Goal: Task Accomplishment & Management: Complete application form

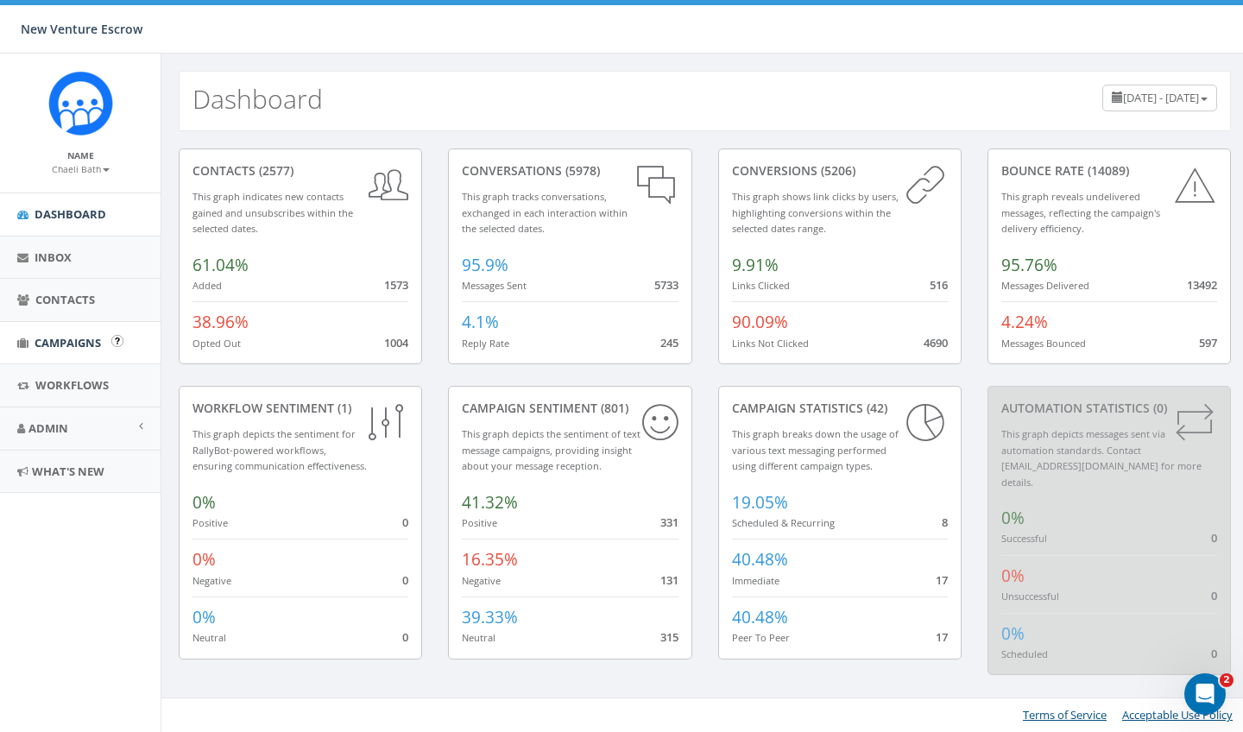
click at [78, 338] on span "Campaigns" at bounding box center [68, 343] width 66 height 16
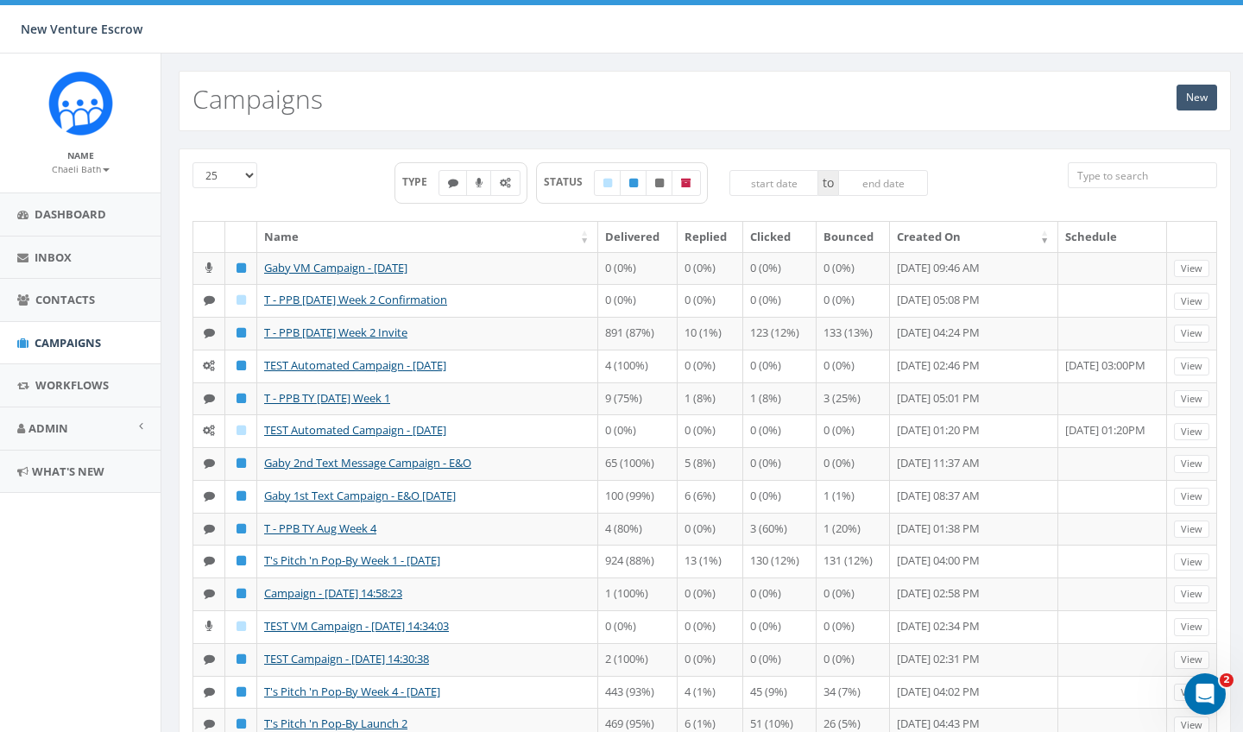
click at [1189, 92] on link "New" at bounding box center [1196, 98] width 41 height 26
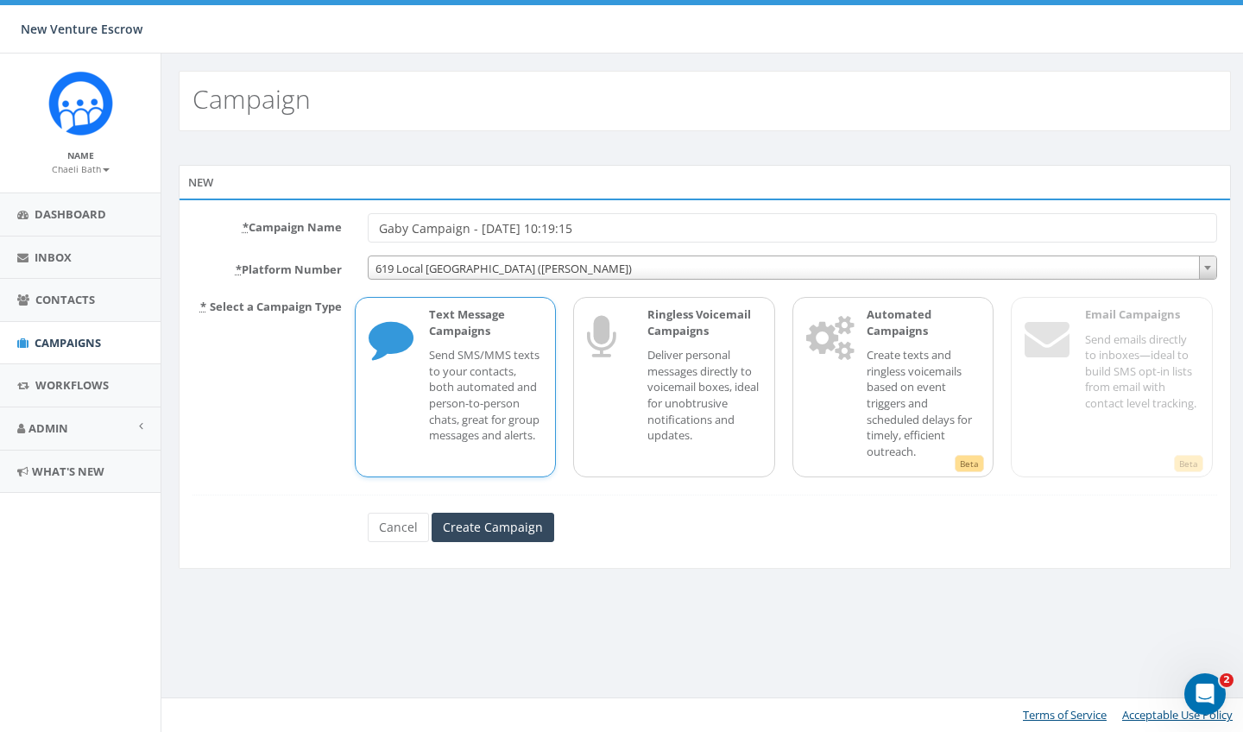
drag, startPoint x: 606, startPoint y: 229, endPoint x: 558, endPoint y: 229, distance: 47.5
click at [558, 229] on input "Gaby Campaign - 09/10/2025, 10:19:15" at bounding box center [792, 227] width 849 height 29
click at [407, 228] on input "Gaby Campaign - 09/10/2025" at bounding box center [792, 227] width 849 height 29
type input "Gaby VM Campaign - 09/10/2025"
click at [448, 274] on span "619 Local San Diego (Tania Marks)" at bounding box center [791, 268] width 847 height 24
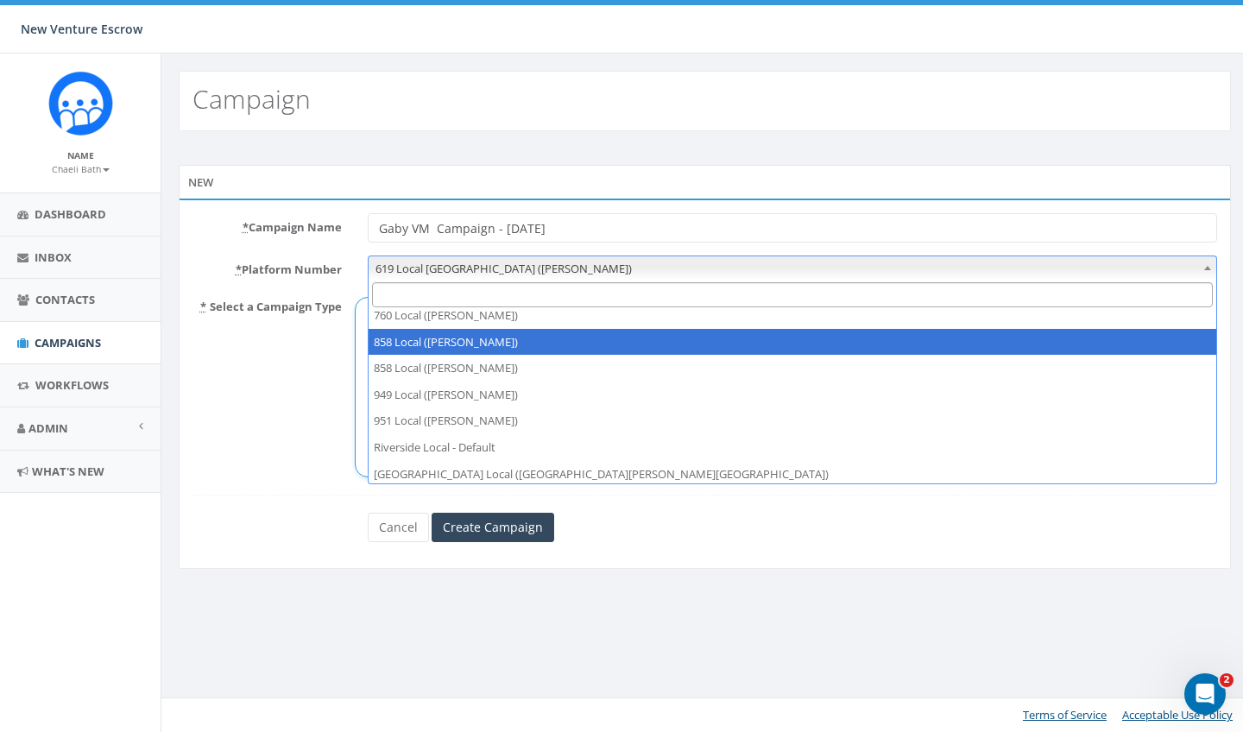
scroll to position [39, 0]
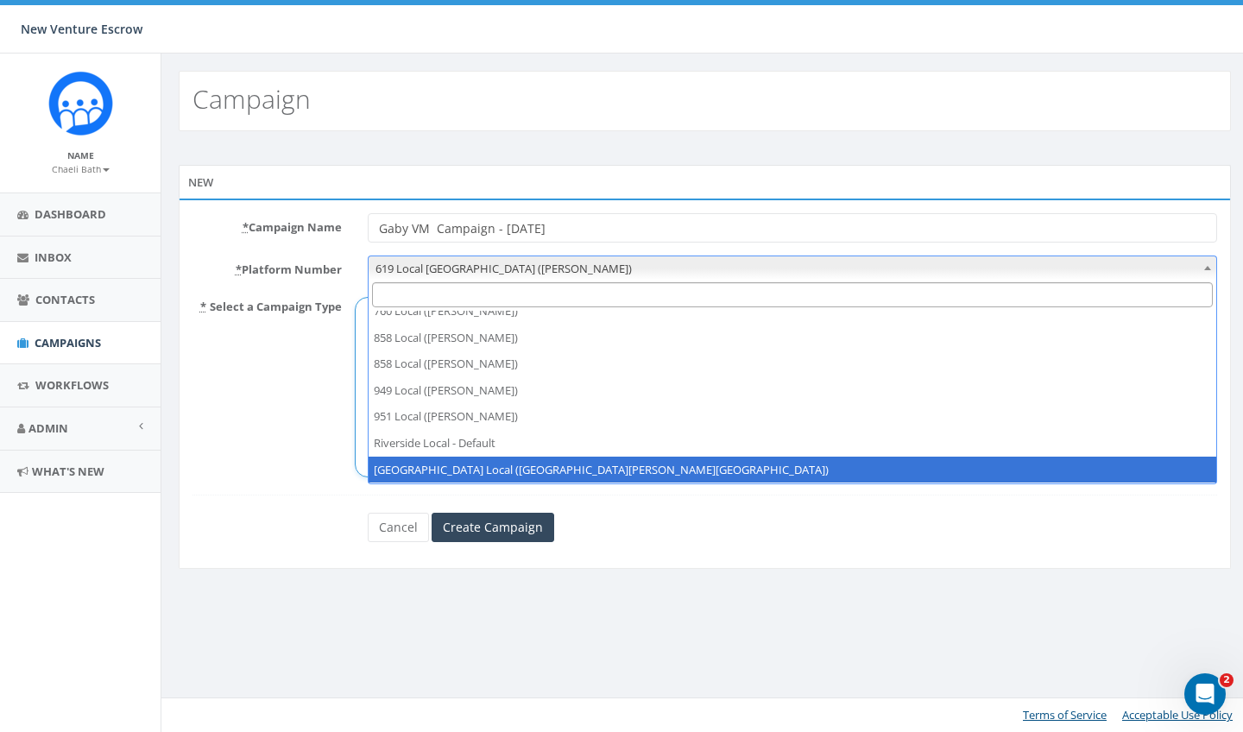
select select "6964756"
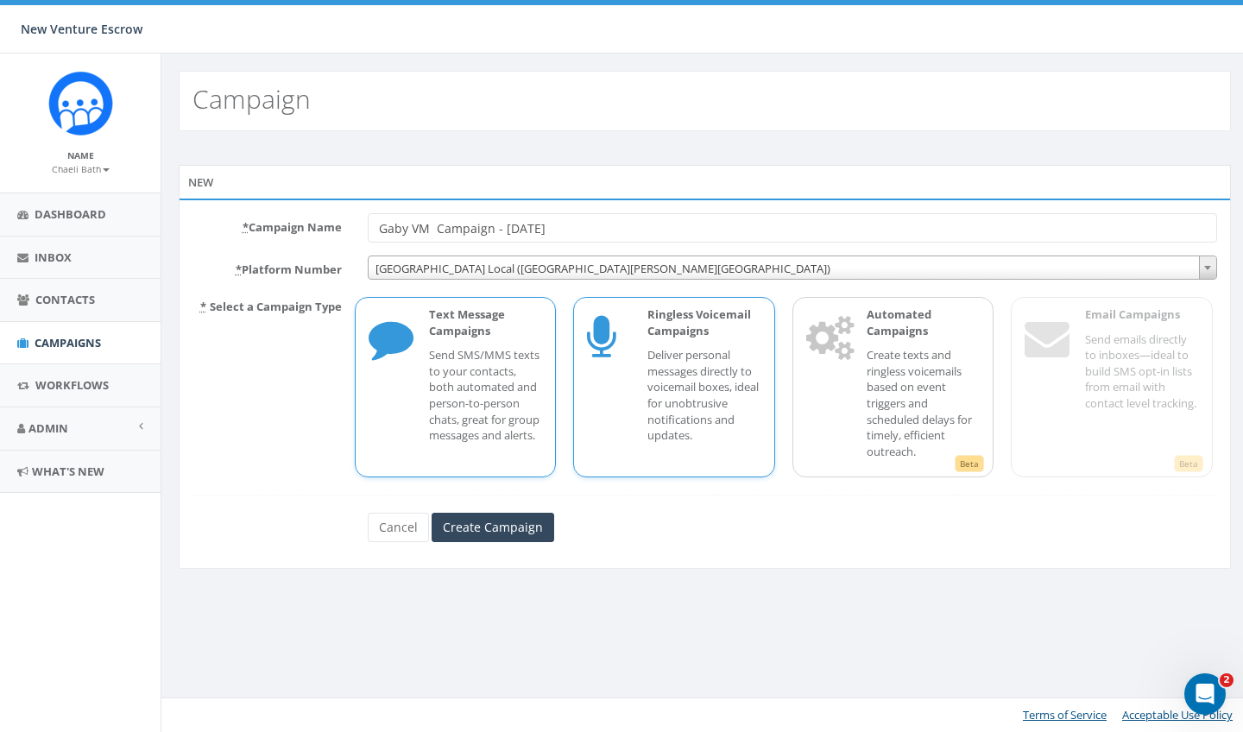
click at [708, 381] on p "Deliver personal messages directly to voicemail boxes, ideal for unobtrusive no…" at bounding box center [704, 395] width 114 height 96
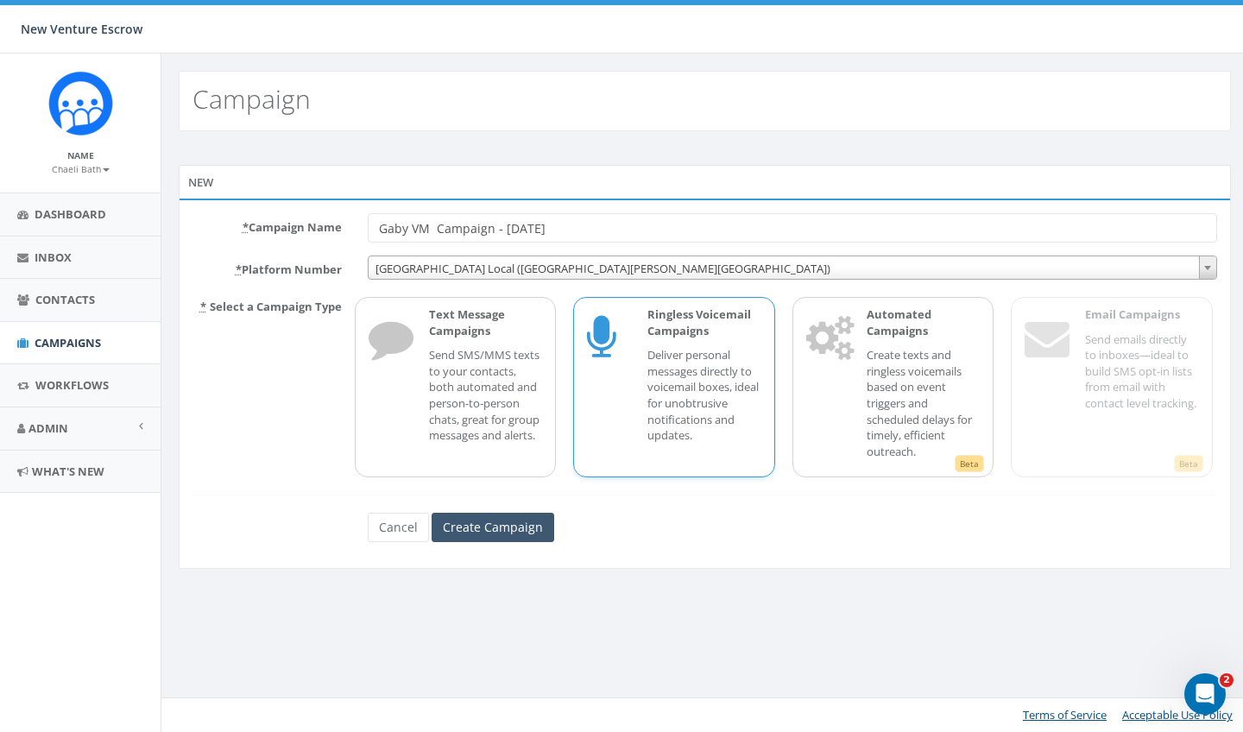
click at [510, 518] on input "Create Campaign" at bounding box center [492, 527] width 123 height 29
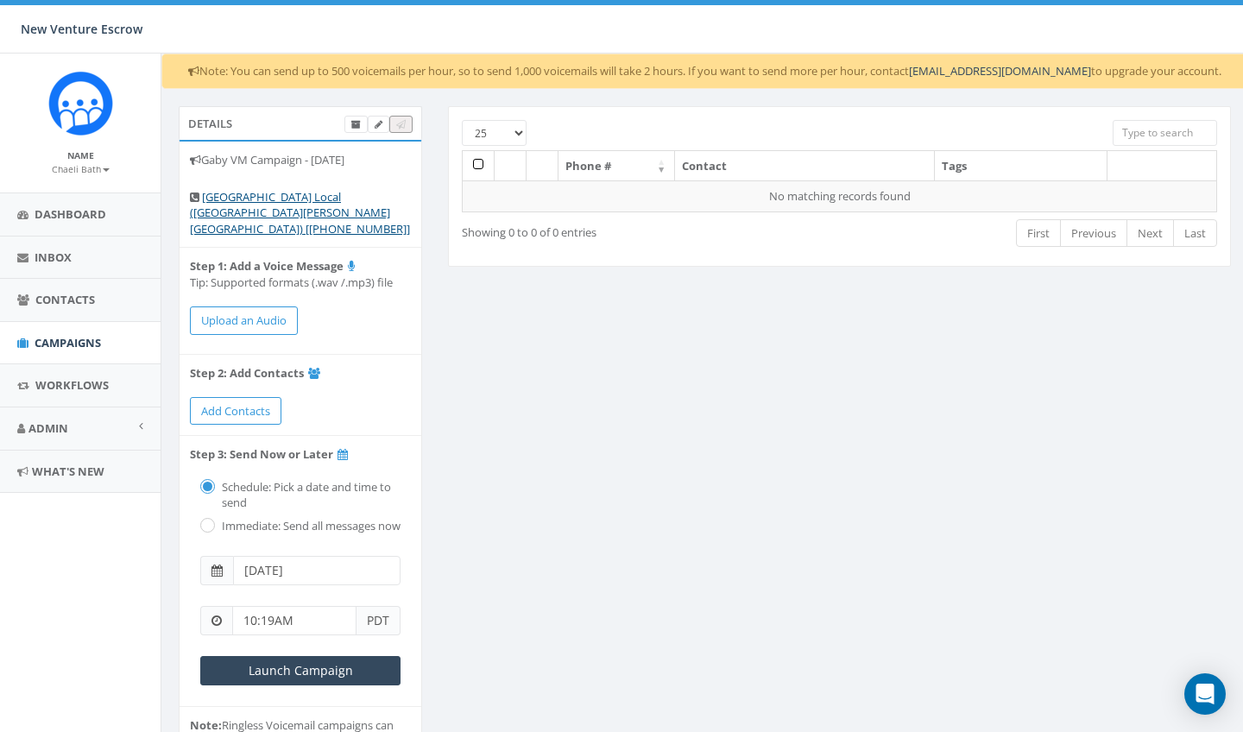
click at [253, 308] on button "Upload an Audio" at bounding box center [244, 320] width 108 height 28
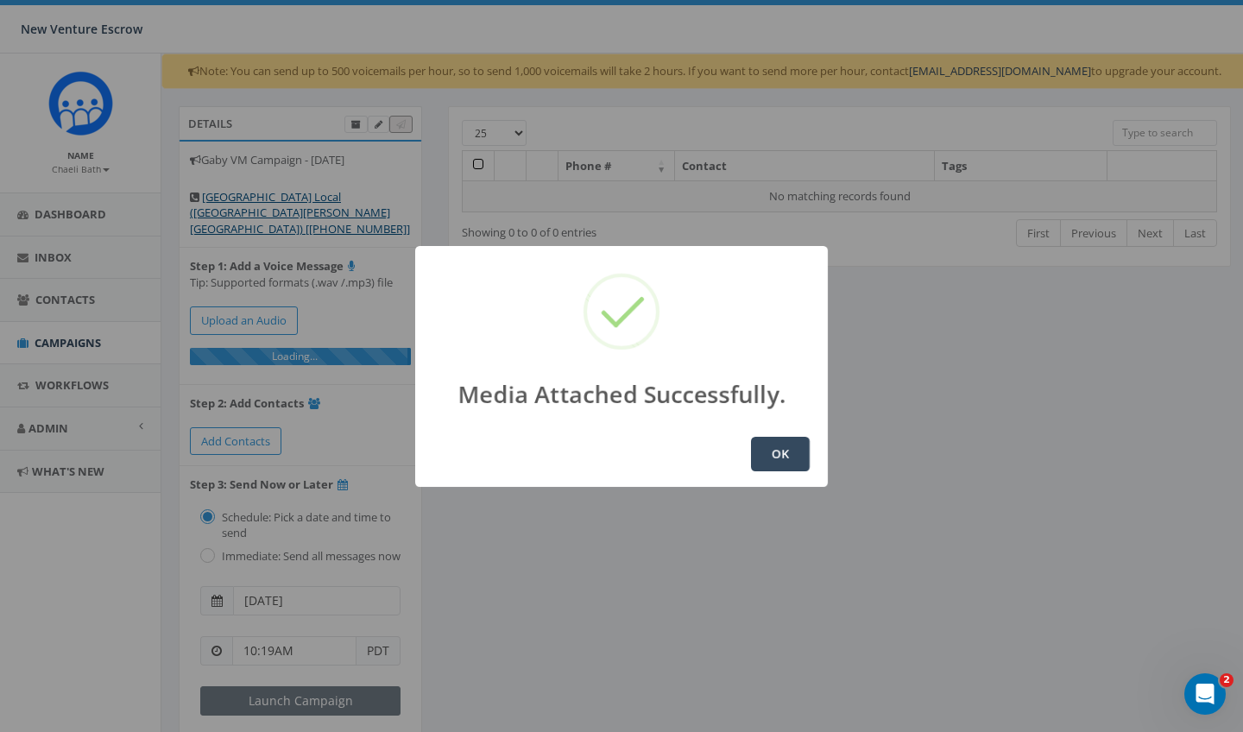
click at [777, 456] on button "OK" at bounding box center [780, 454] width 59 height 35
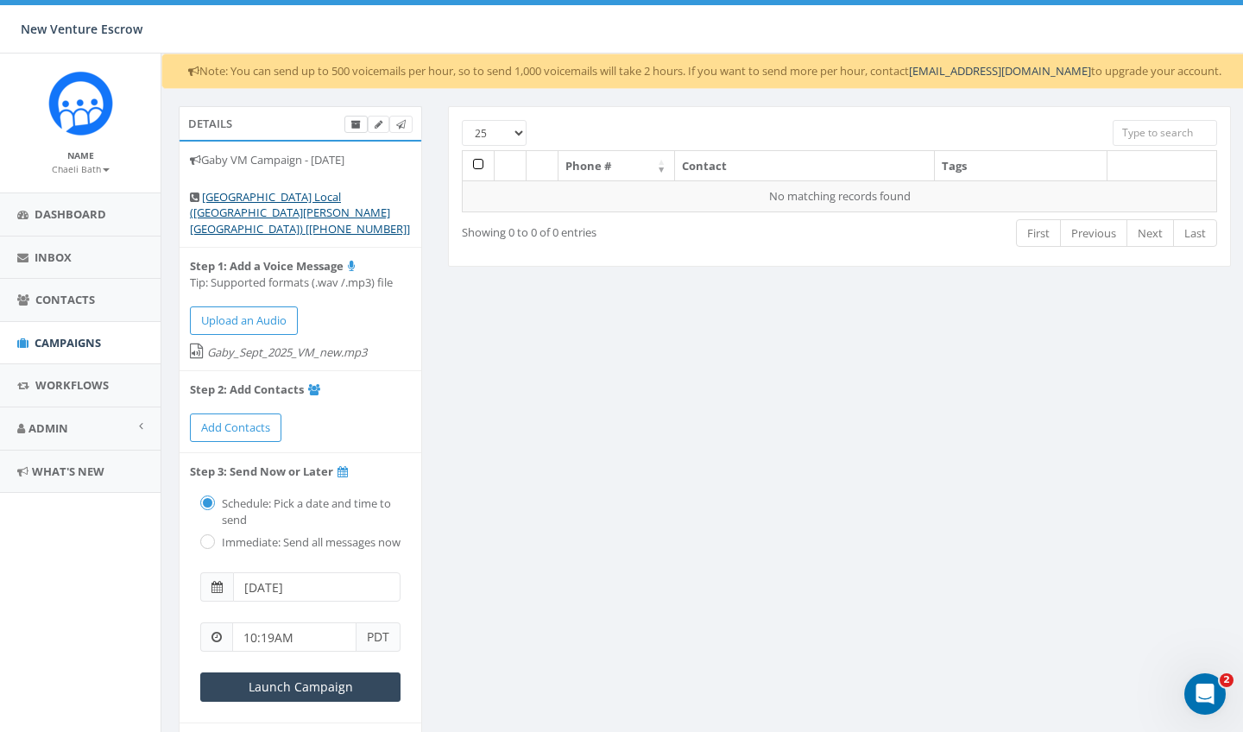
click at [362, 126] on link at bounding box center [355, 125] width 23 height 18
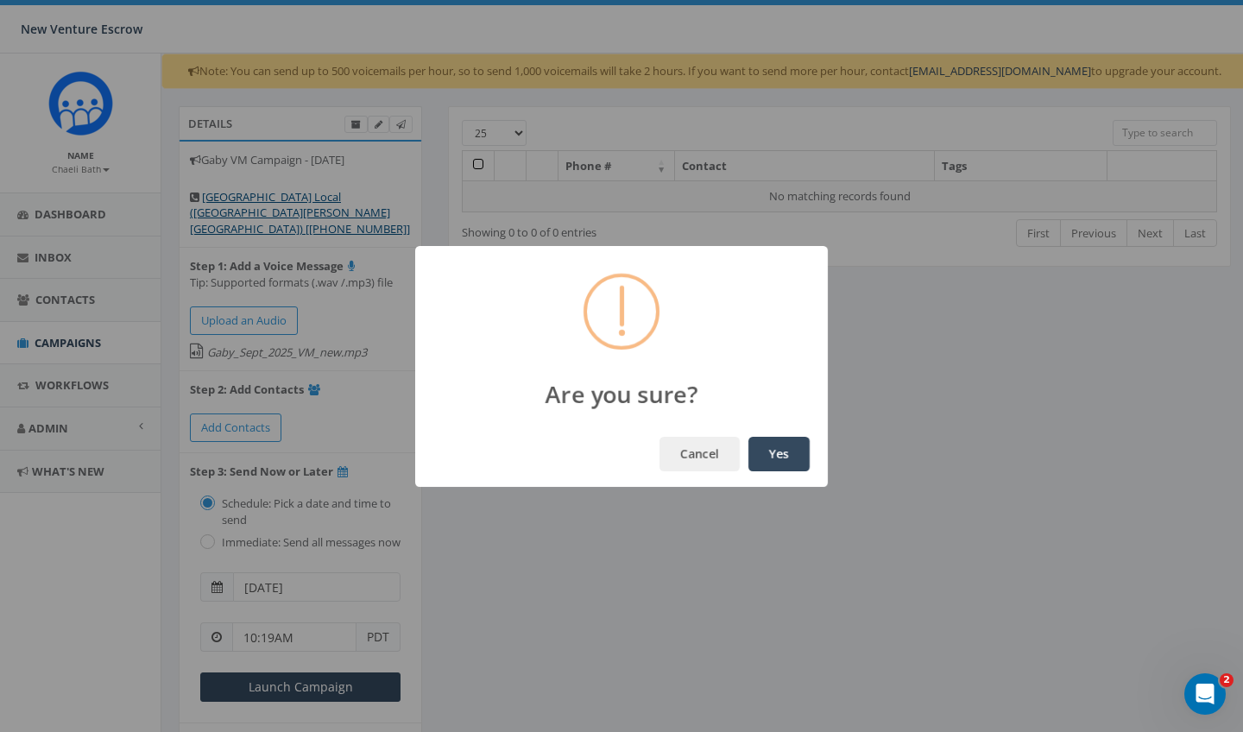
click at [777, 449] on button "Yes" at bounding box center [778, 454] width 61 height 35
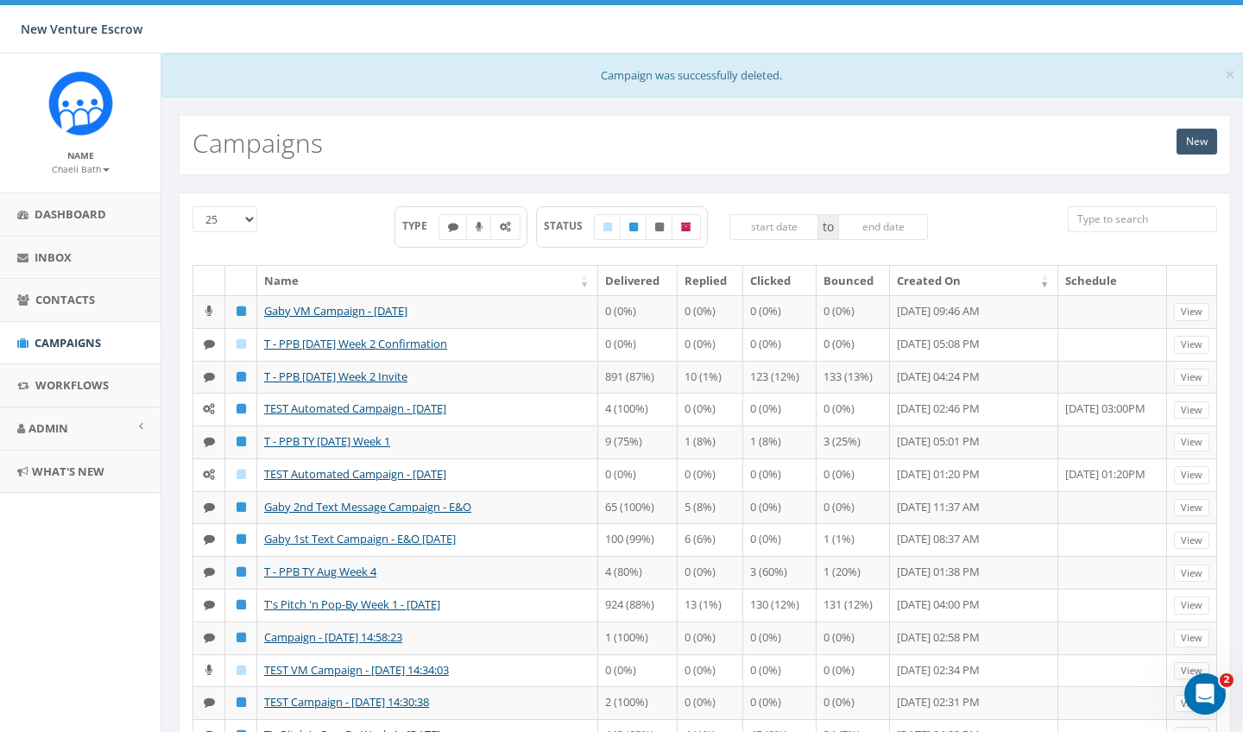
click at [1195, 141] on link "New" at bounding box center [1196, 142] width 41 height 26
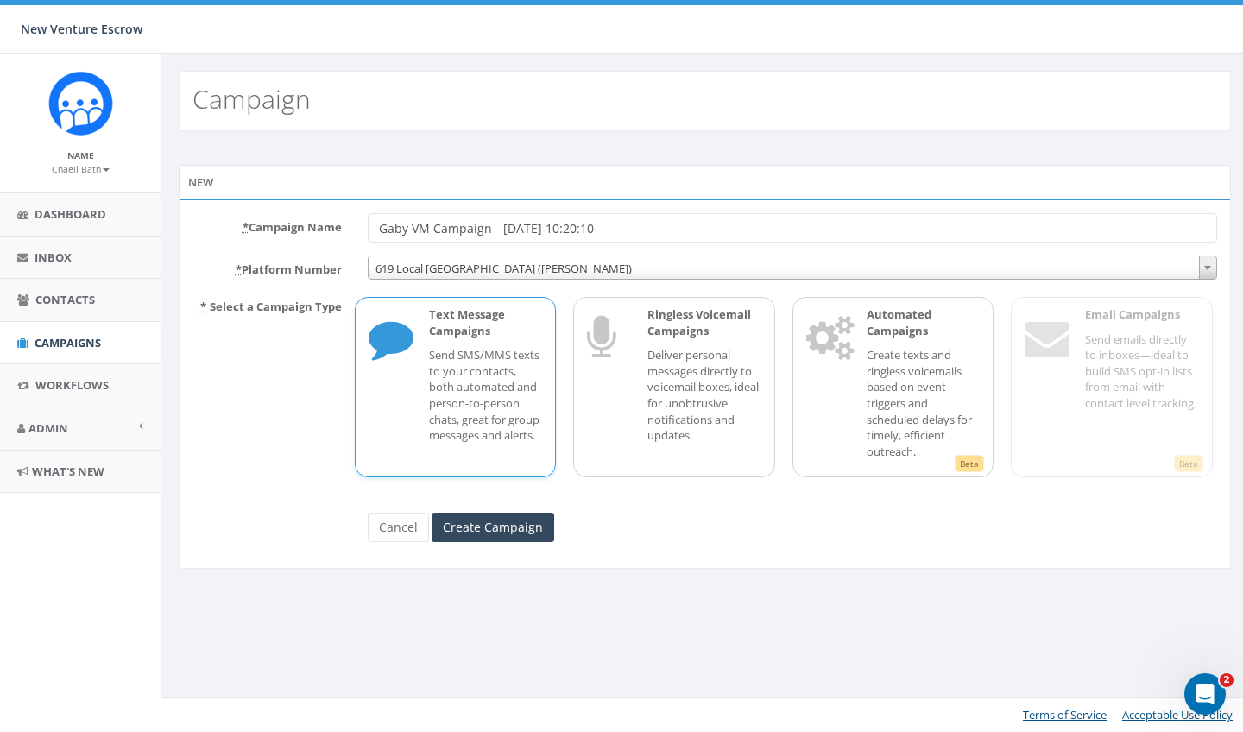
type input "Gaby VM Campaign - 09/10/2025, 10:20:10"
click at [617, 274] on span "619 Local San Diego (Tania Marks)" at bounding box center [791, 268] width 847 height 24
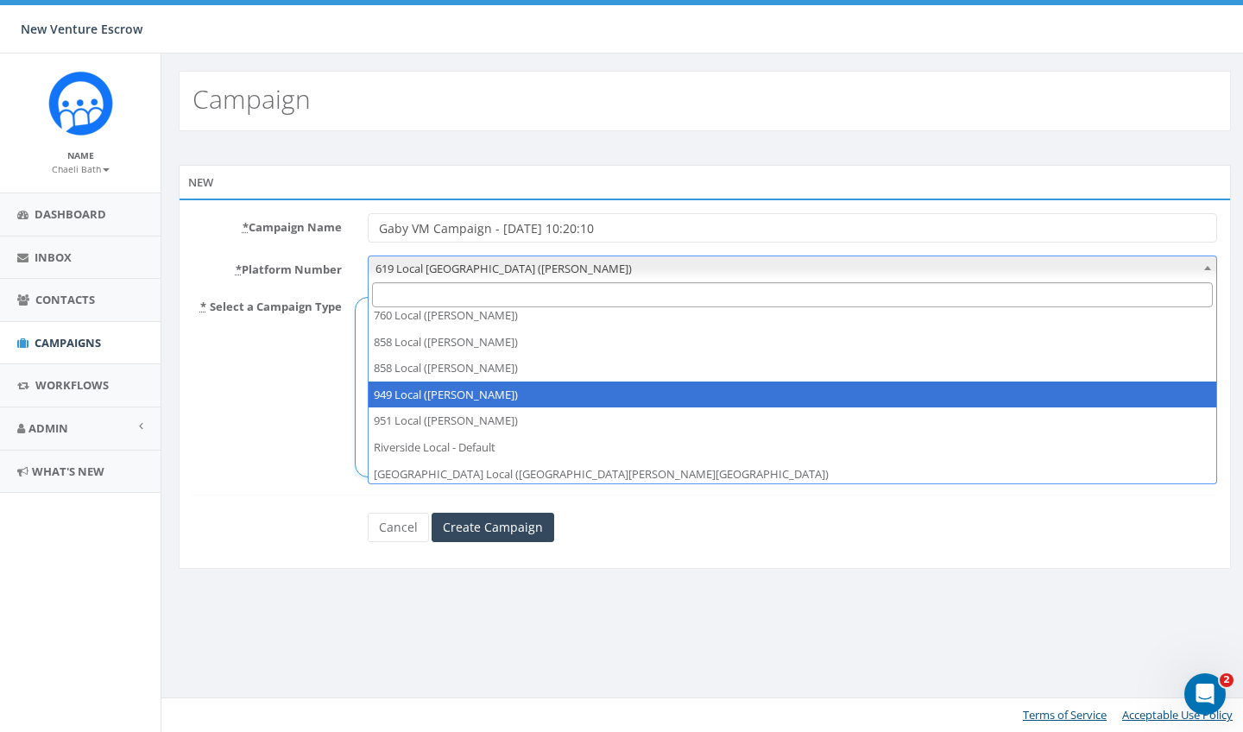
scroll to position [35, 0]
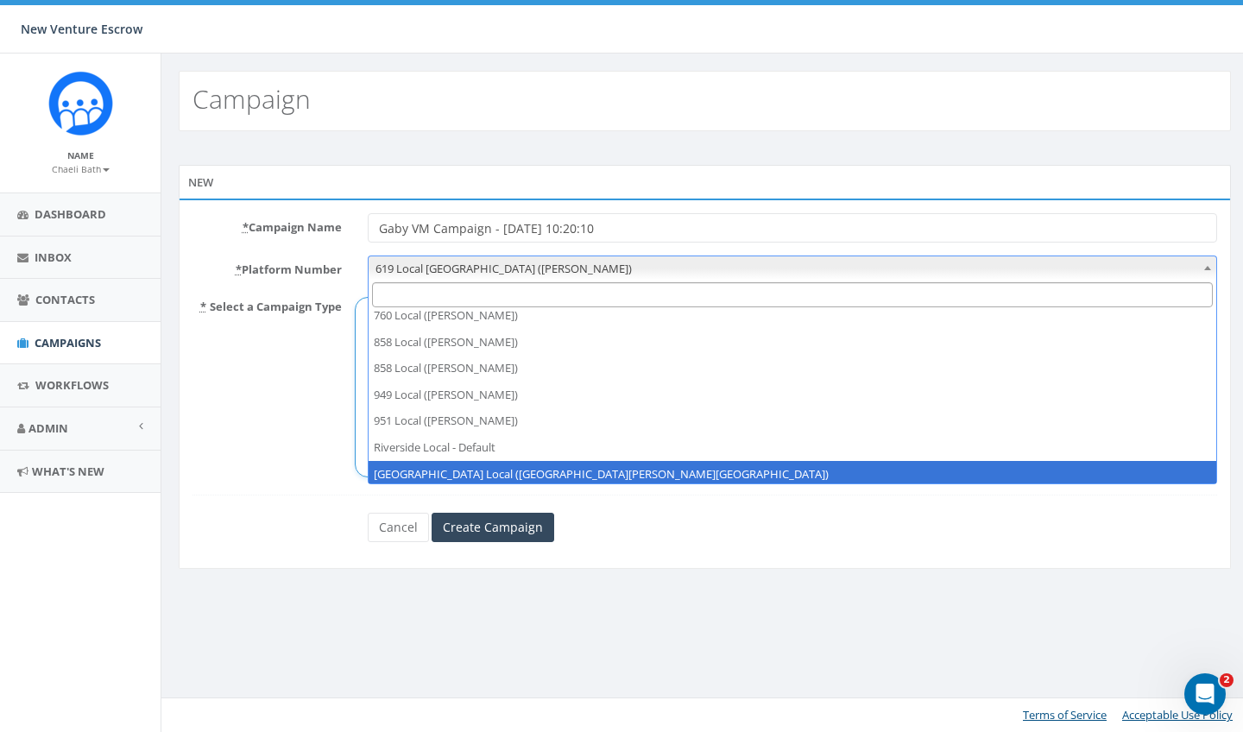
select select "6964756"
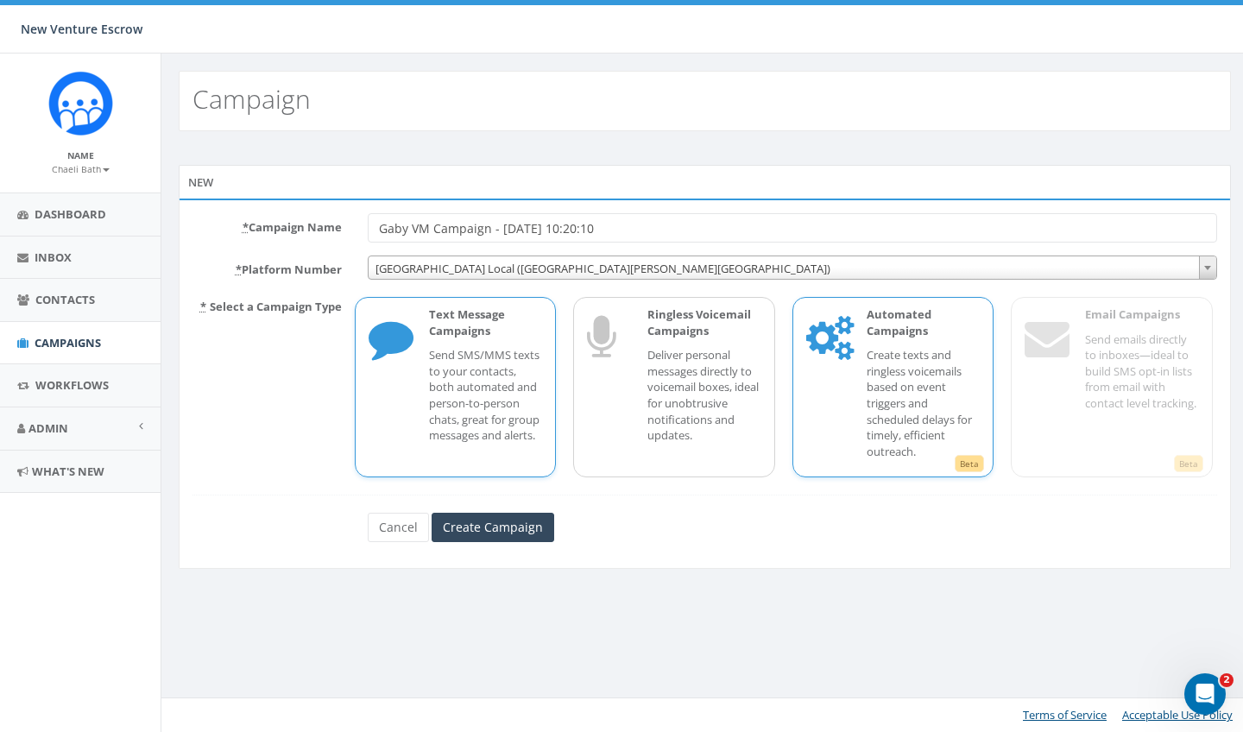
click at [823, 391] on div "Beta Automated Campaigns Create texts and ringless voicemails based on event tr…" at bounding box center [893, 387] width 202 height 180
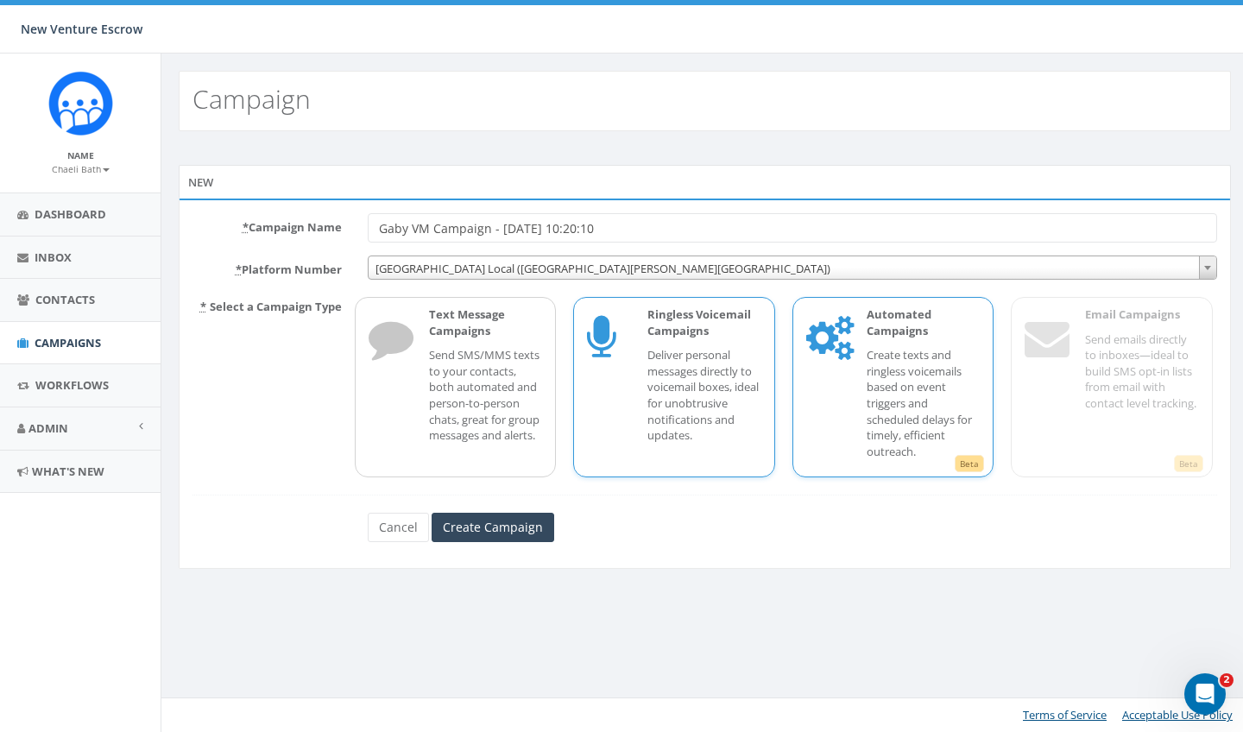
click at [714, 398] on p "Deliver personal messages directly to voicemail boxes, ideal for unobtrusive no…" at bounding box center [704, 395] width 114 height 96
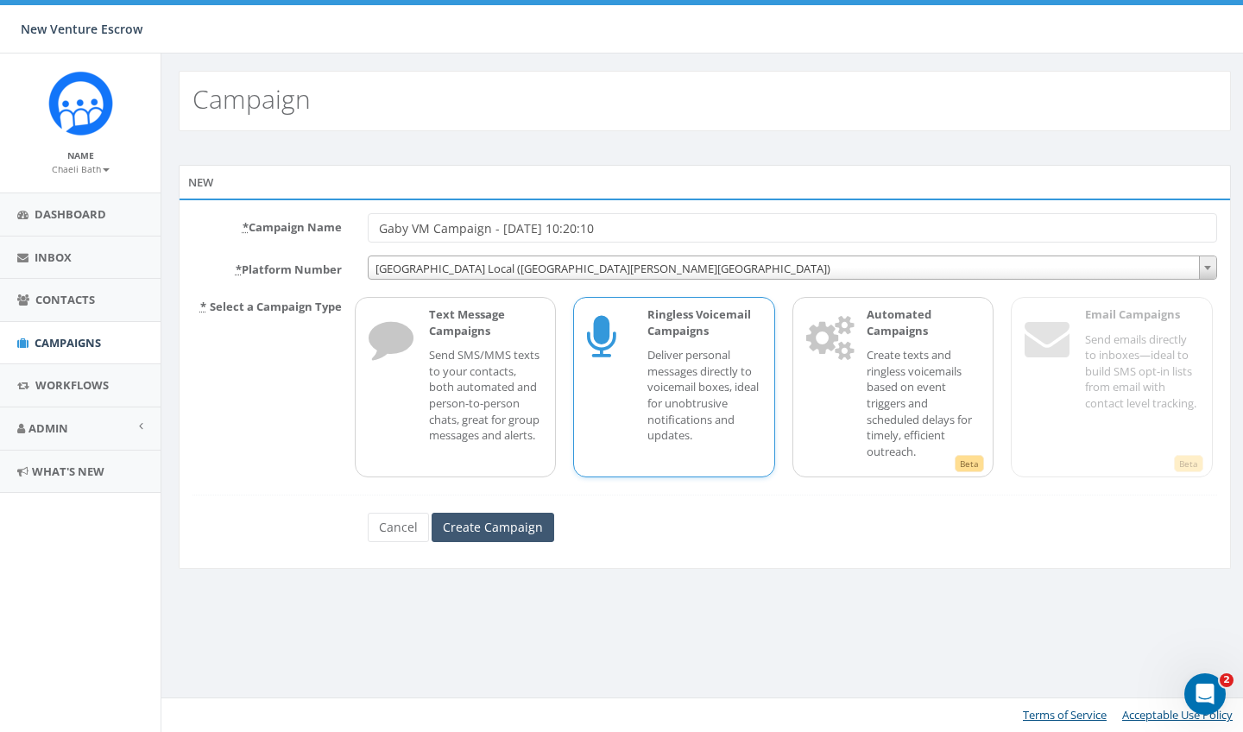
click at [512, 529] on input "Create Campaign" at bounding box center [492, 527] width 123 height 29
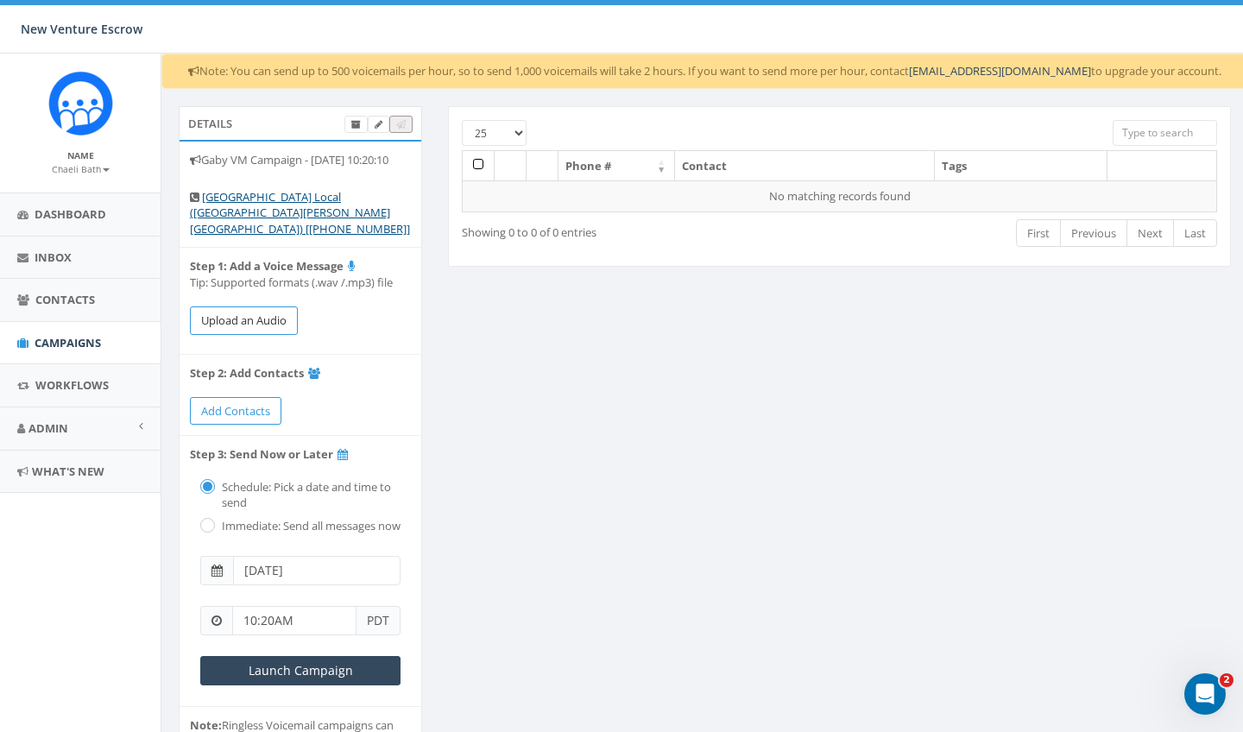
click at [247, 323] on button "Upload an Audio" at bounding box center [244, 320] width 108 height 28
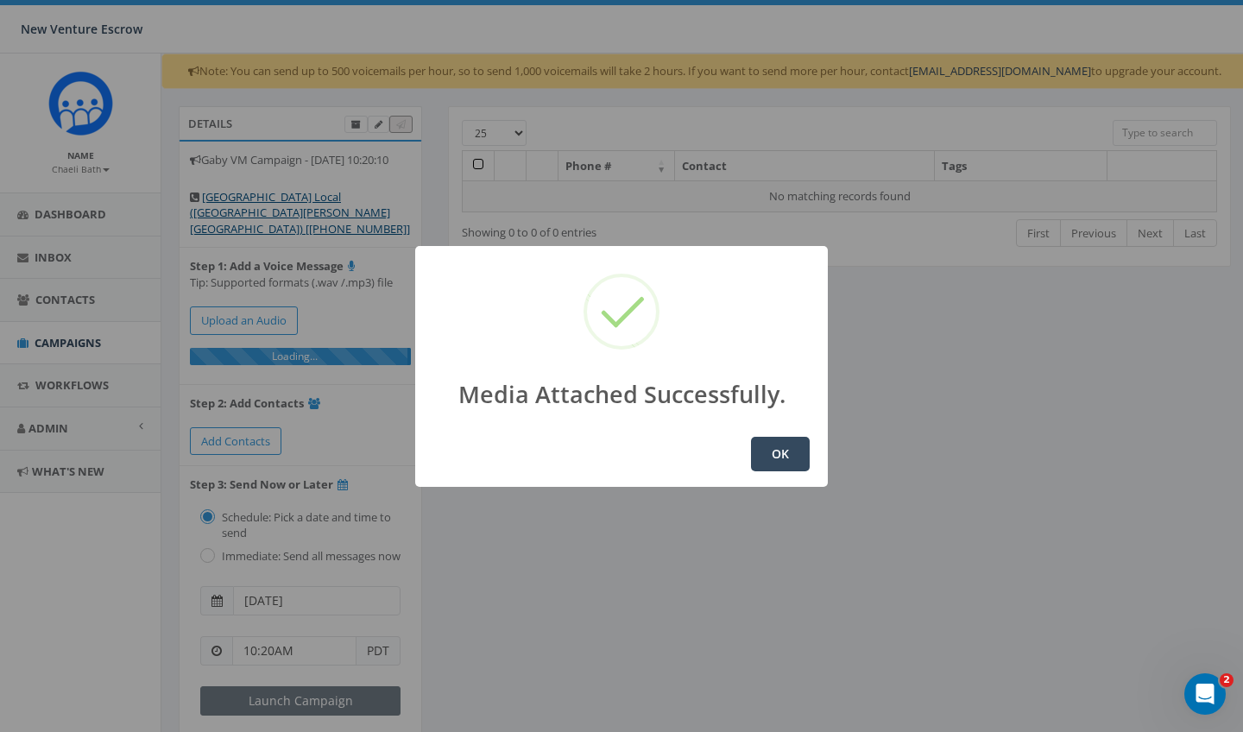
click at [788, 449] on button "OK" at bounding box center [780, 454] width 59 height 35
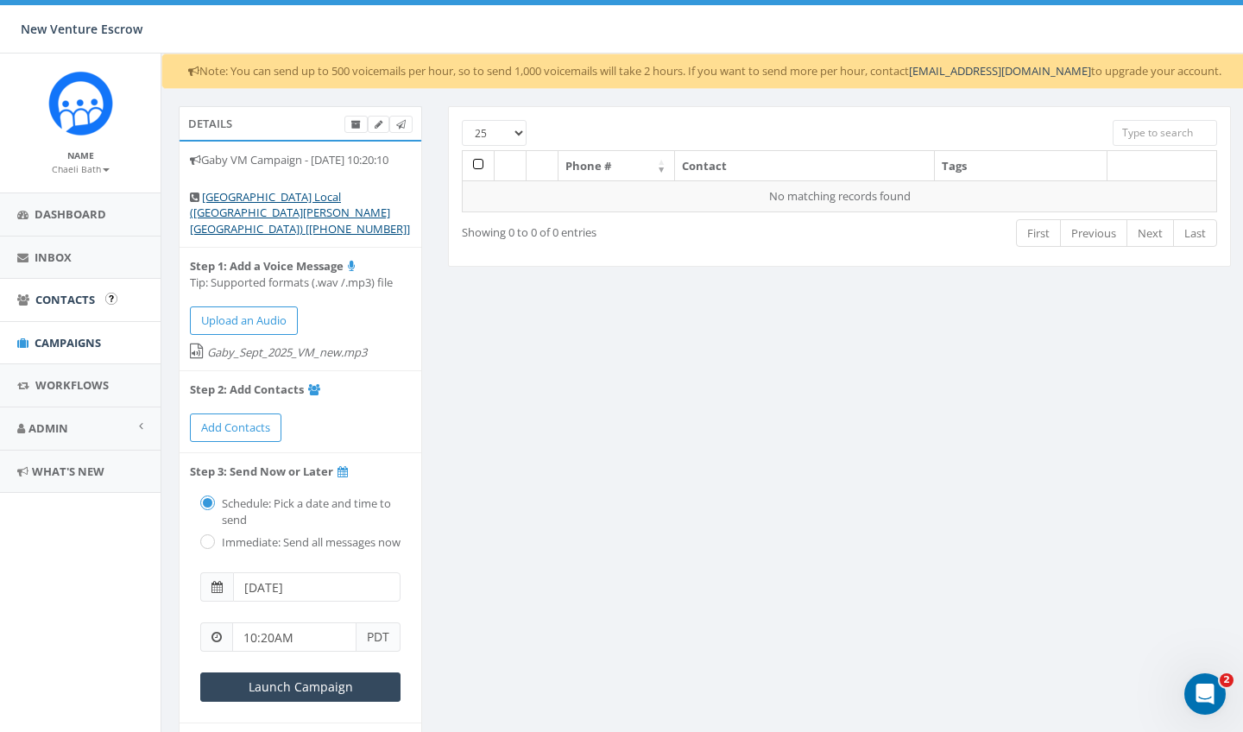
click at [56, 305] on link "Contacts" at bounding box center [80, 300] width 160 height 42
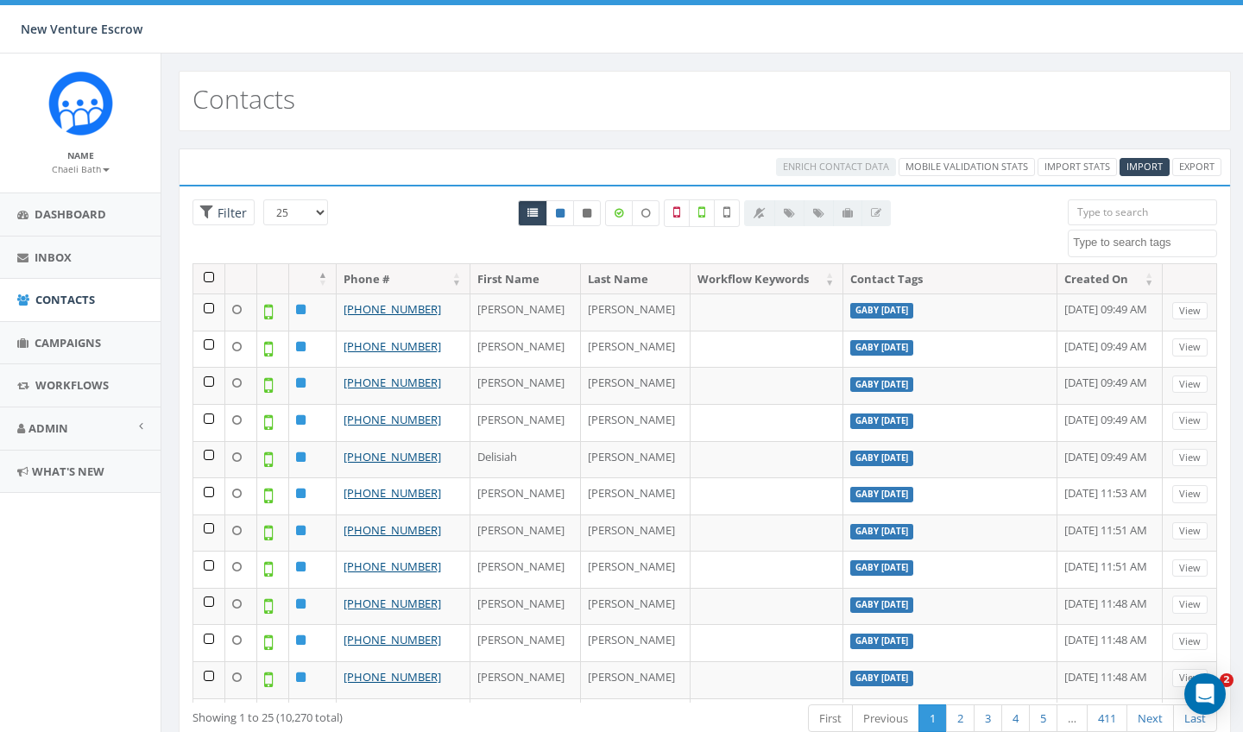
select select
click at [1136, 169] on span "Import" at bounding box center [1144, 166] width 36 height 13
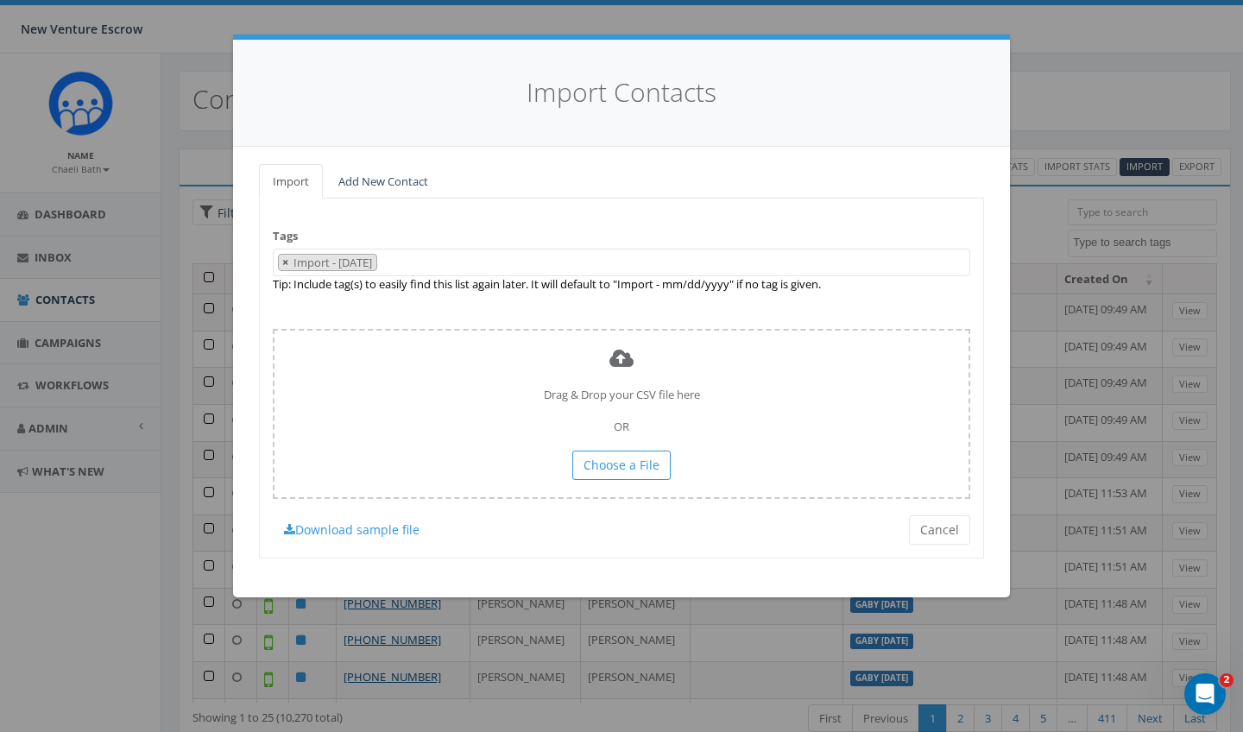
click at [281, 255] on button "×" at bounding box center [285, 263] width 13 height 16
select select
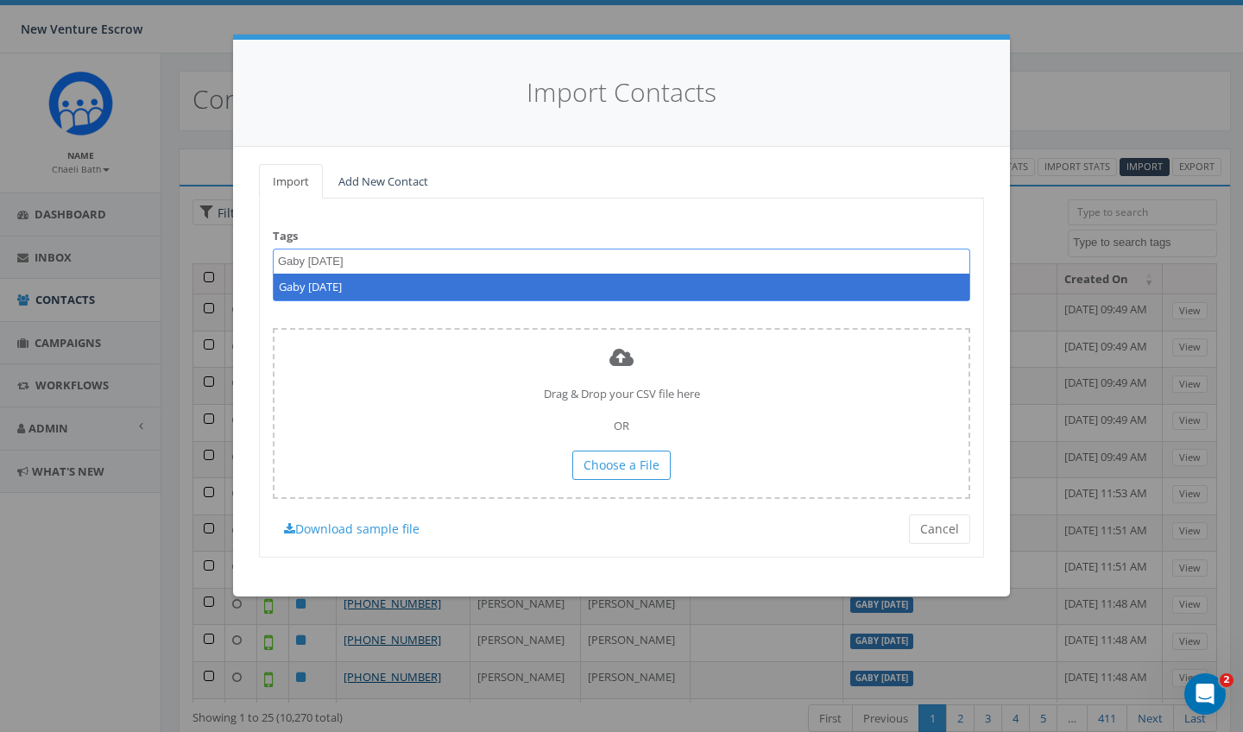
type textarea "Gaby Sept 10 2025"
select select "Gaby Sept 10 2025"
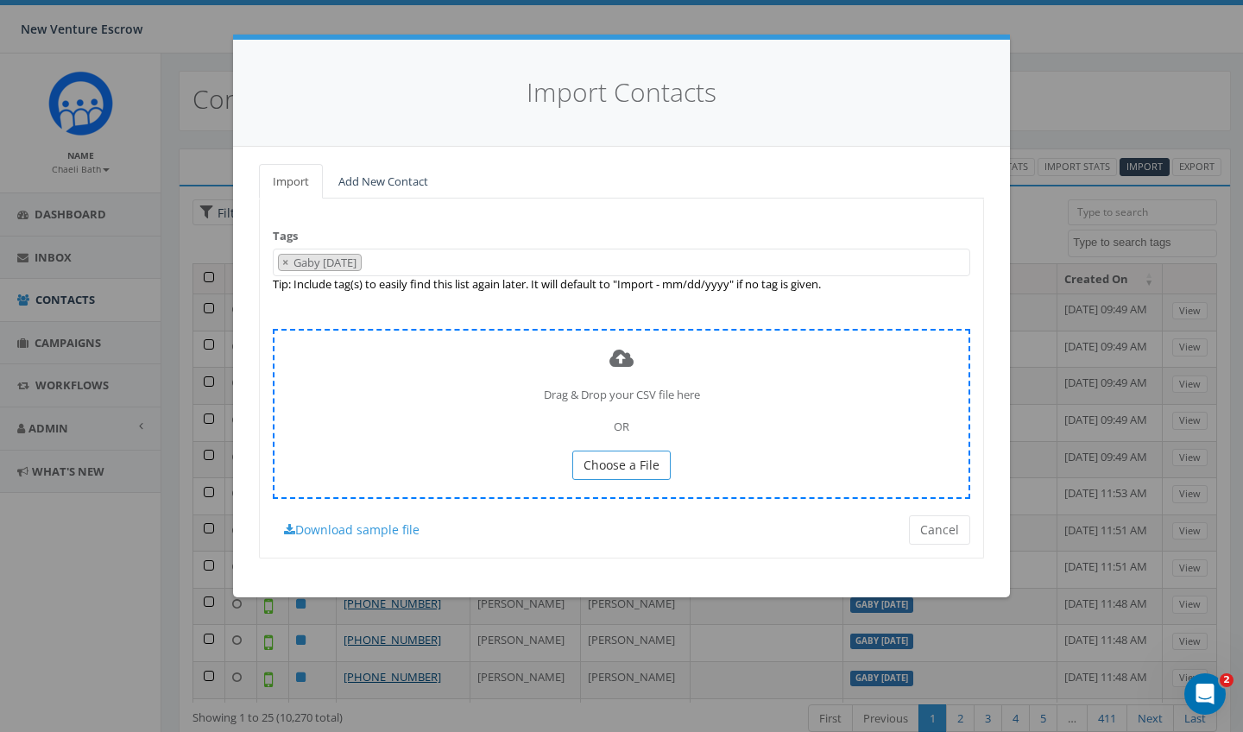
click at [634, 466] on button "Choose a File" at bounding box center [621, 464] width 98 height 29
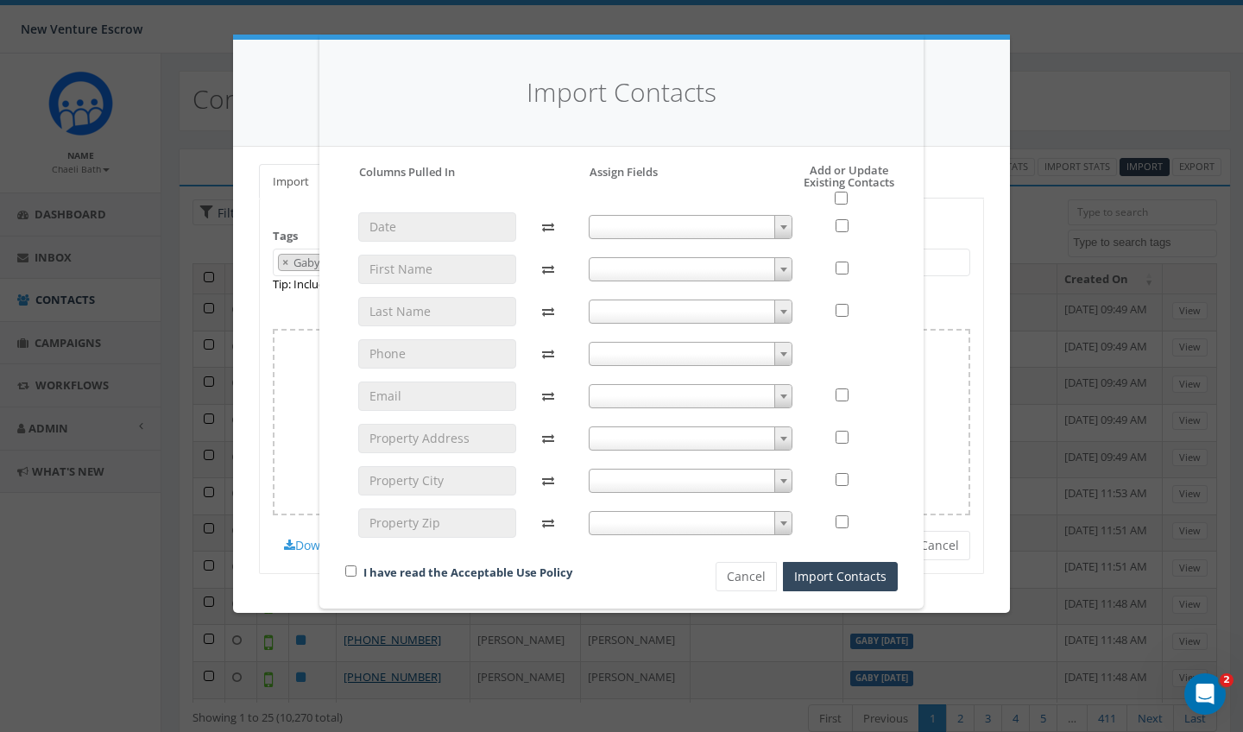
click at [609, 271] on span at bounding box center [690, 269] width 205 height 24
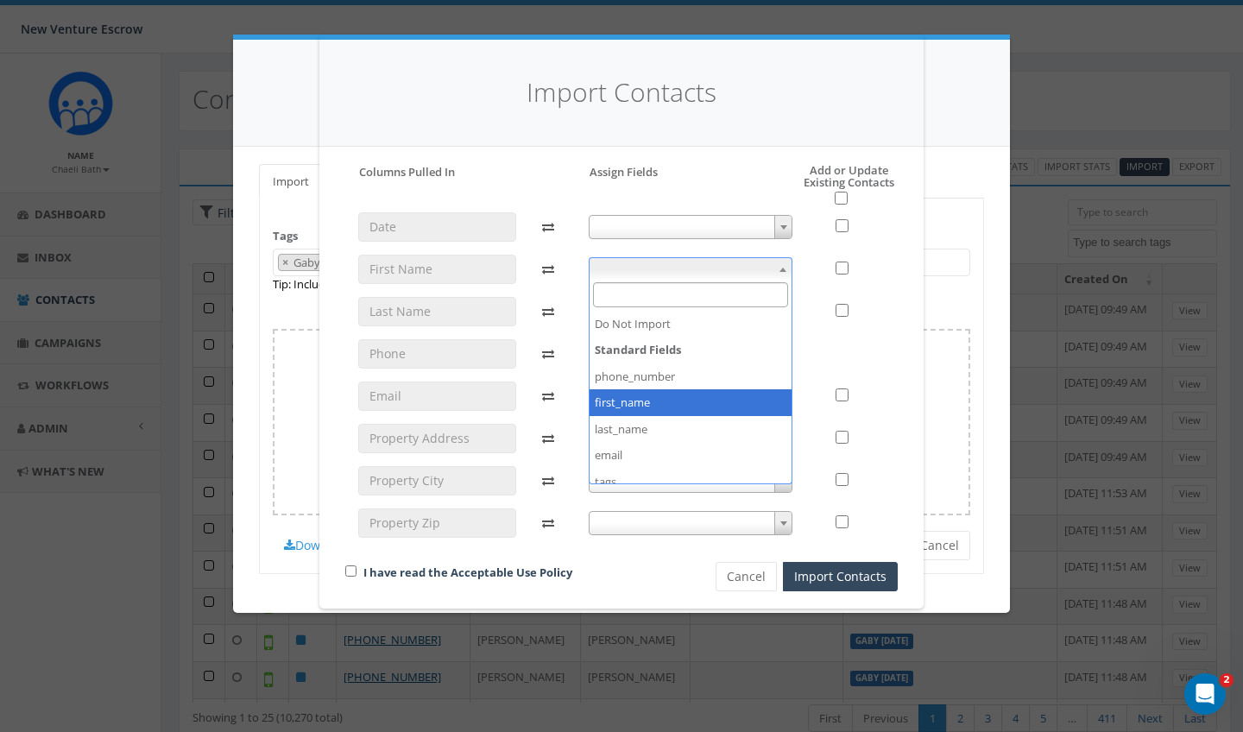
select select "first_name"
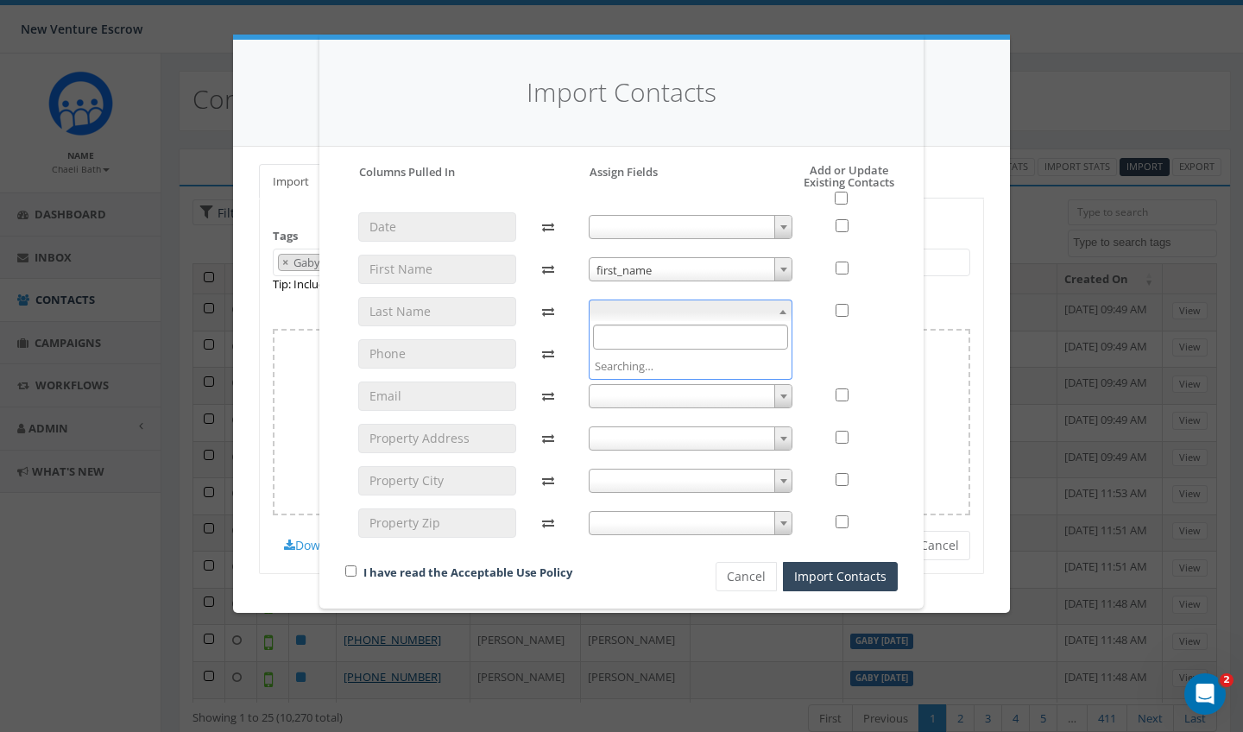
click at [647, 313] on span at bounding box center [690, 311] width 205 height 24
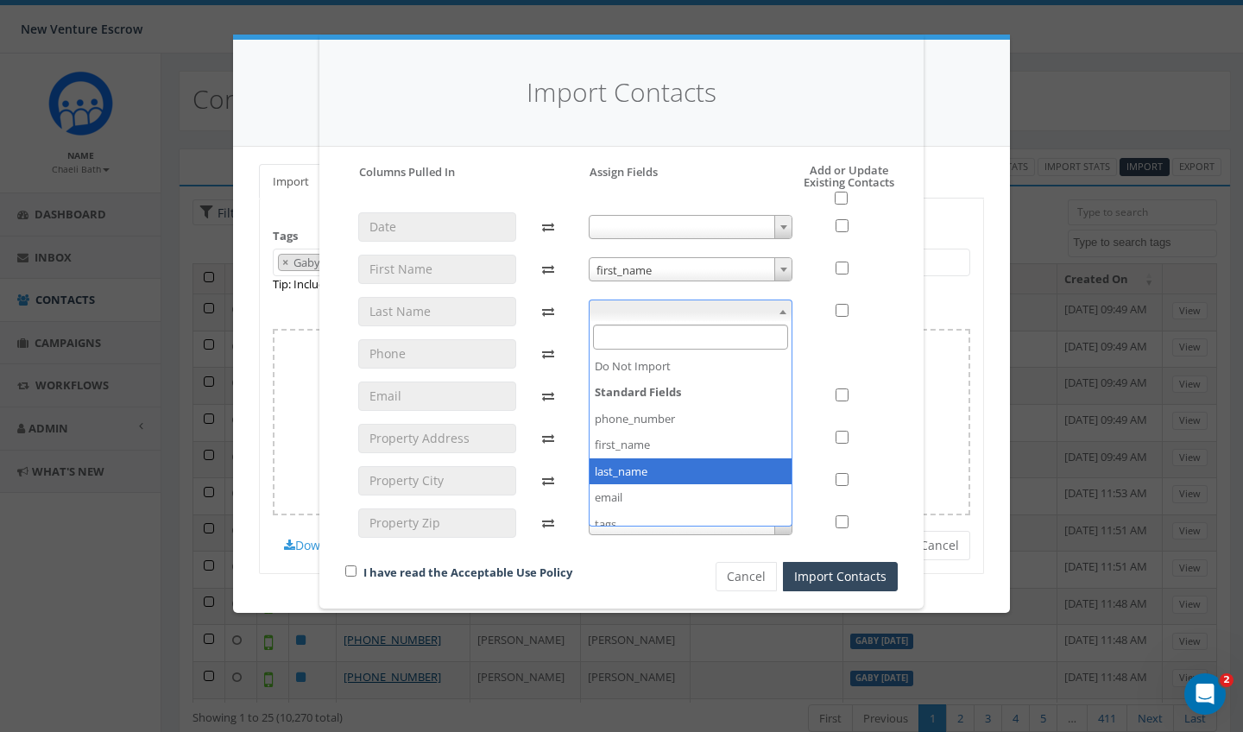
select select "last_name"
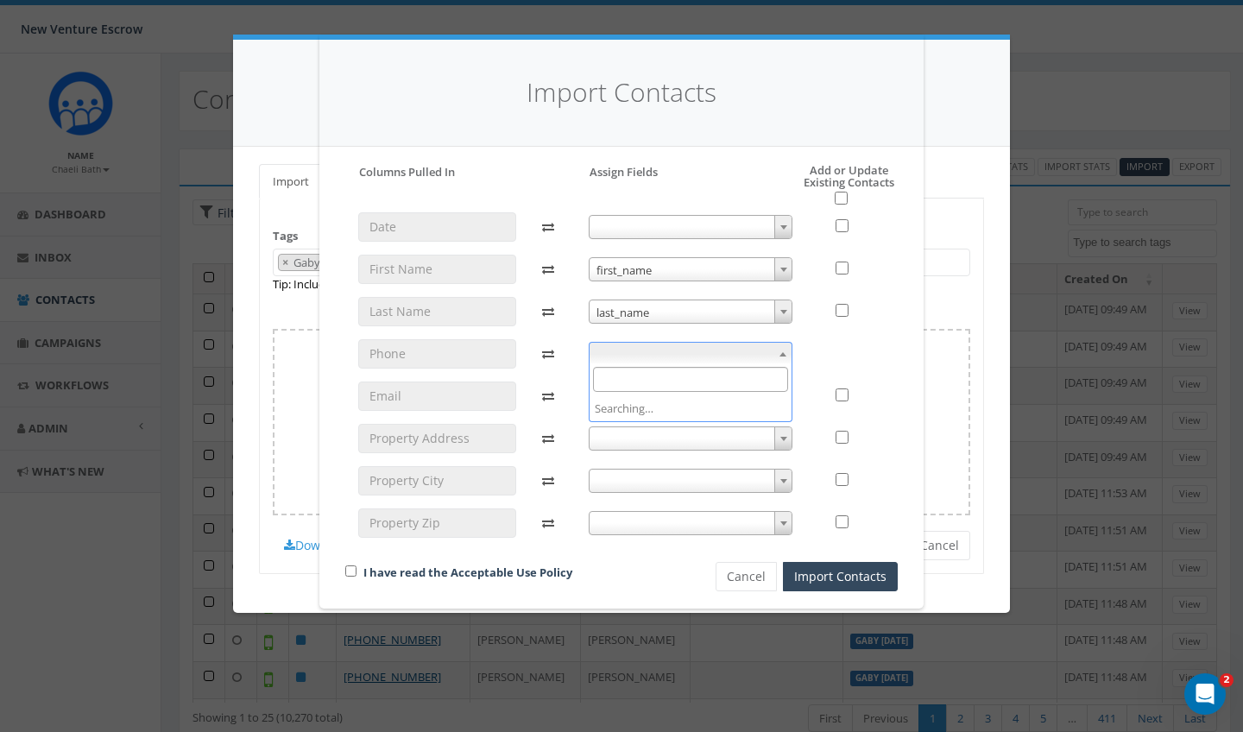
click at [621, 357] on span at bounding box center [690, 354] width 205 height 24
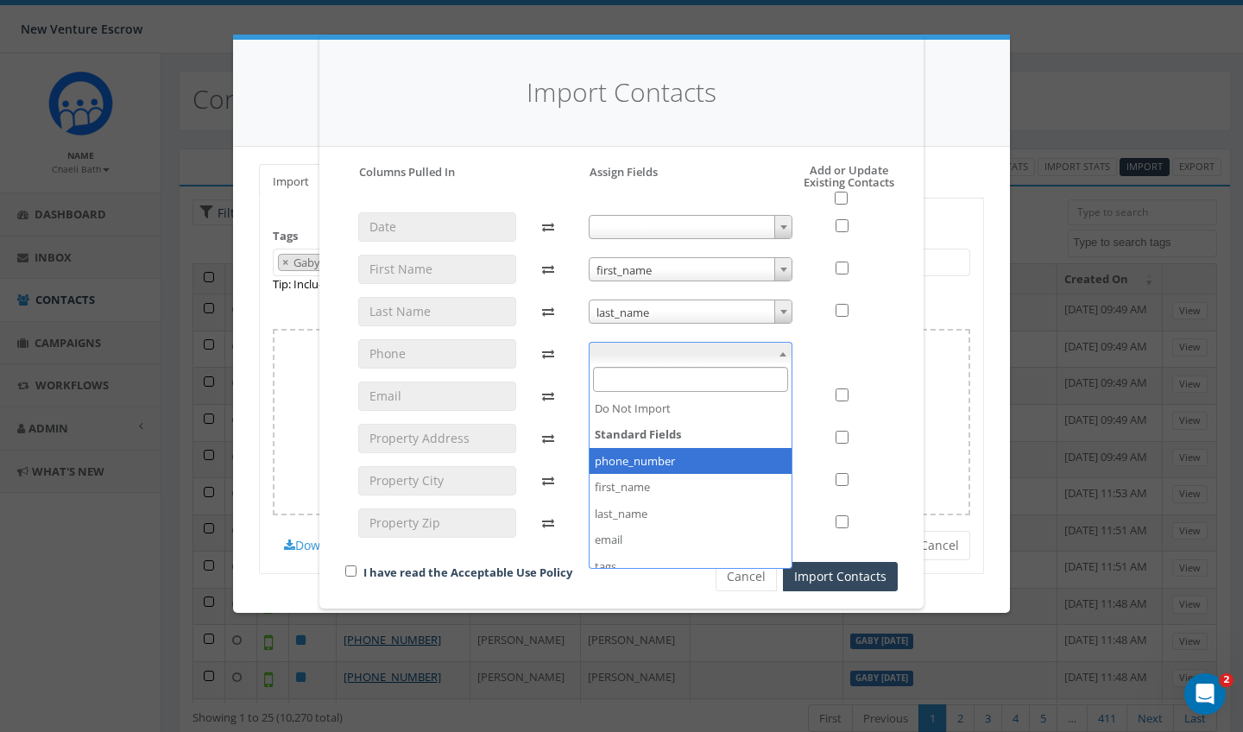
select select "phone_number"
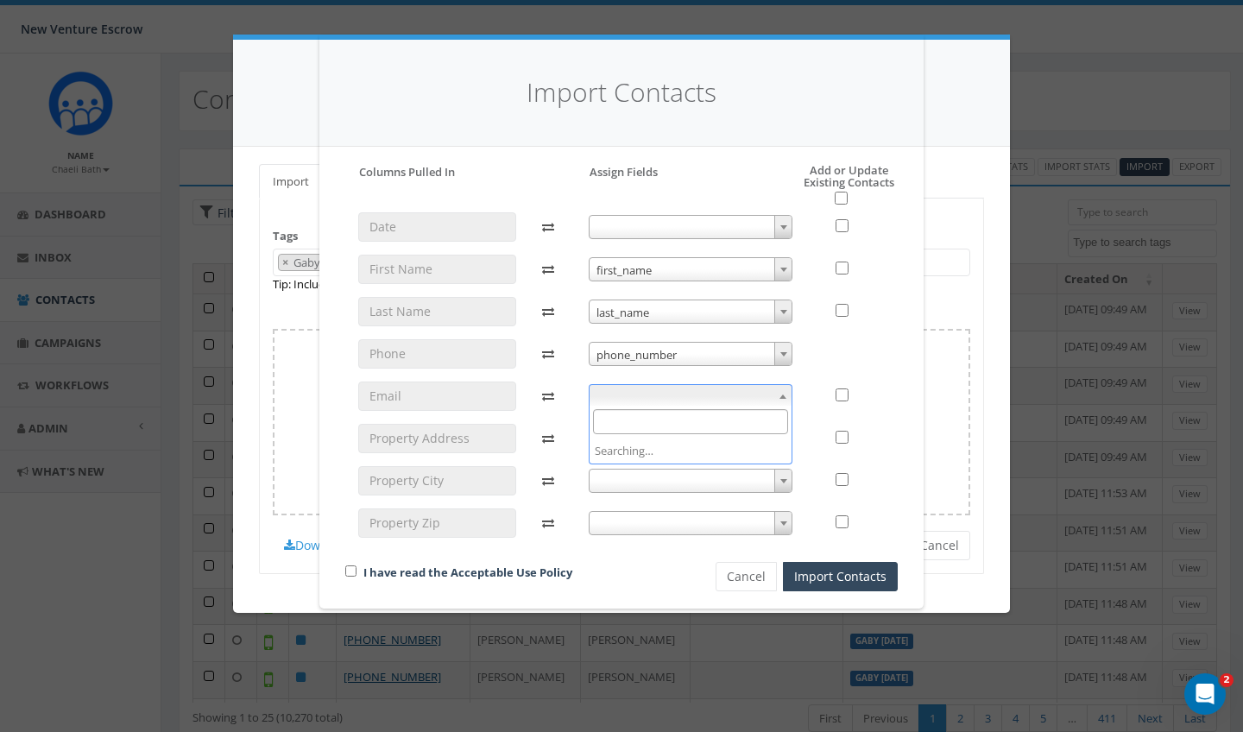
click at [639, 391] on span at bounding box center [690, 396] width 205 height 24
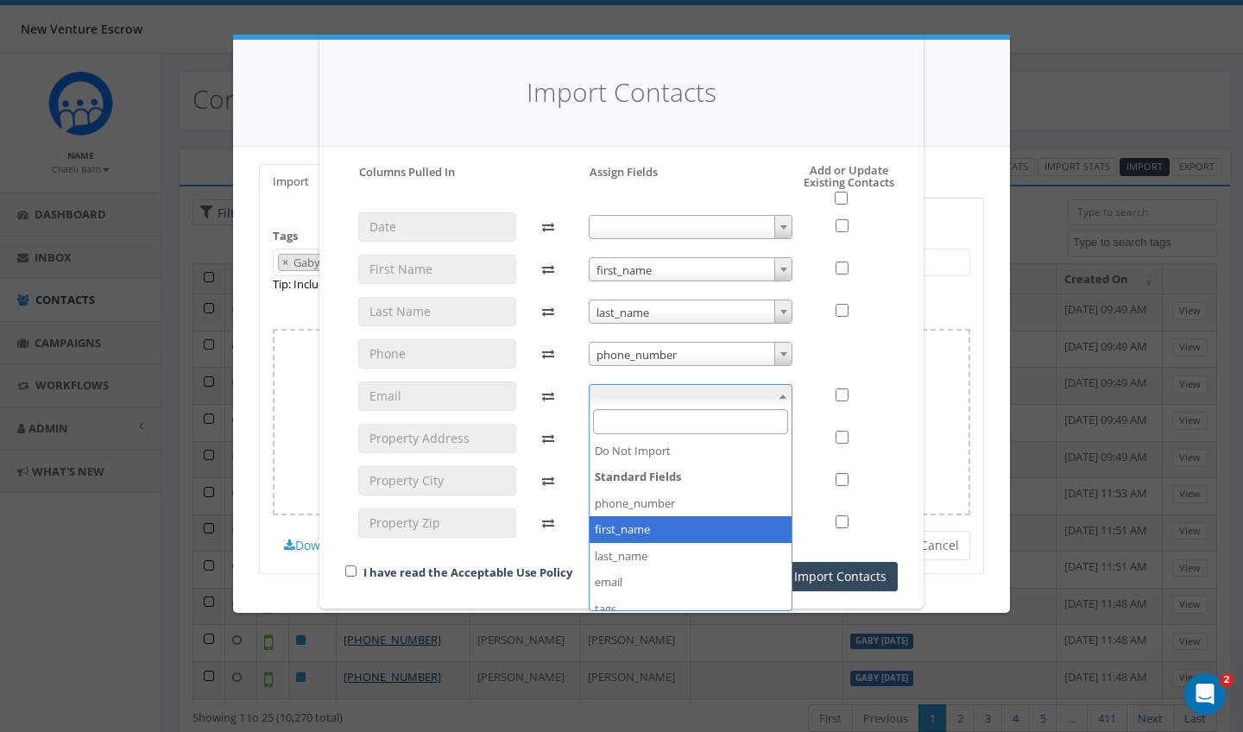
scroll to position [31, 0]
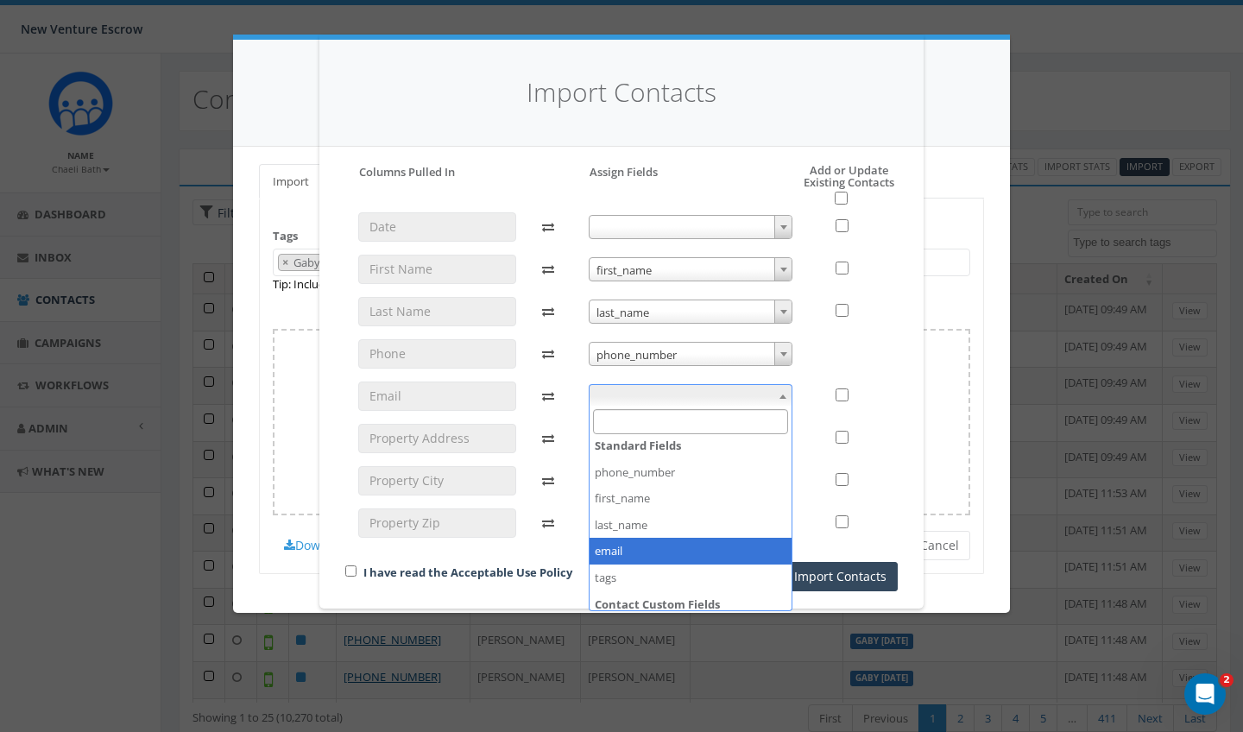
select select "email"
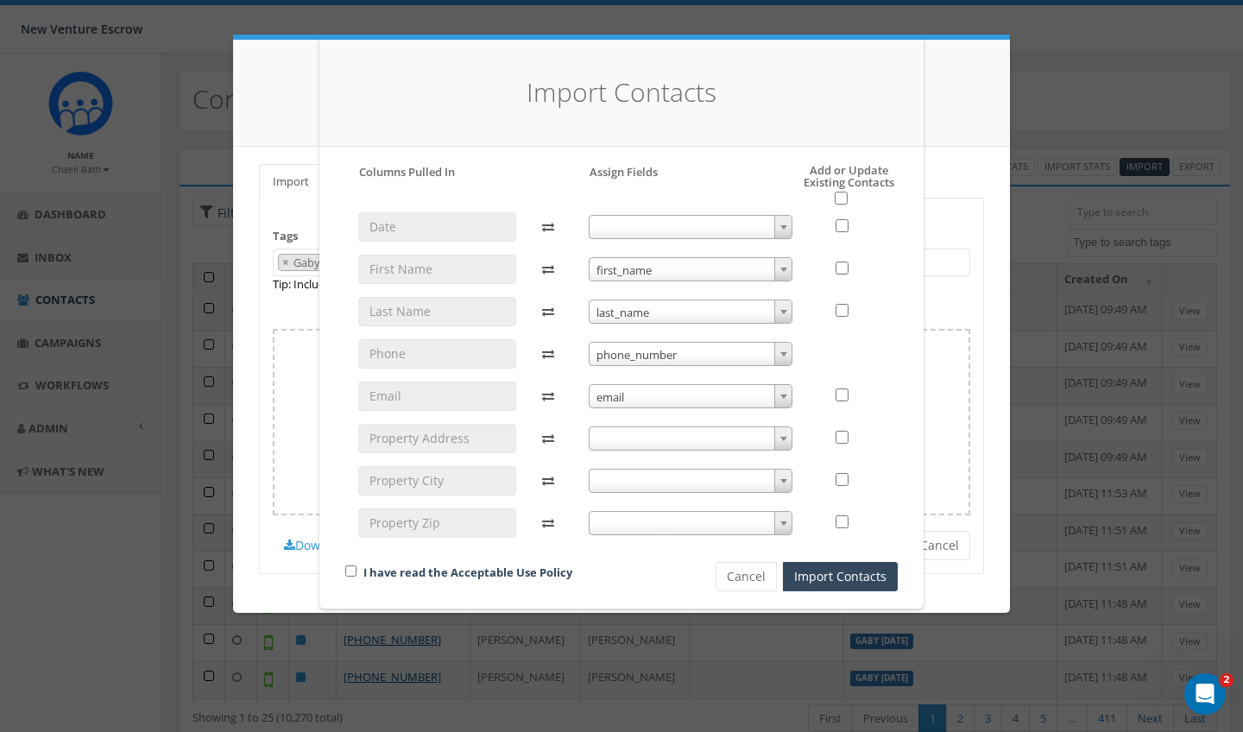
click at [637, 440] on span at bounding box center [690, 438] width 205 height 24
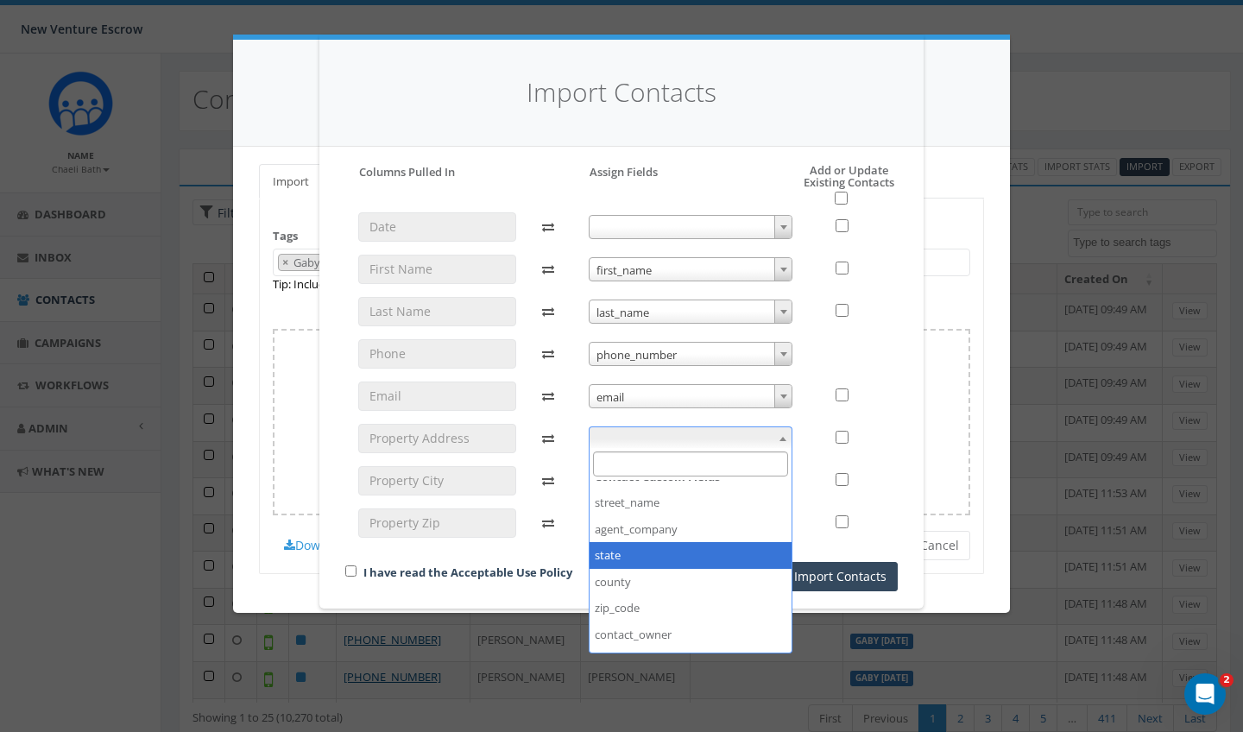
scroll to position [179, 0]
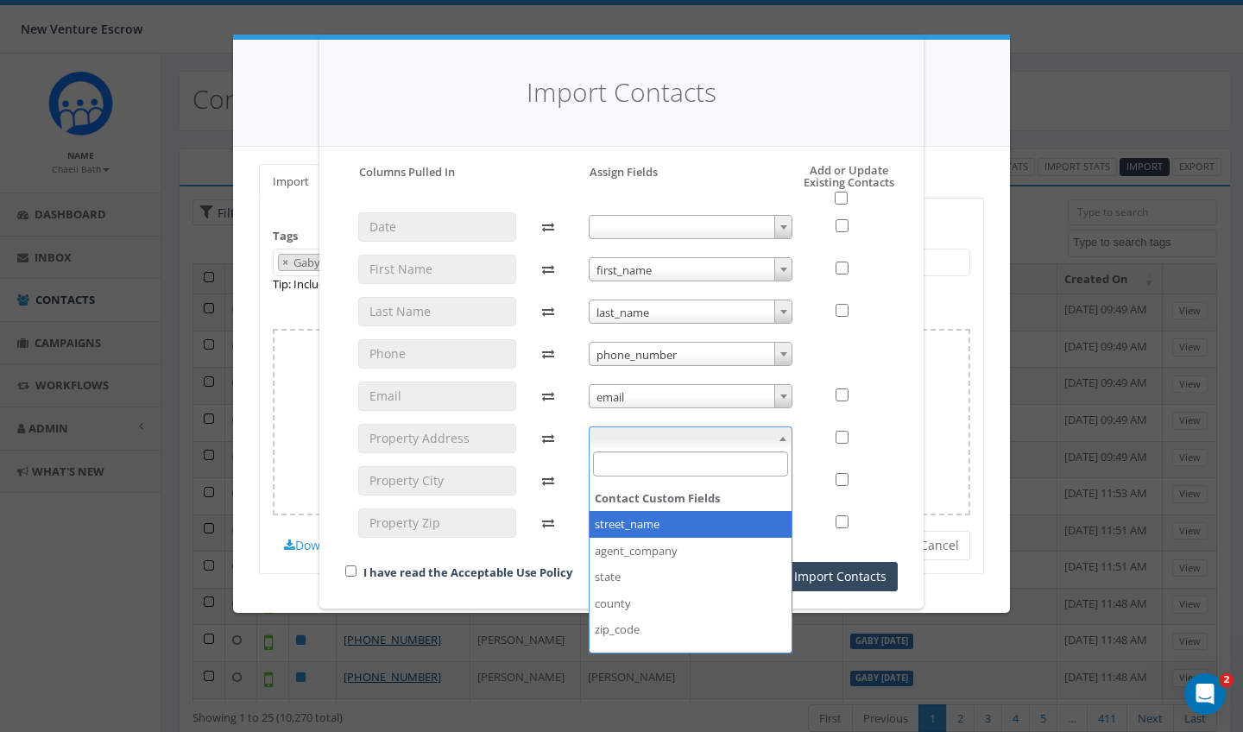
select select "street_name"
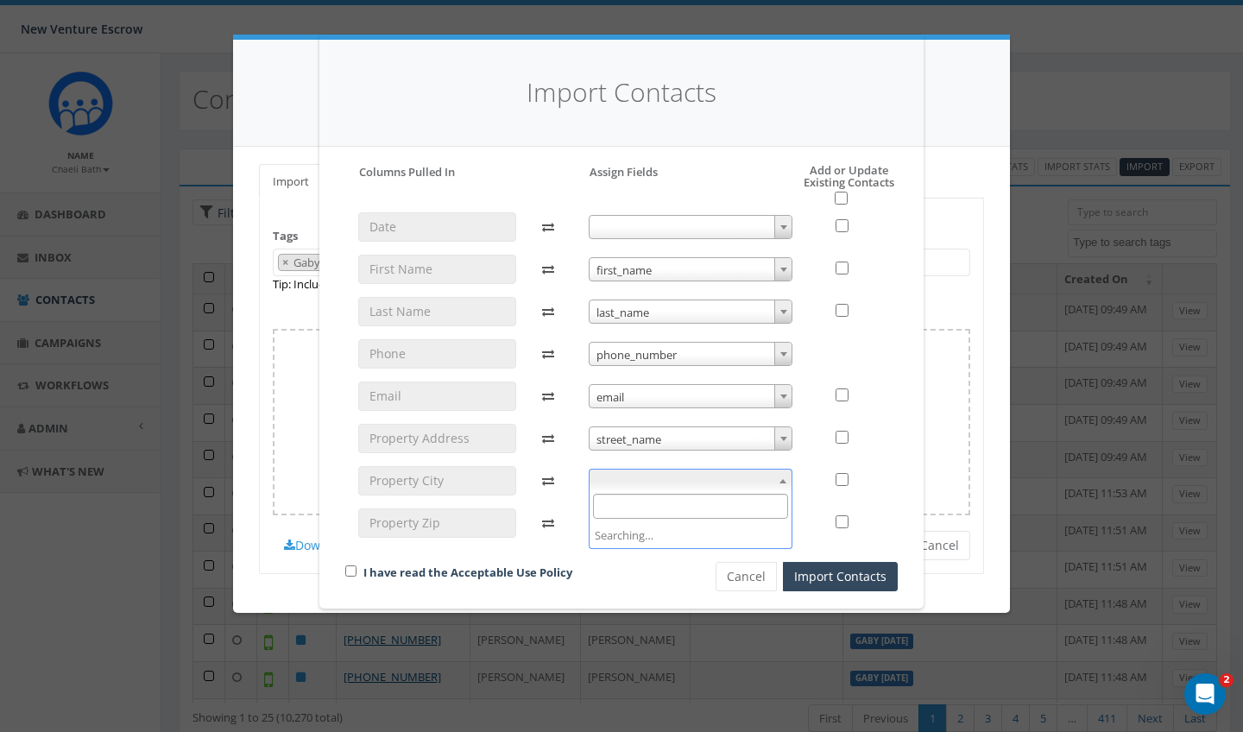
click at [664, 471] on span at bounding box center [690, 481] width 205 height 24
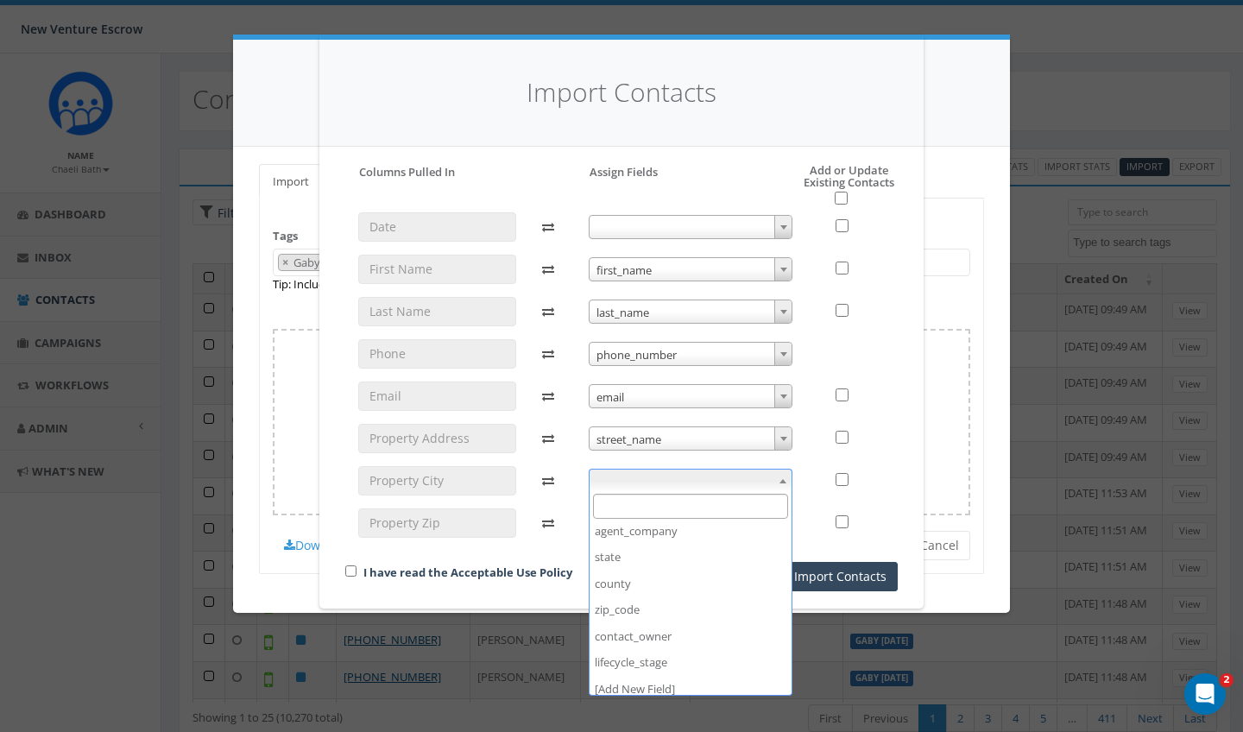
scroll to position [242, 0]
select select "county"
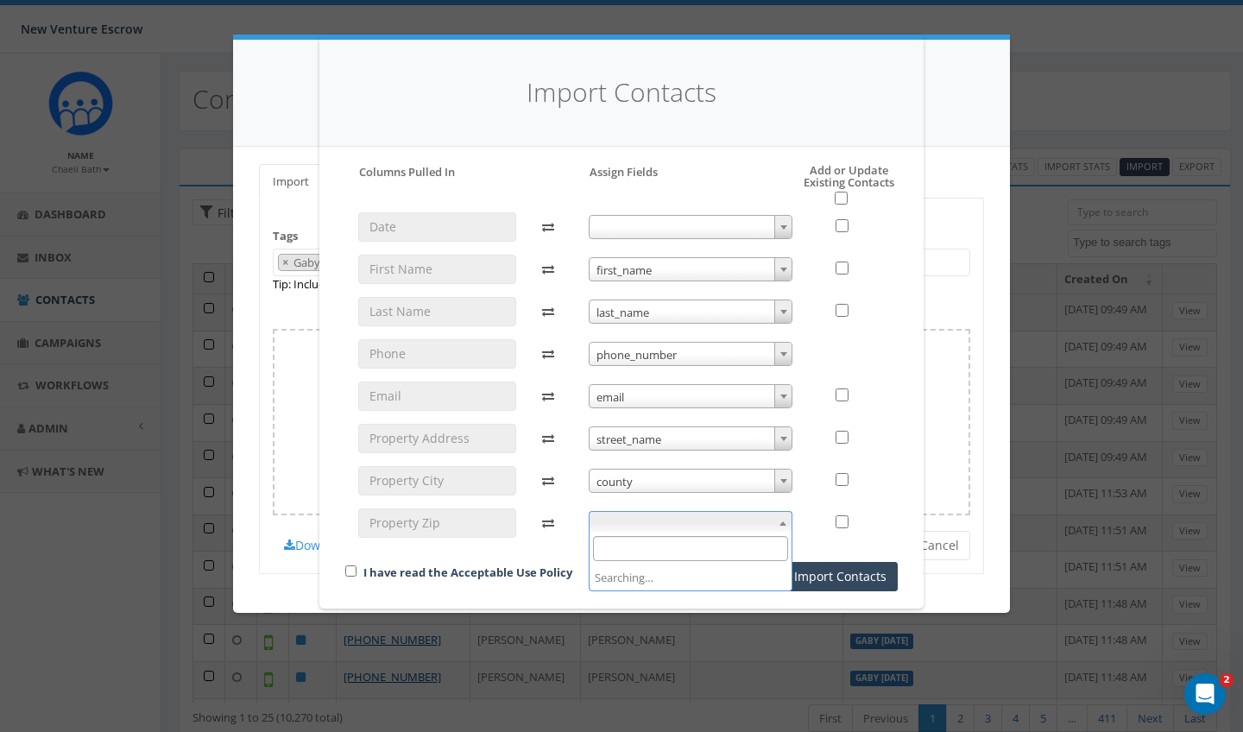
click at [642, 525] on span at bounding box center [690, 523] width 205 height 24
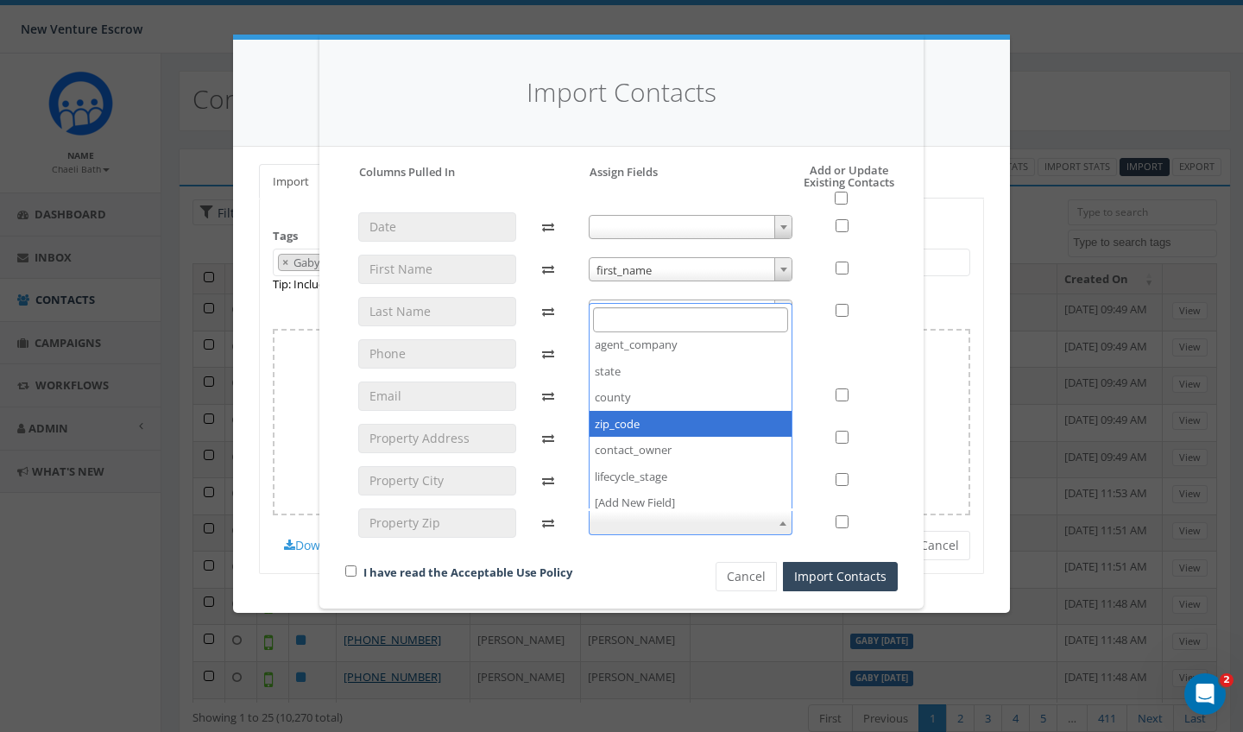
select select "zip_code"
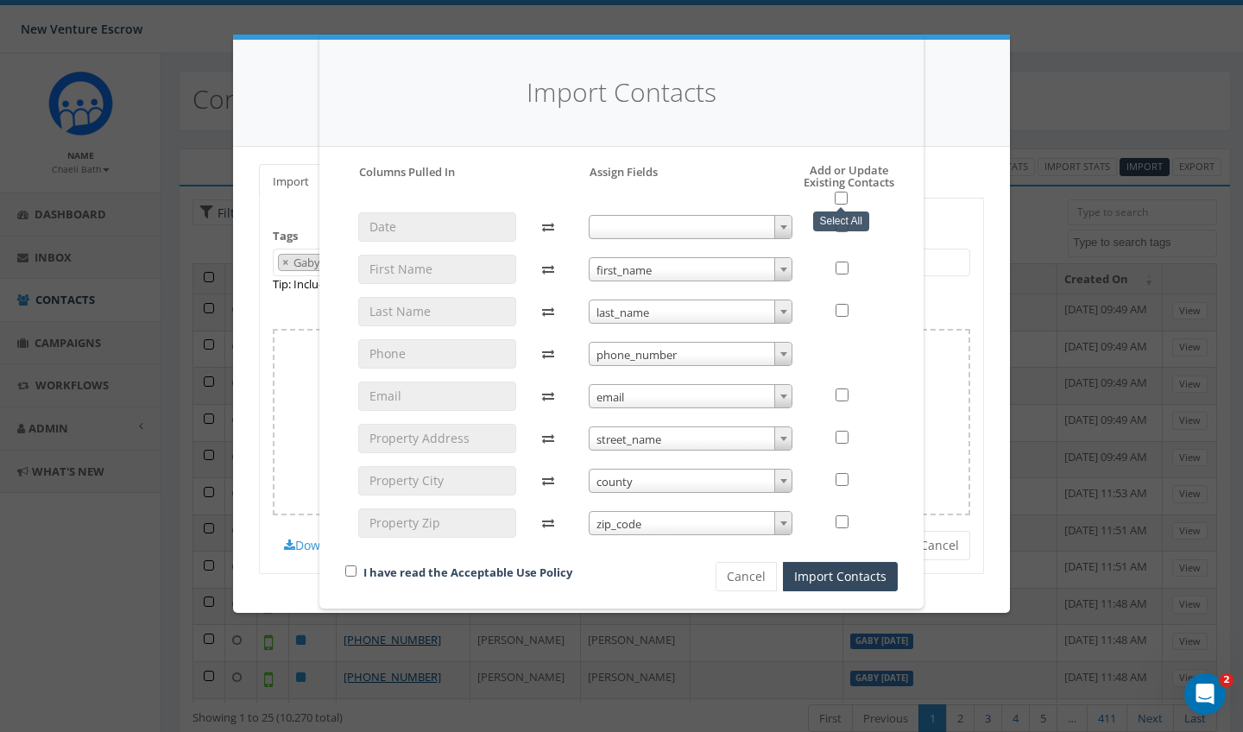
click at [842, 201] on input "checkbox" at bounding box center [840, 198] width 13 height 13
checkbox input "true"
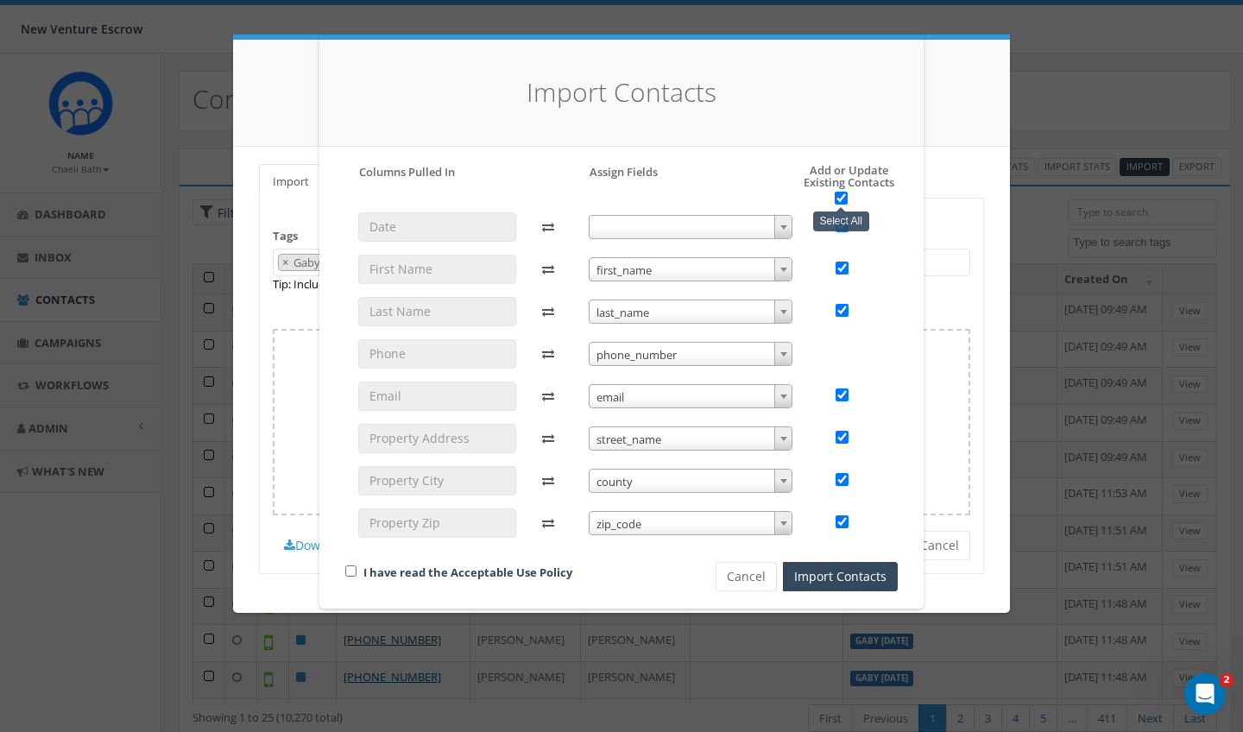
checkbox input "true"
click at [353, 567] on input "checkbox" at bounding box center [350, 570] width 11 height 11
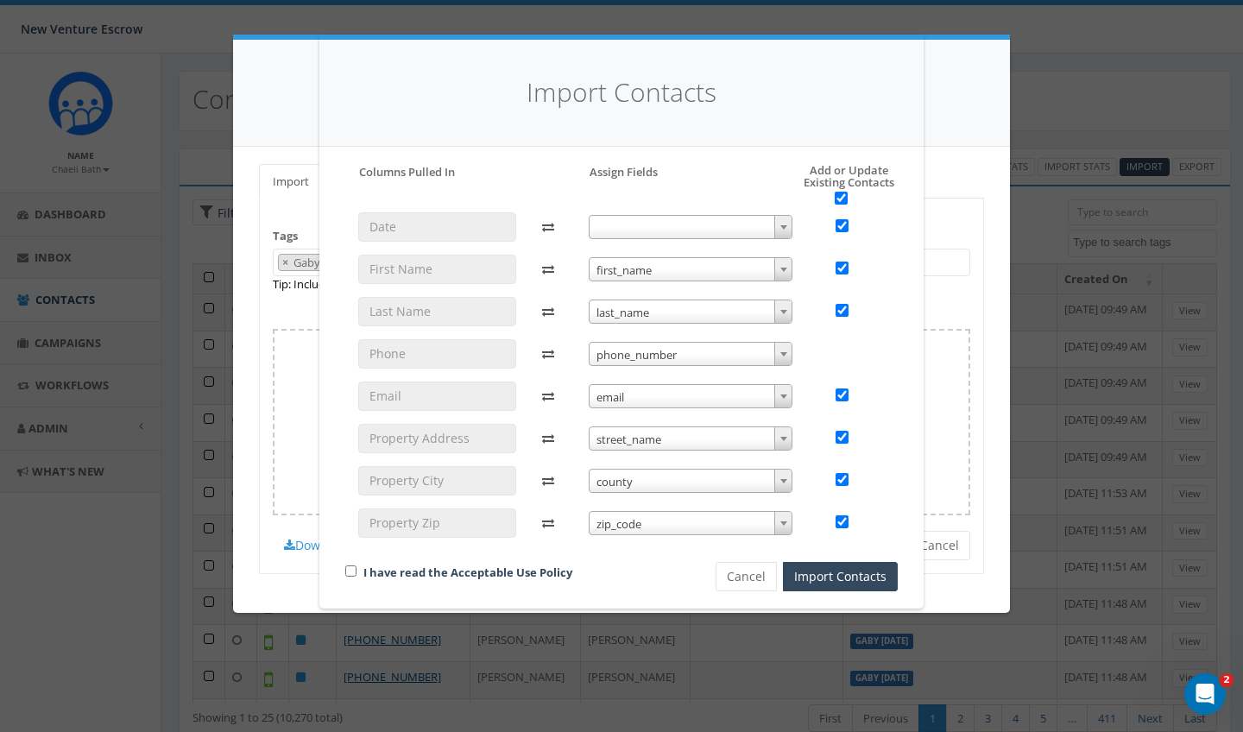
checkbox input "true"
click at [873, 576] on button "Import Contacts" at bounding box center [840, 576] width 115 height 29
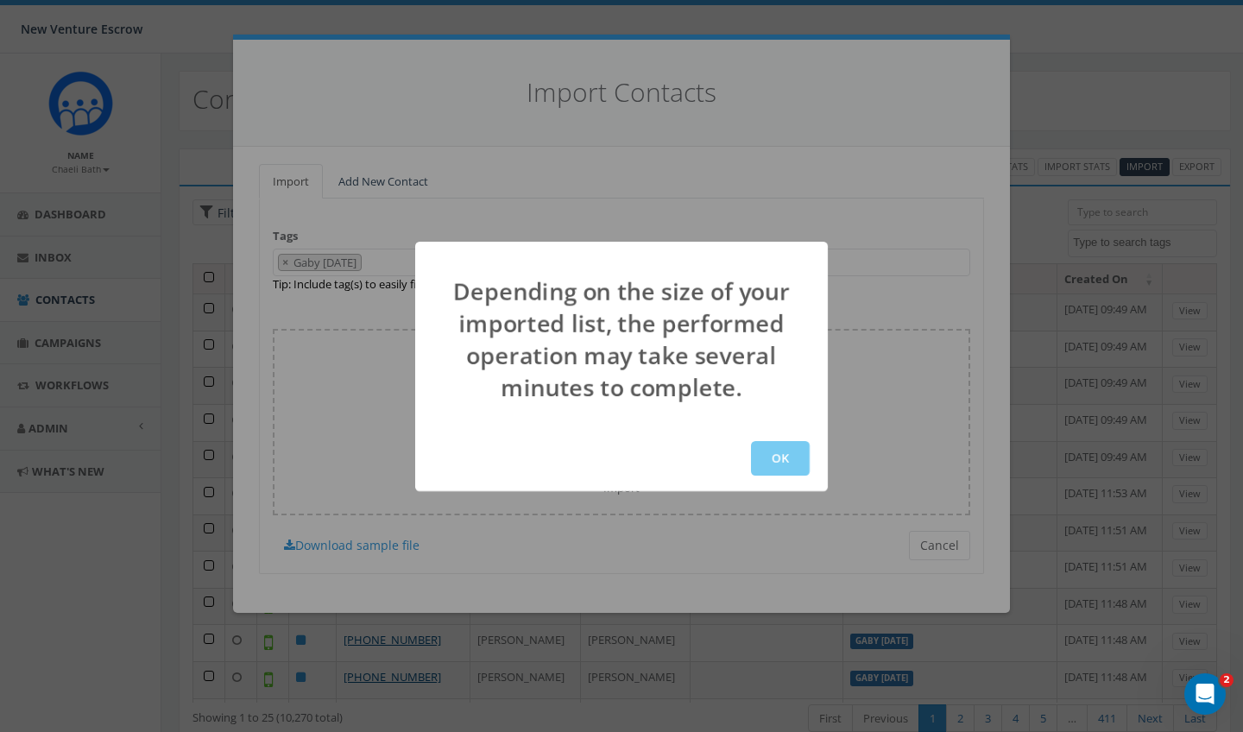
click at [790, 460] on button "OK" at bounding box center [780, 458] width 59 height 35
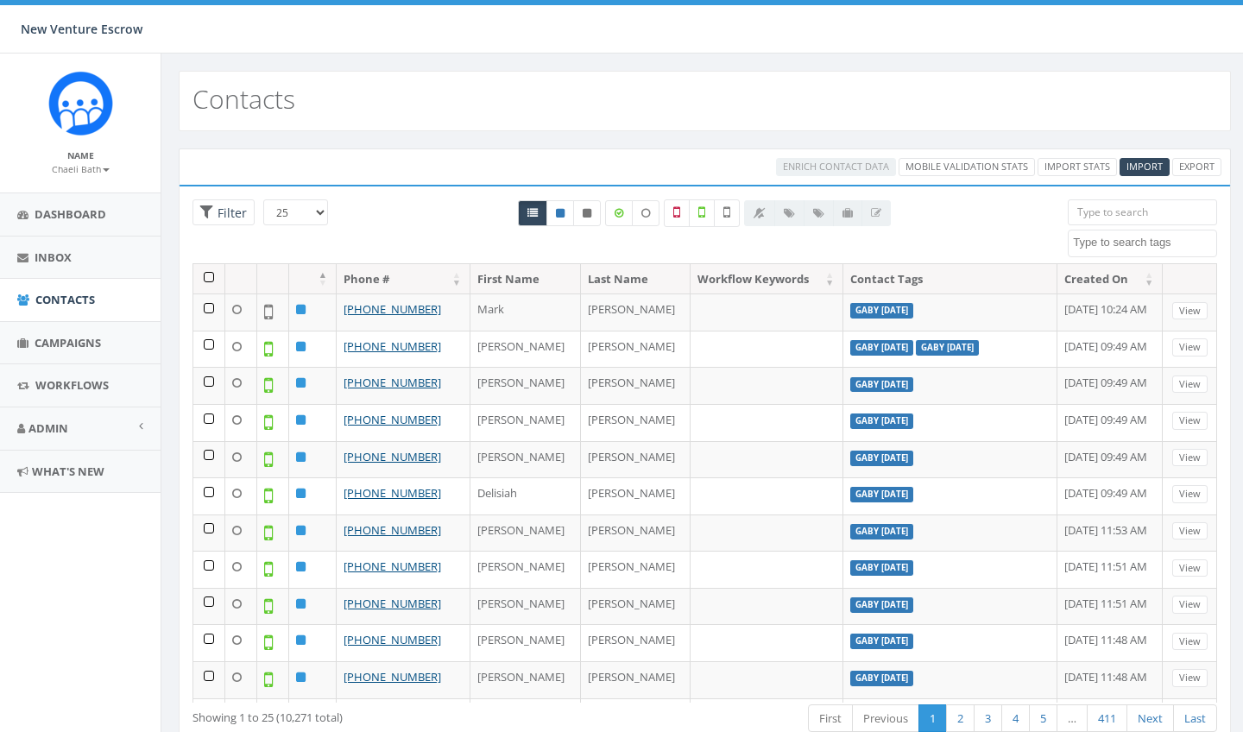
select select
click at [209, 277] on th at bounding box center [209, 279] width 32 height 30
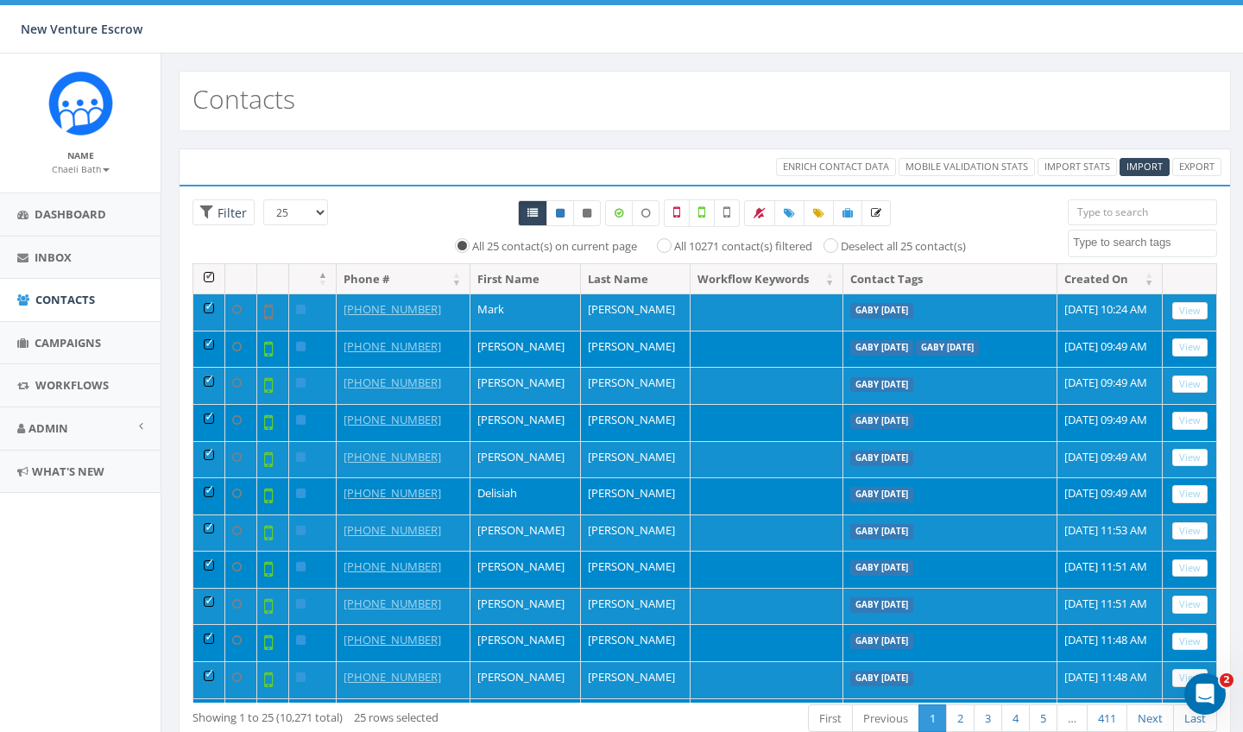
click at [1083, 249] on textarea "Search" at bounding box center [1144, 243] width 143 height 16
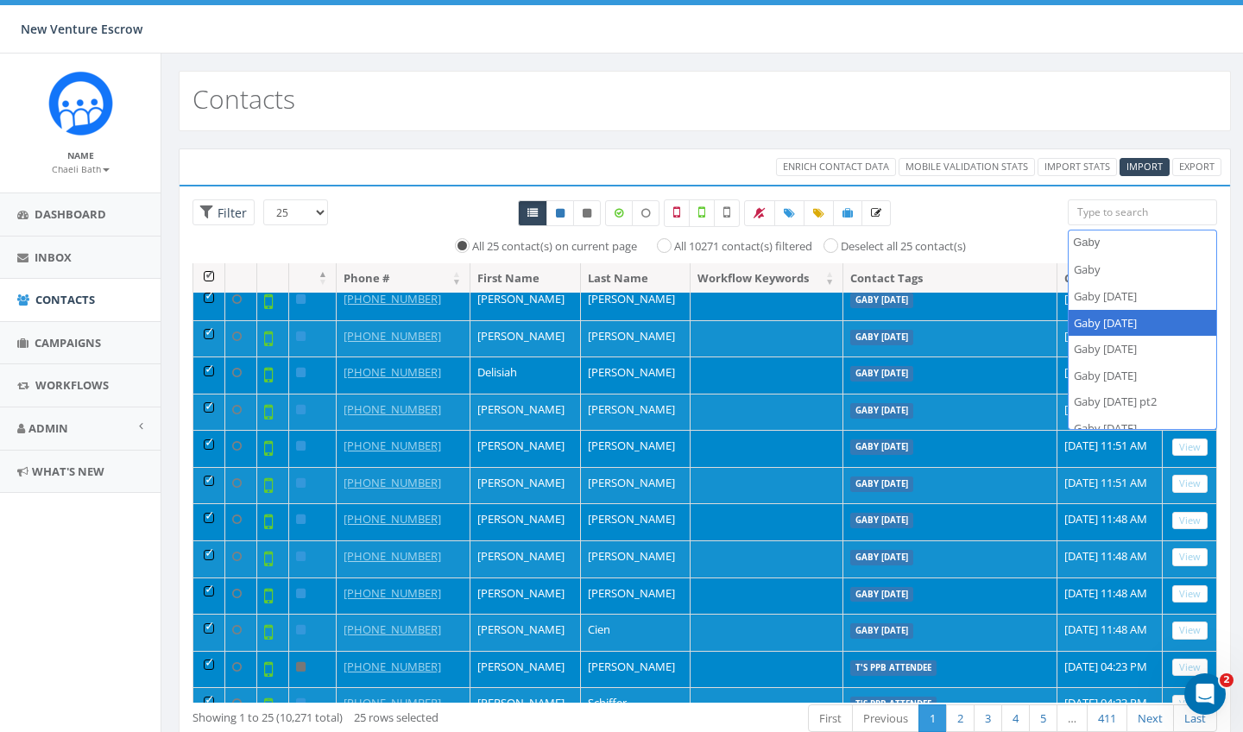
scroll to position [118, 0]
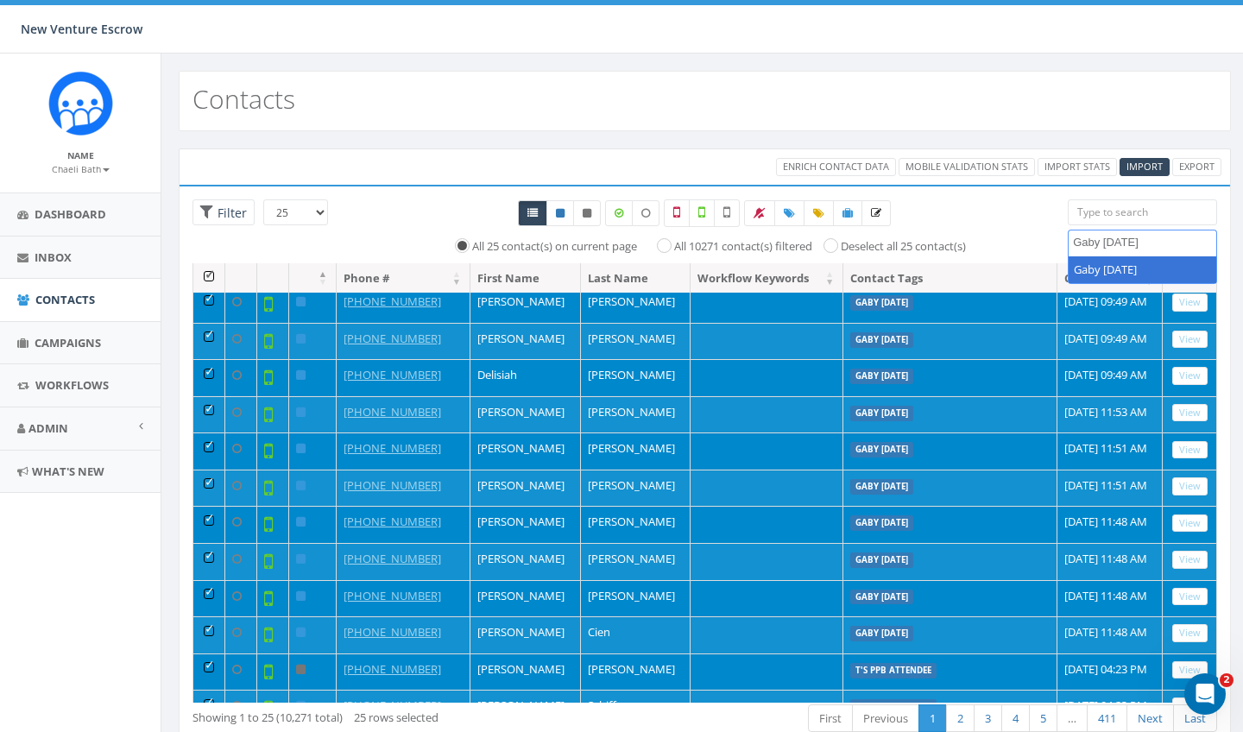
type textarea "Gaby sept 10 2025"
select select "Gaby sept 10 2025"
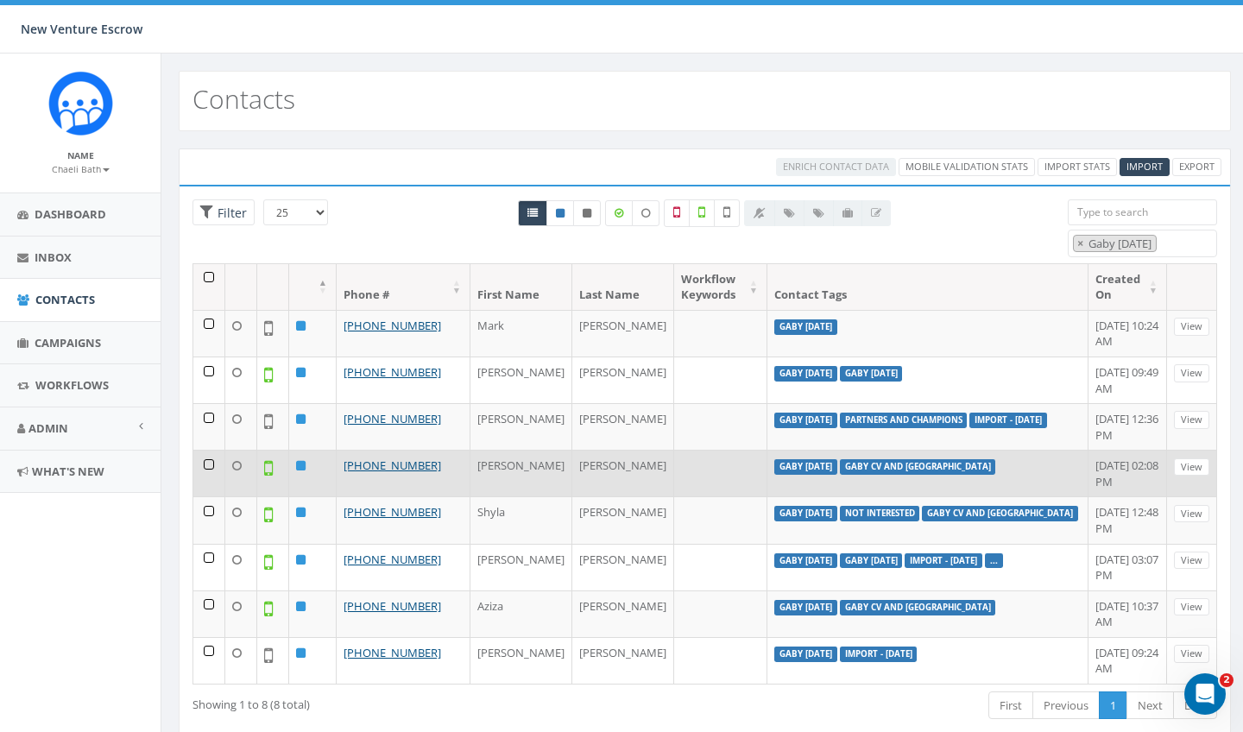
scroll to position [0, 0]
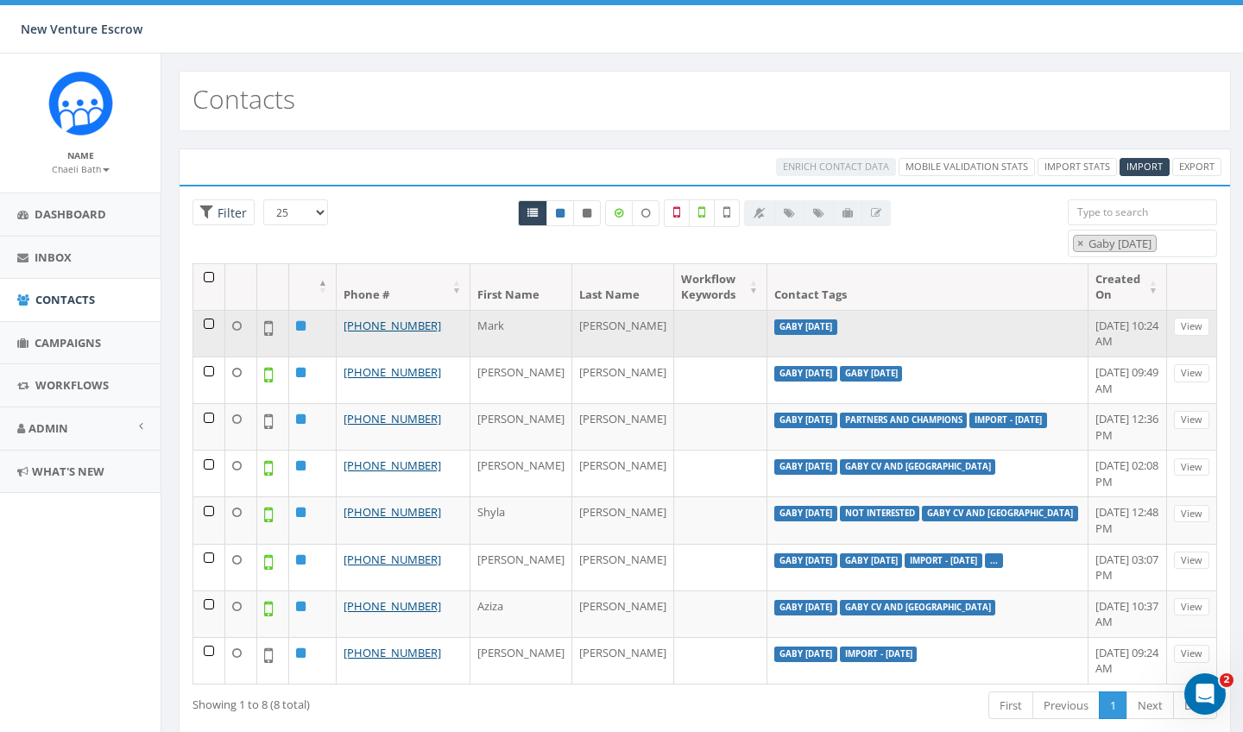
click at [198, 323] on td at bounding box center [209, 333] width 32 height 47
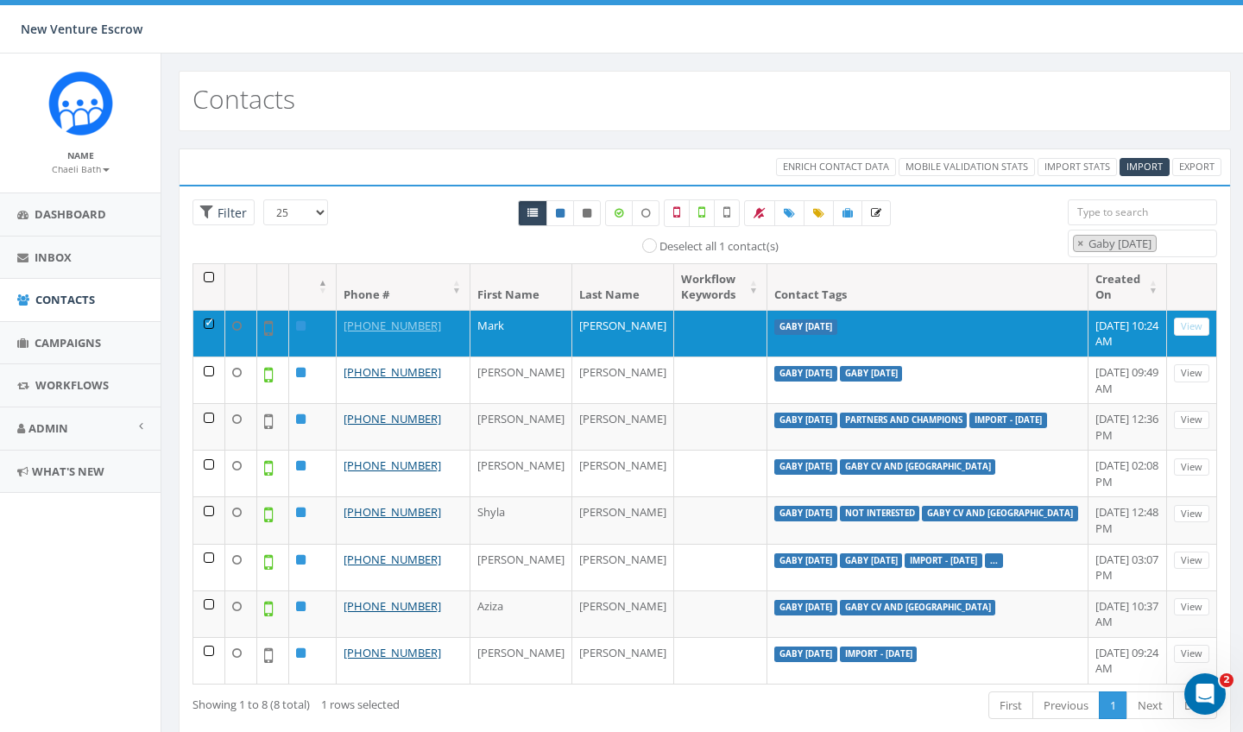
click at [209, 281] on th at bounding box center [209, 287] width 32 height 46
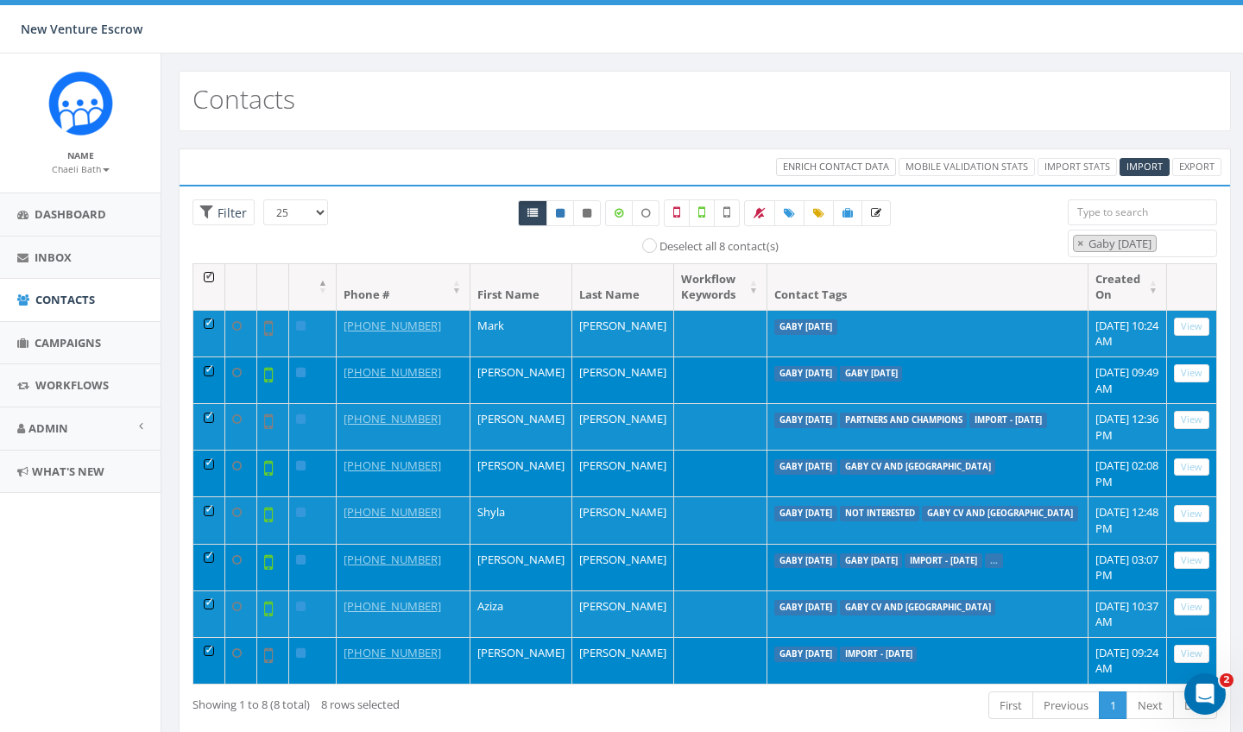
click at [821, 167] on span "Enrich Contact Data" at bounding box center [836, 166] width 106 height 13
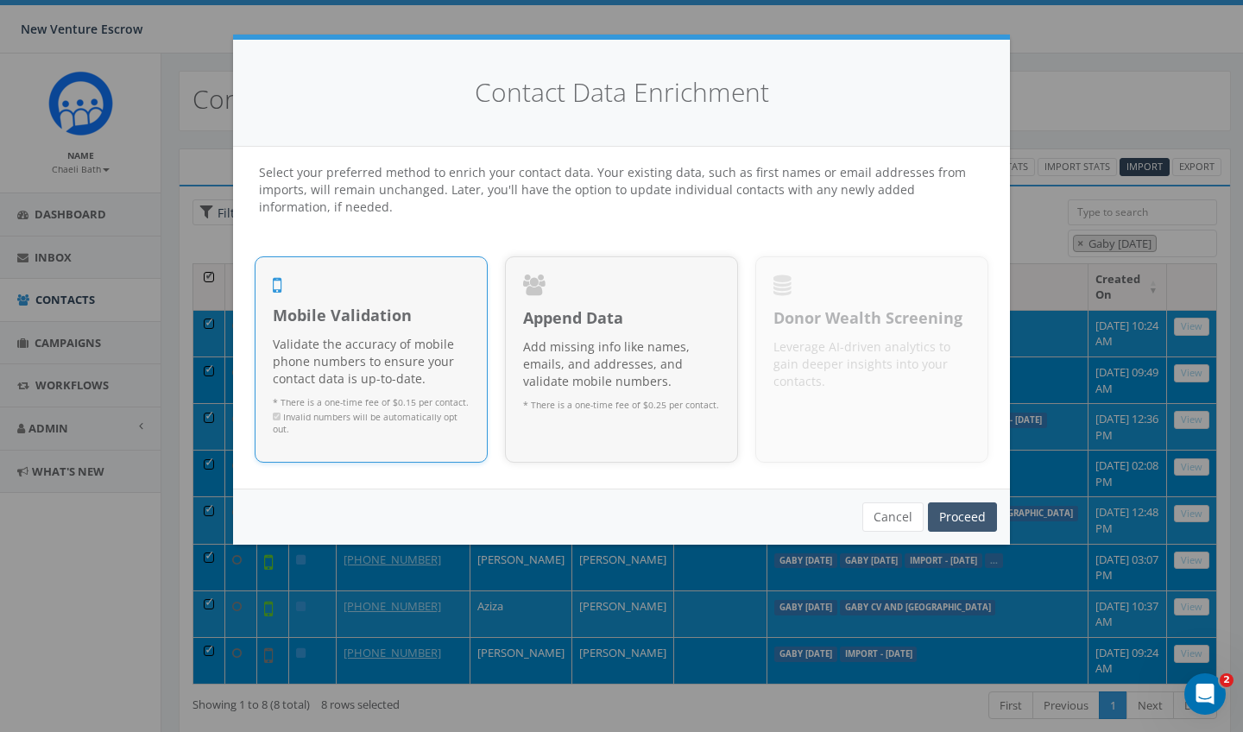
click at [972, 519] on link "Proceed" at bounding box center [962, 516] width 69 height 29
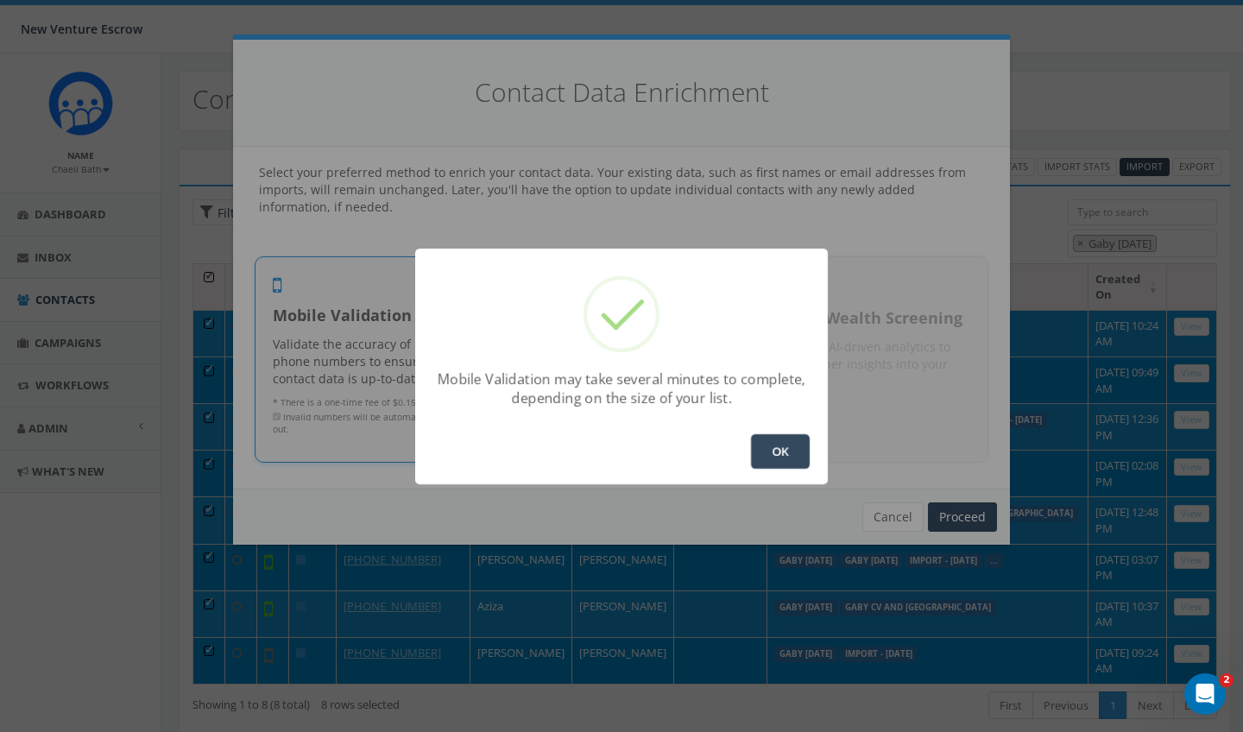
click at [780, 457] on button "OK" at bounding box center [780, 451] width 59 height 35
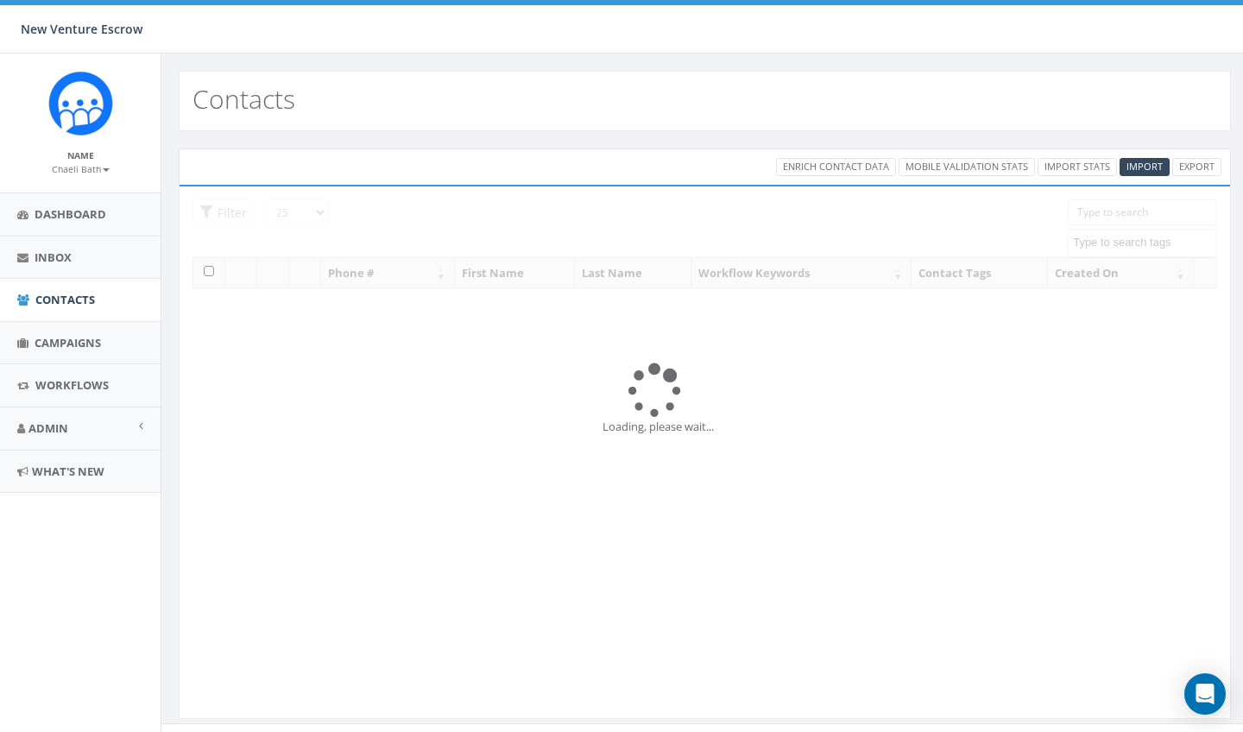
select select
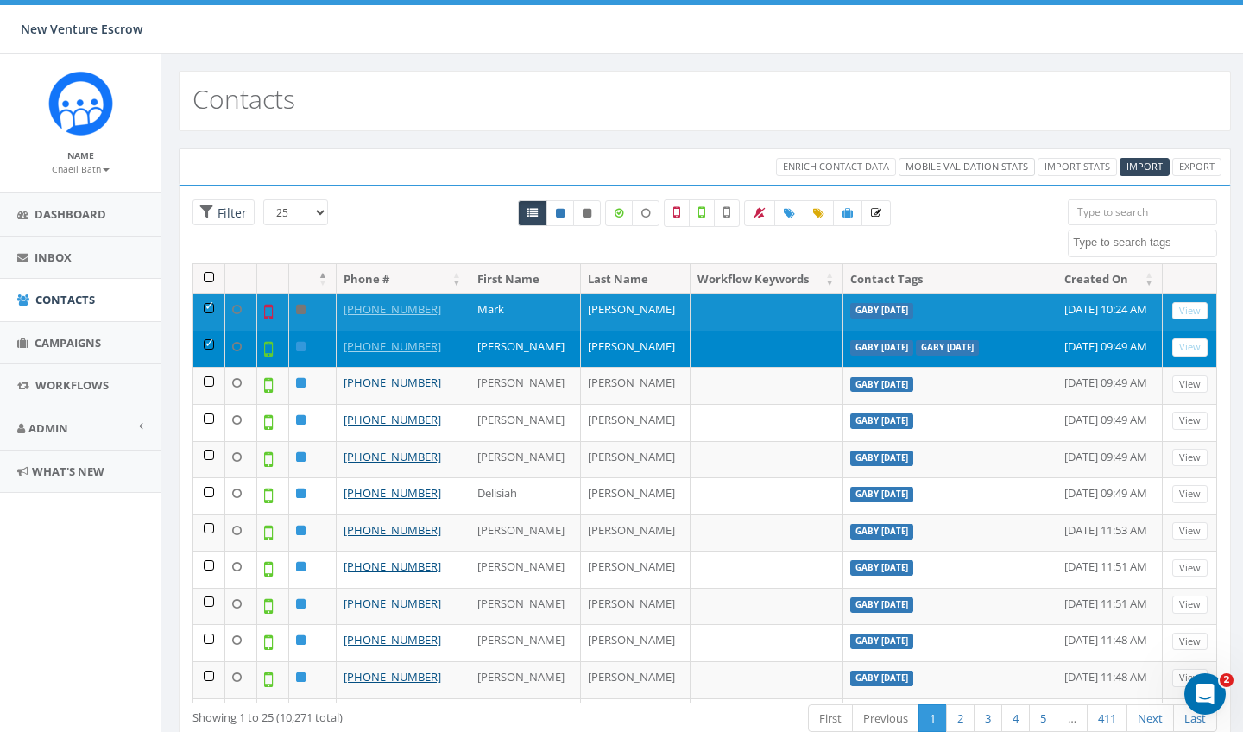
click at [1008, 165] on link "Mobile Validation Stats" at bounding box center [966, 167] width 136 height 18
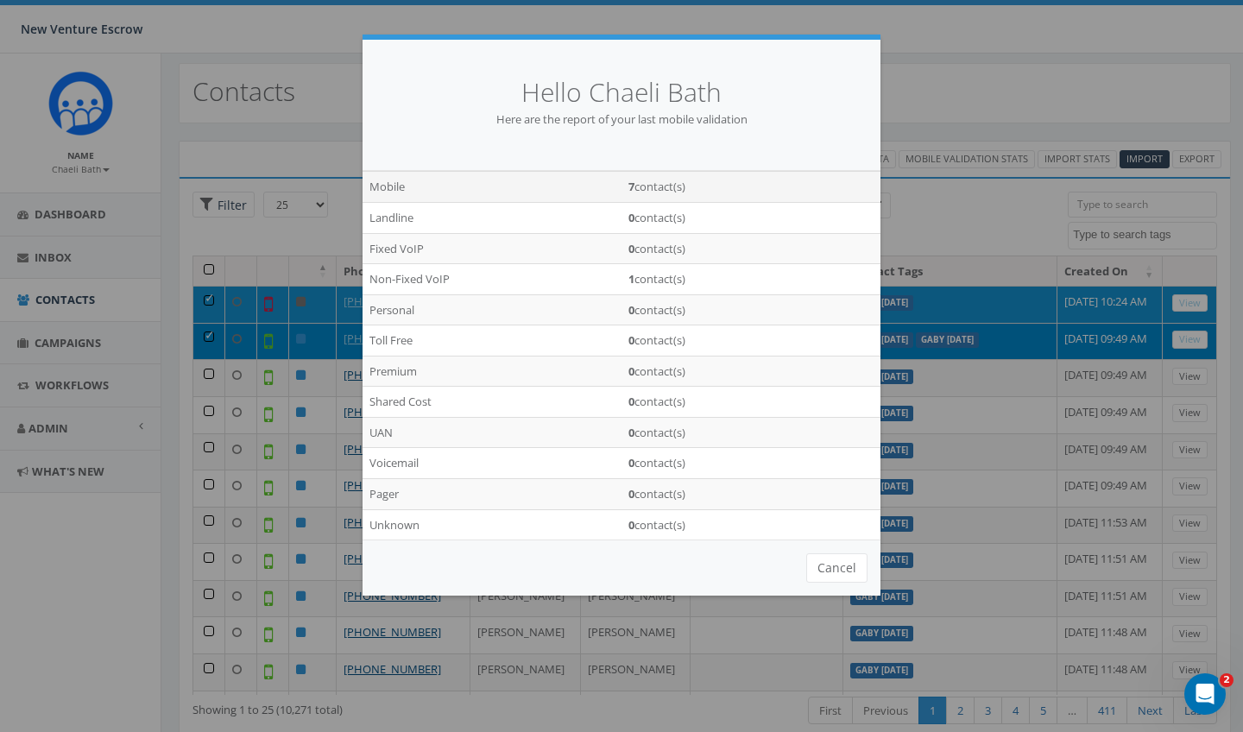
scroll to position [13, 0]
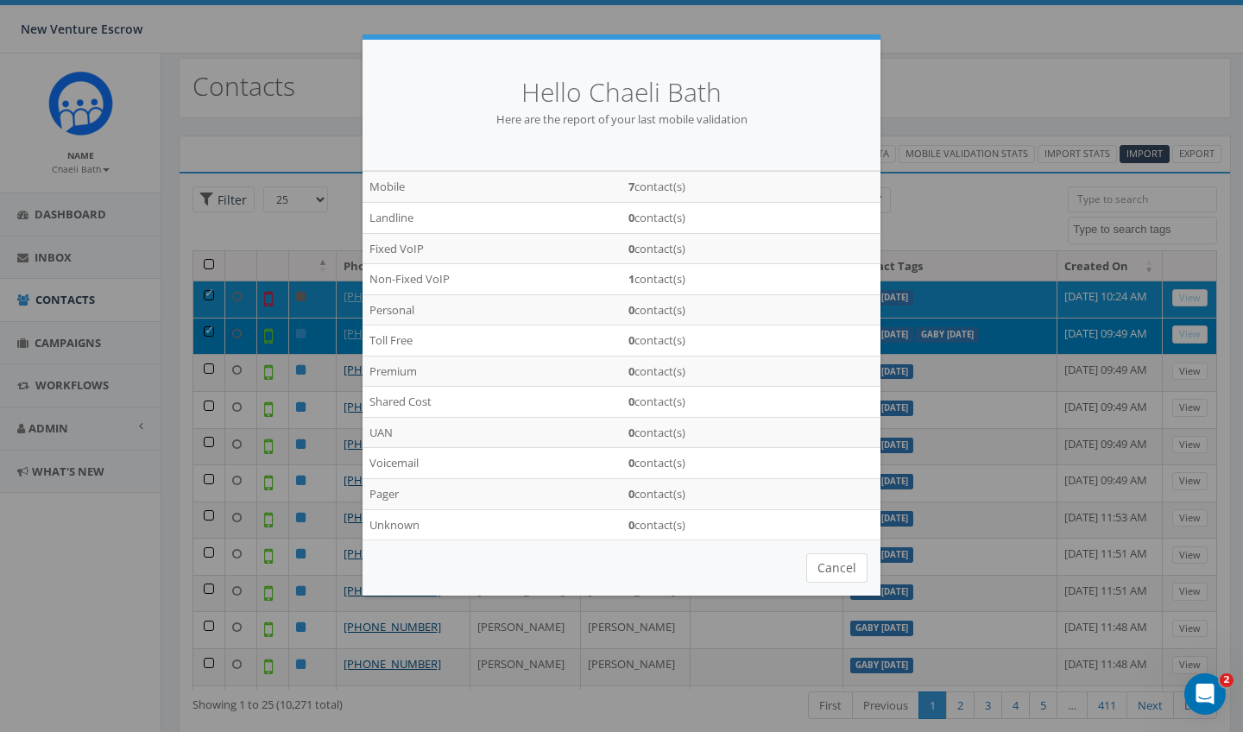
click at [840, 562] on button "Cancel" at bounding box center [836, 567] width 61 height 29
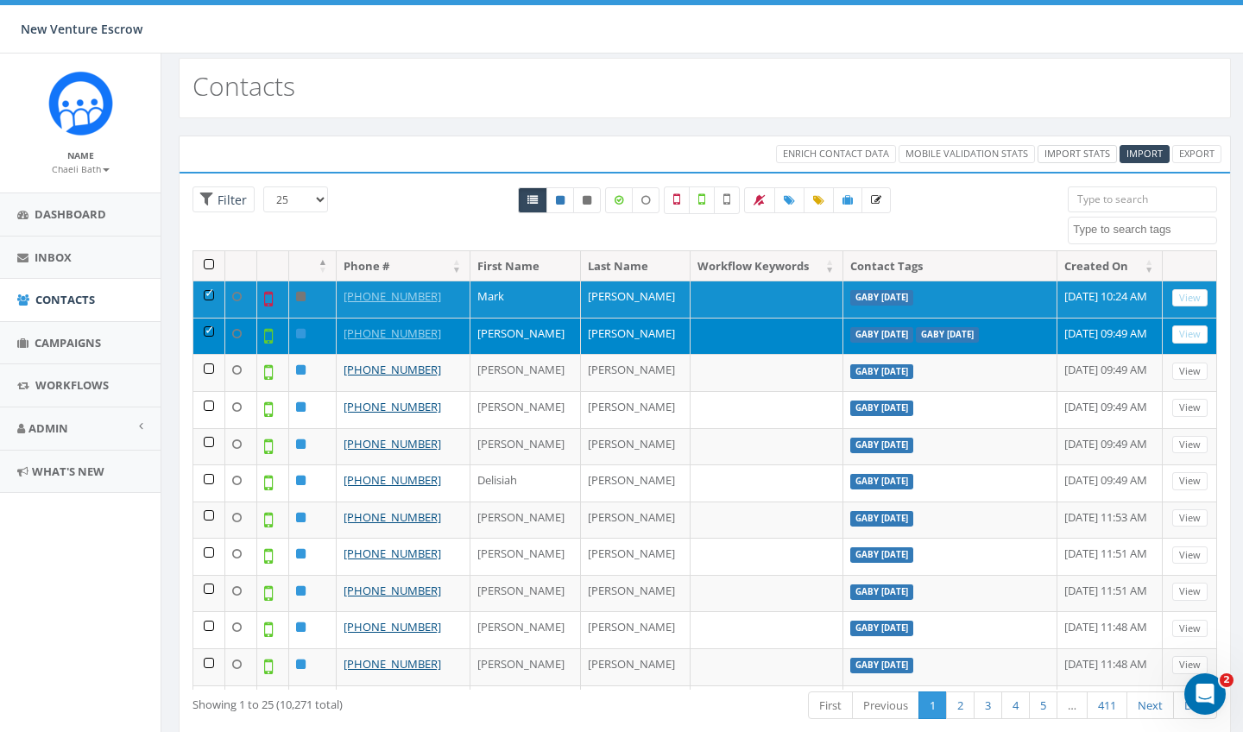
click at [1055, 161] on link "Import Stats" at bounding box center [1076, 154] width 79 height 18
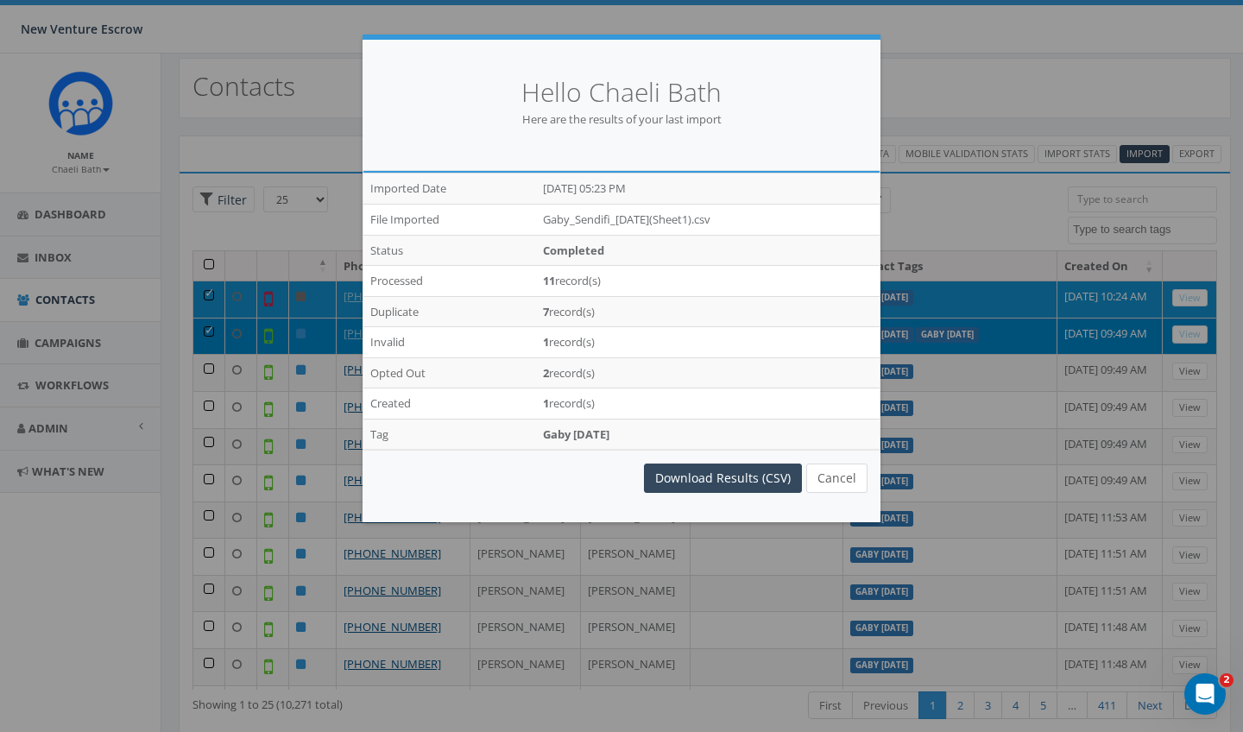
click at [845, 471] on button "Cancel" at bounding box center [836, 477] width 61 height 29
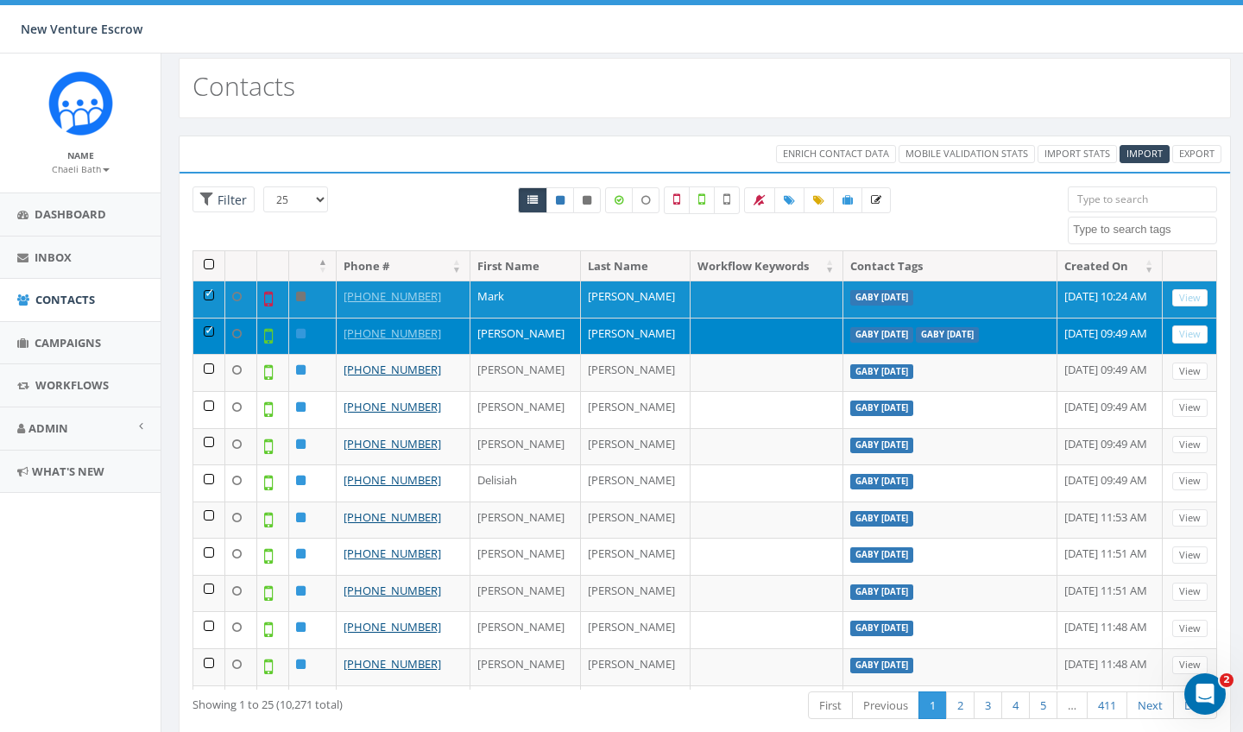
click at [447, 192] on div "All 2 contact(s) on current page All 10271 contact(s) filtered" at bounding box center [705, 218] width 700 height 64
click at [82, 335] on span "Campaigns" at bounding box center [68, 343] width 66 height 16
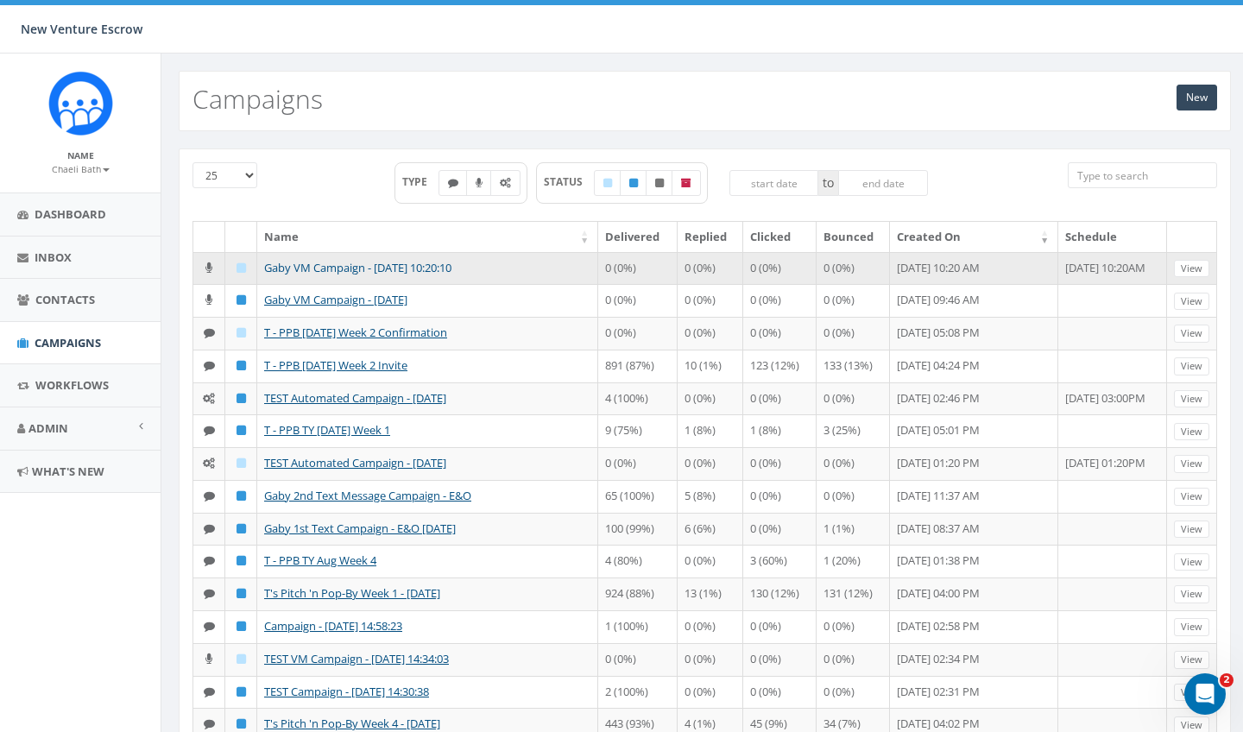
click at [373, 267] on link "Gaby VM Campaign - [DATE] 10:20:10" at bounding box center [357, 268] width 187 height 16
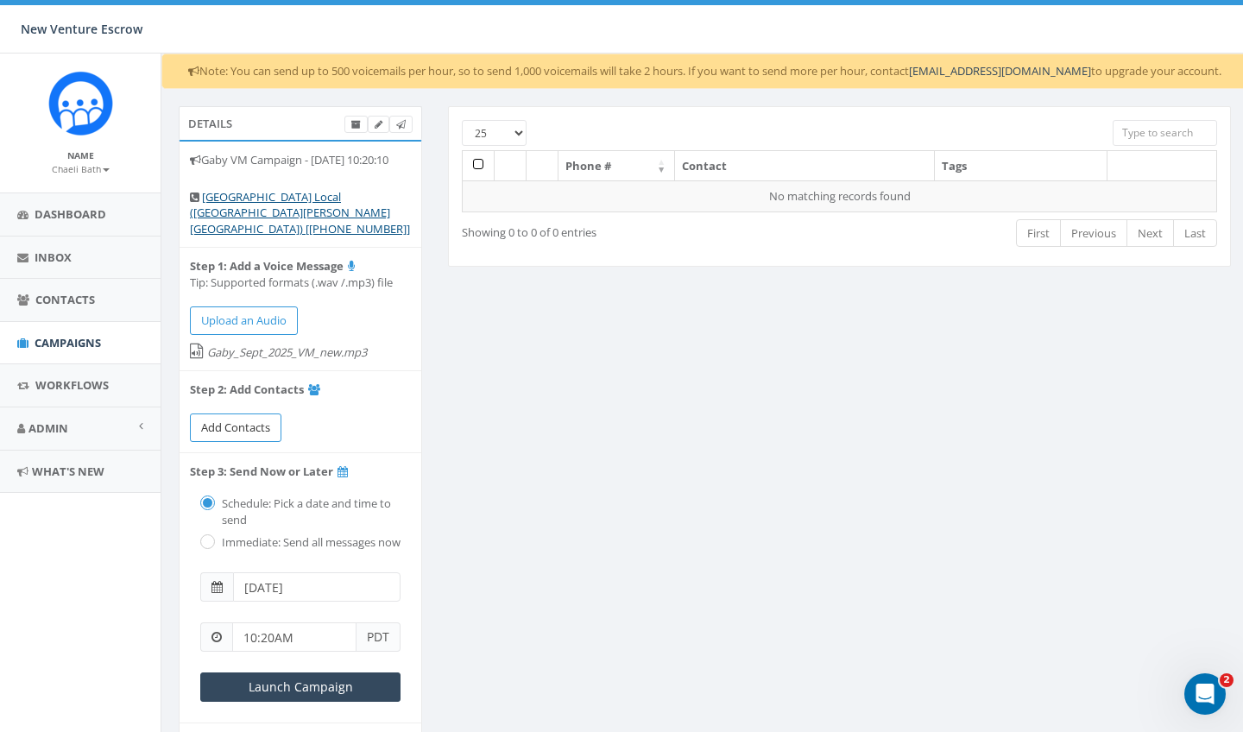
click at [247, 422] on span "Add Contacts" at bounding box center [235, 427] width 69 height 16
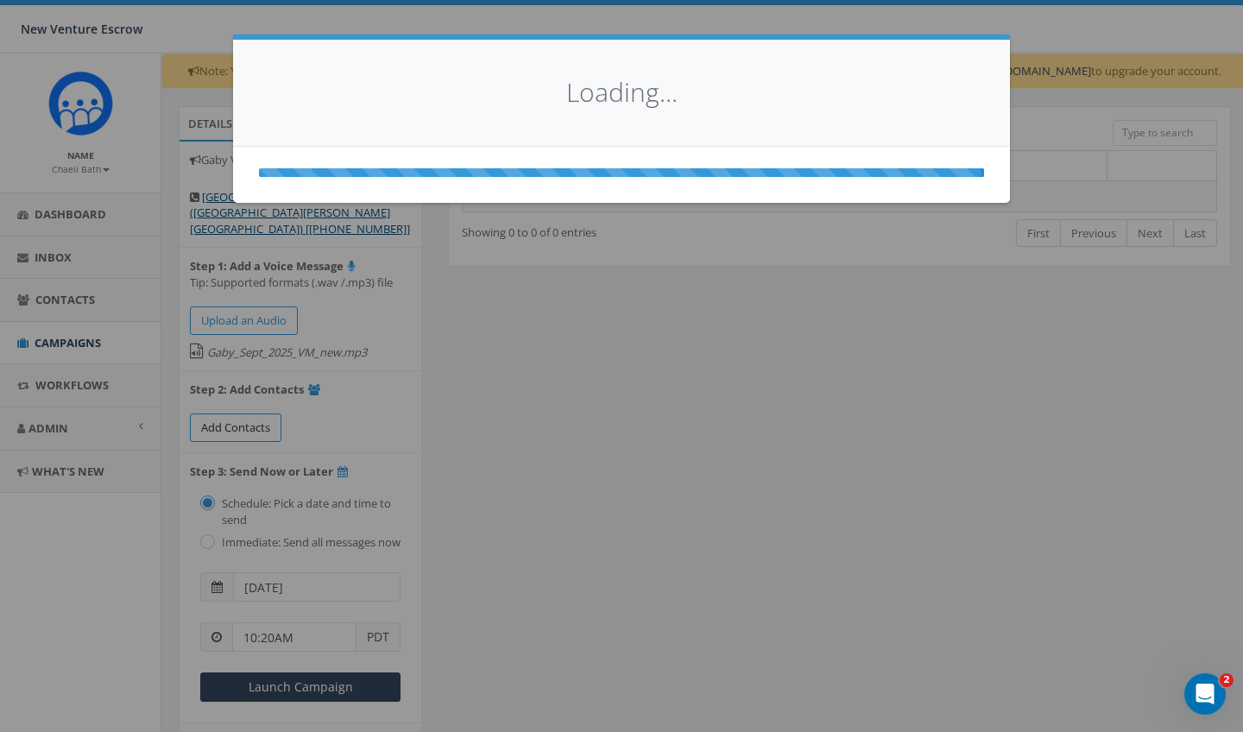
select select
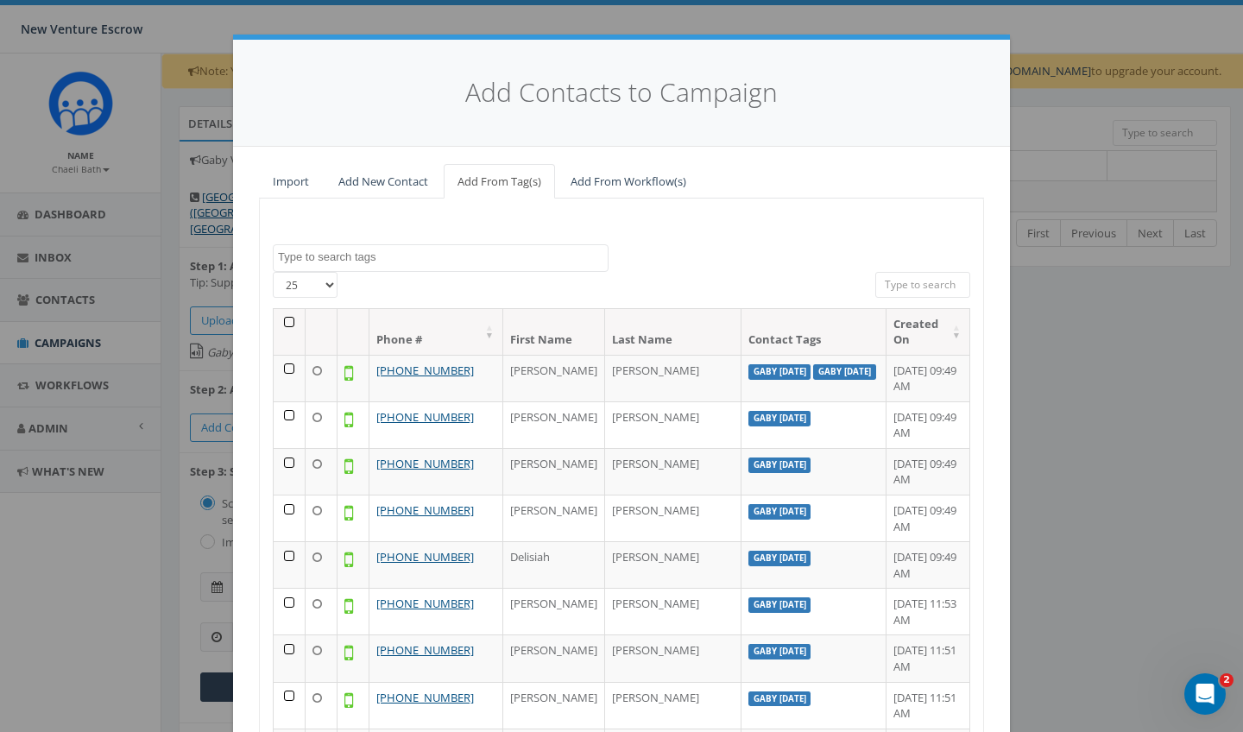
click at [400, 261] on textarea "Search" at bounding box center [443, 257] width 330 height 16
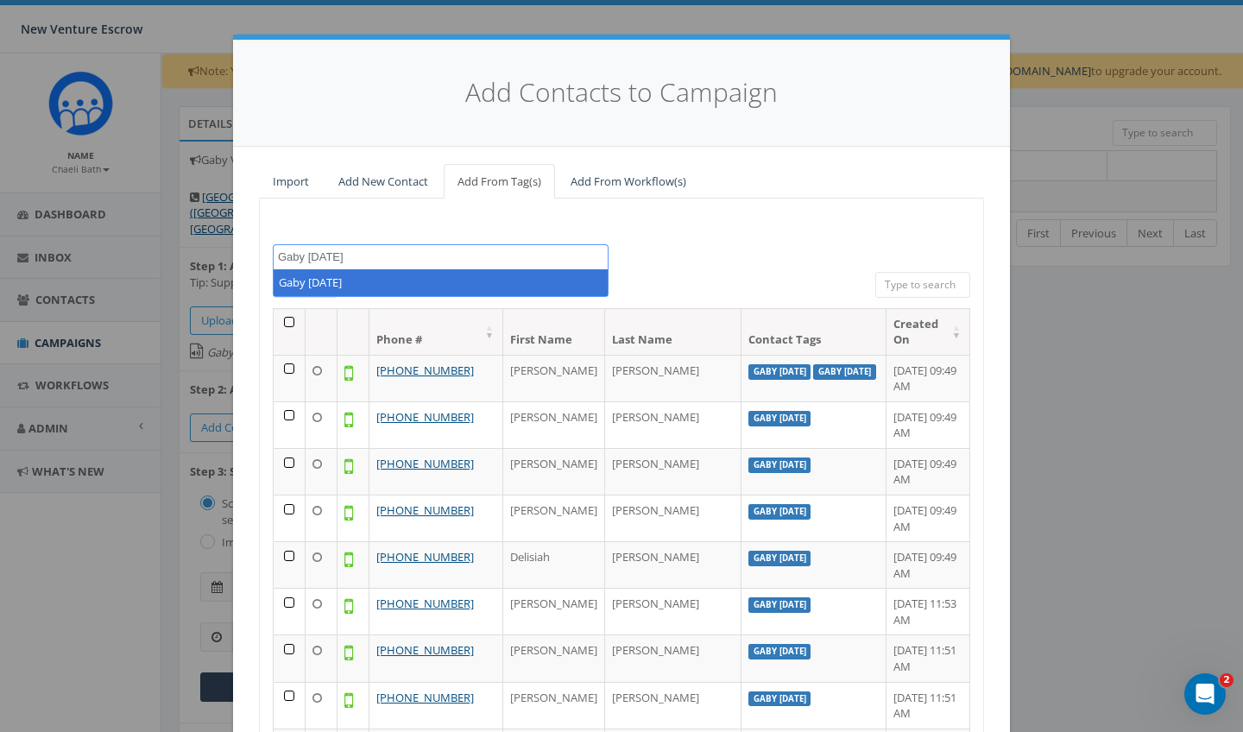
type textarea "Gaby sept 2025"
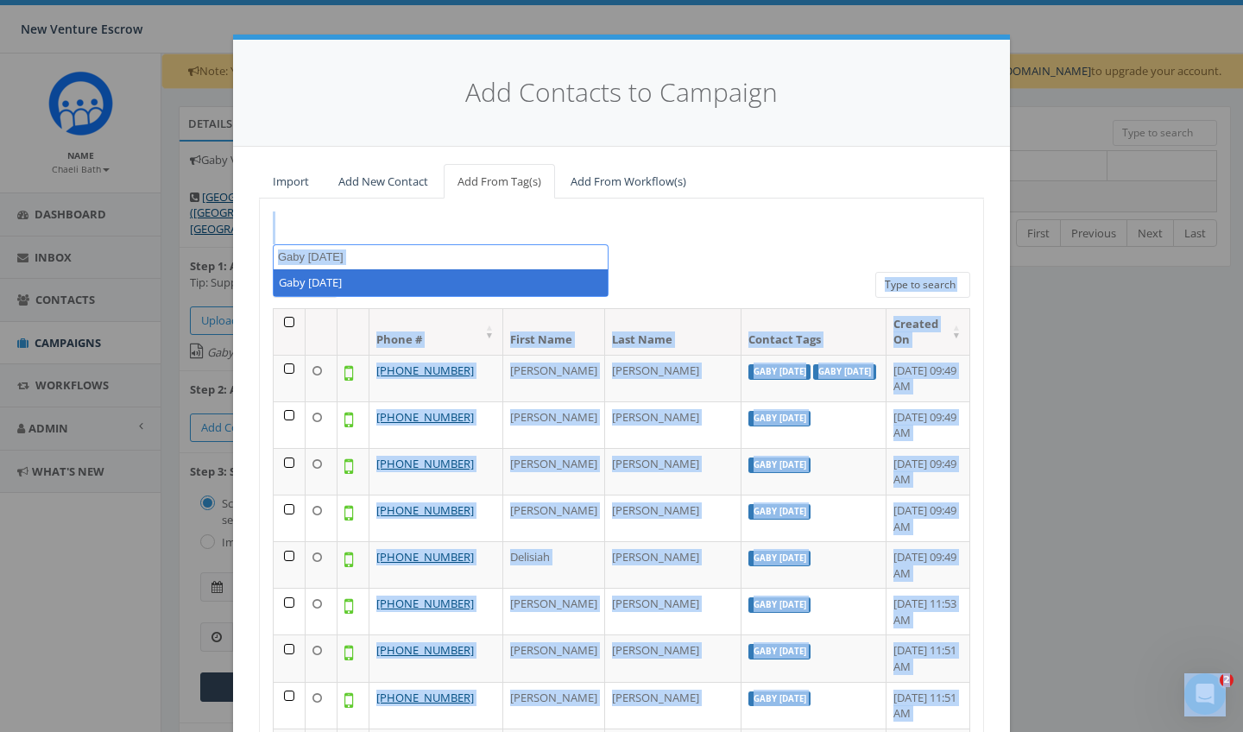
drag, startPoint x: 382, startPoint y: 282, endPoint x: 381, endPoint y: 215, distance: 67.3
click at [381, 215] on body "New Venture Escrow New Venture Escrow Profile Sign Out 0.00 % of Available Amou…" at bounding box center [621, 366] width 1243 height 732
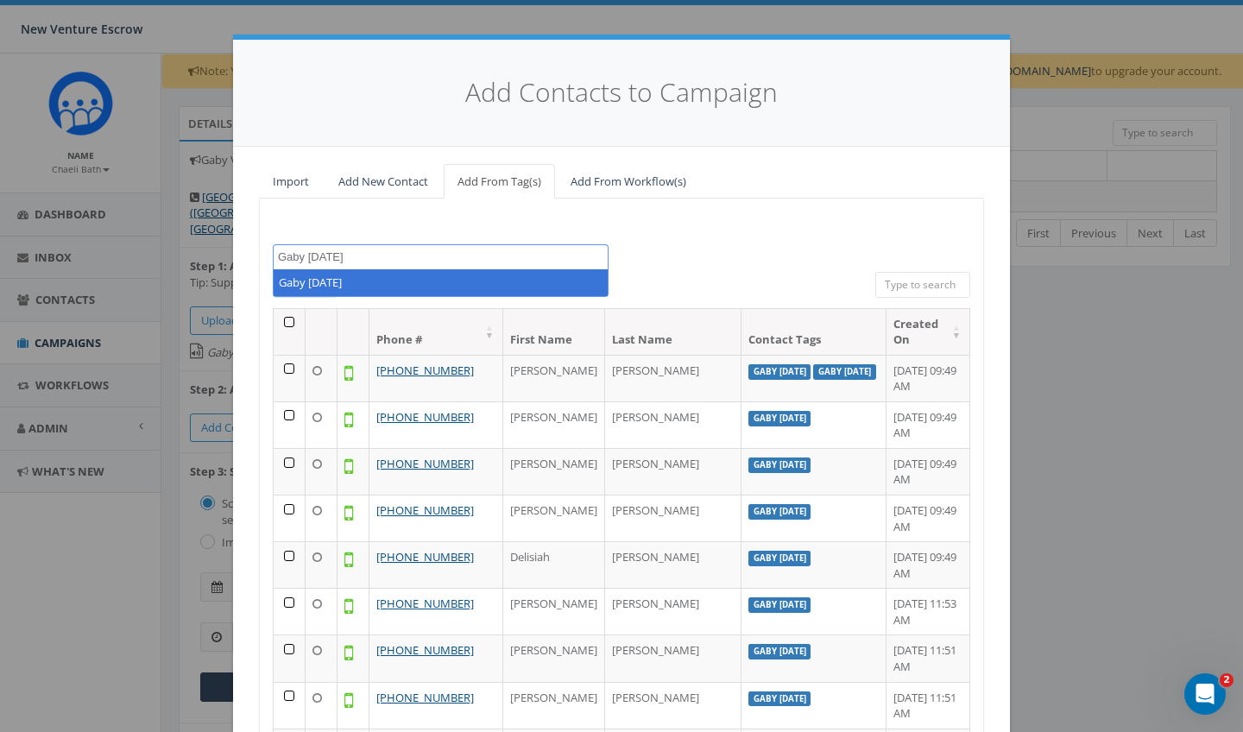
click at [381, 244] on span "Gaby sept 2025" at bounding box center [441, 258] width 336 height 28
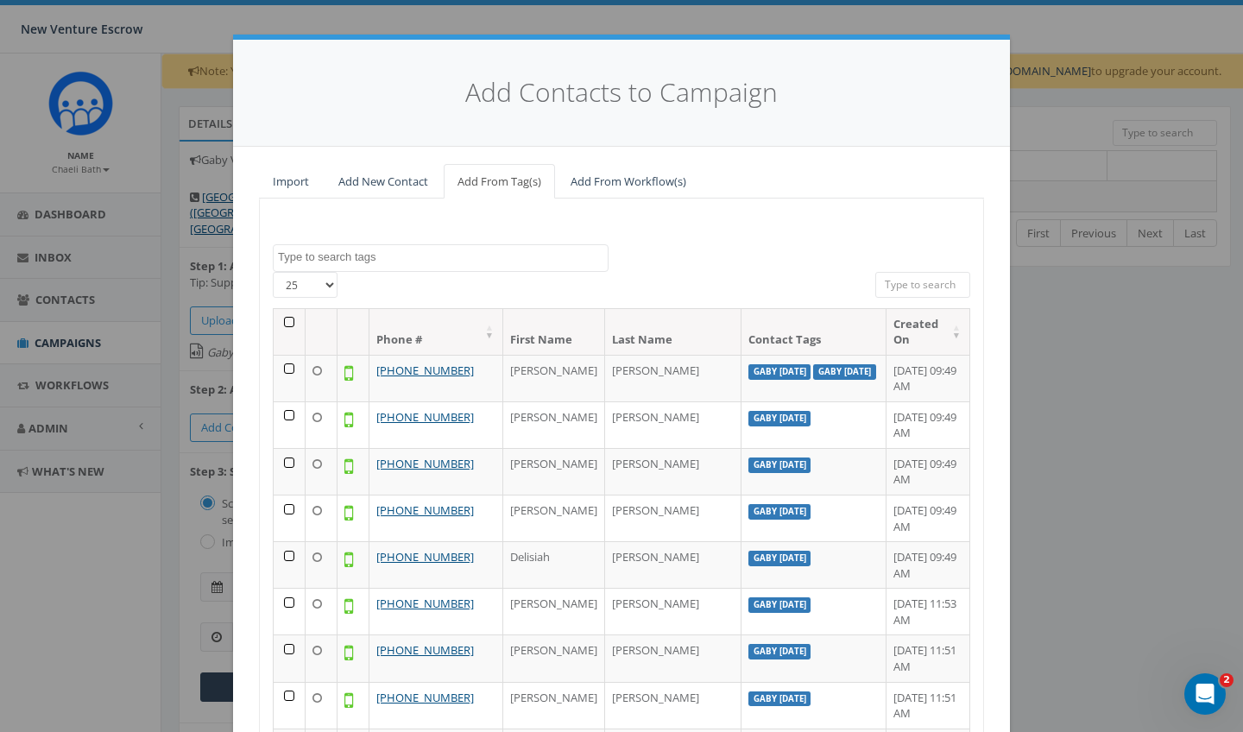
click at [348, 249] on textarea "Search" at bounding box center [443, 257] width 330 height 16
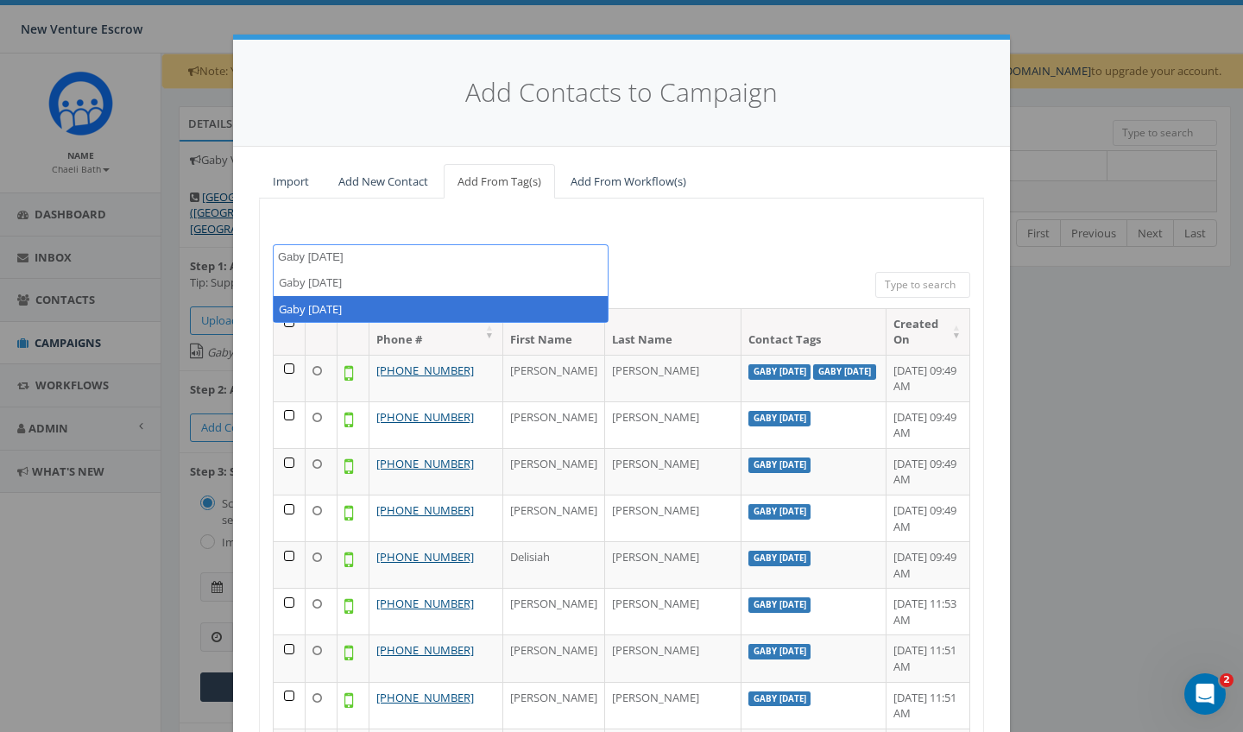
type textarea "Gaby sept 10"
select select "Gaby Sept 10 2025"
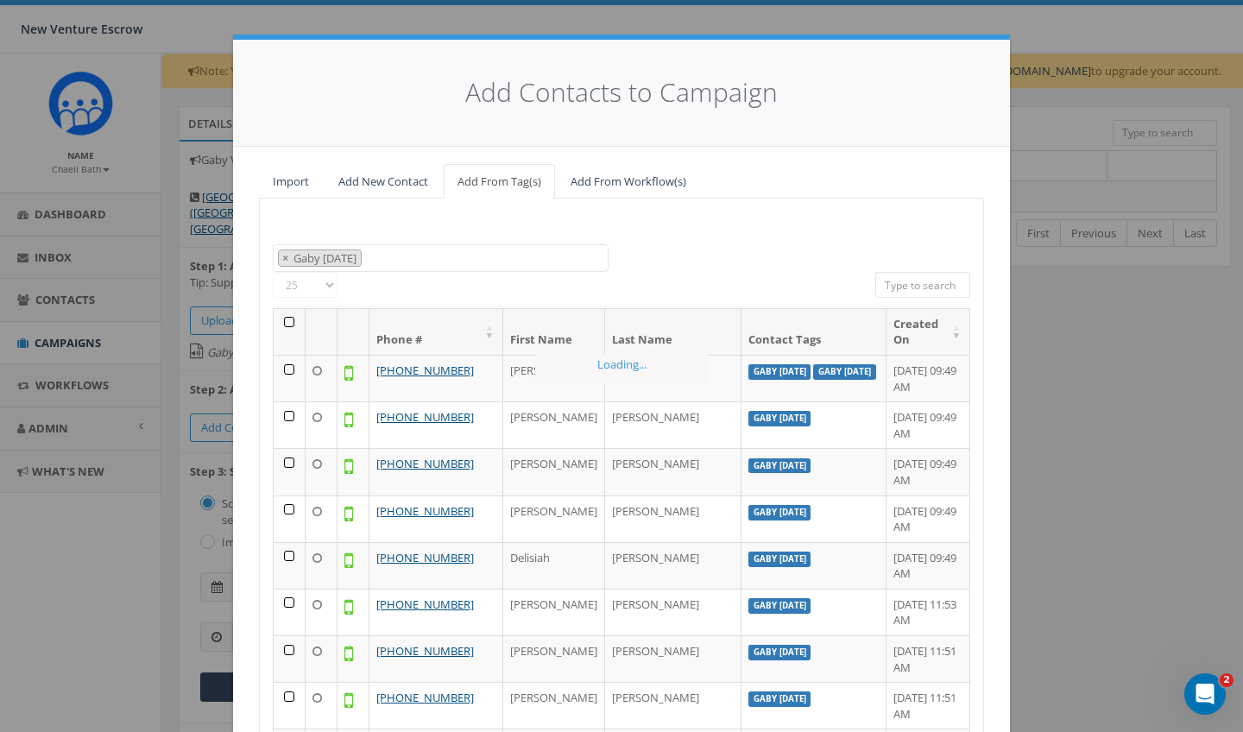
scroll to position [777, 0]
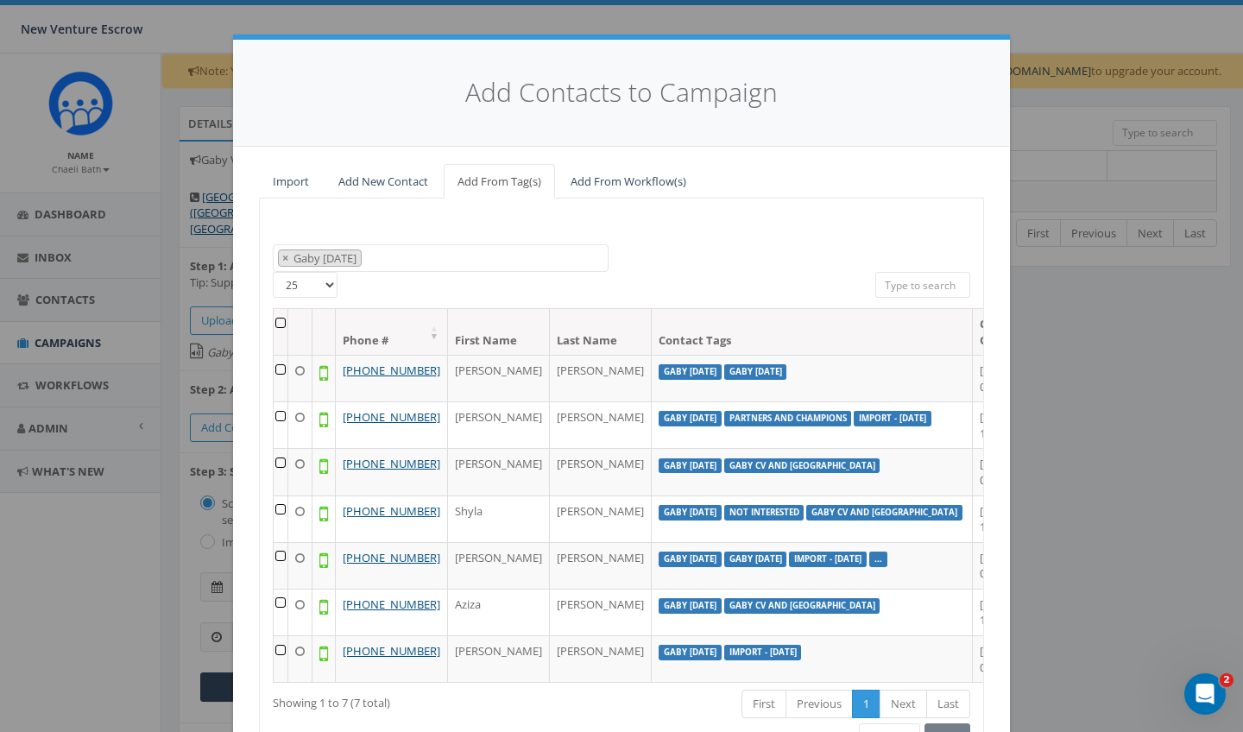
click at [280, 322] on th at bounding box center [281, 332] width 15 height 46
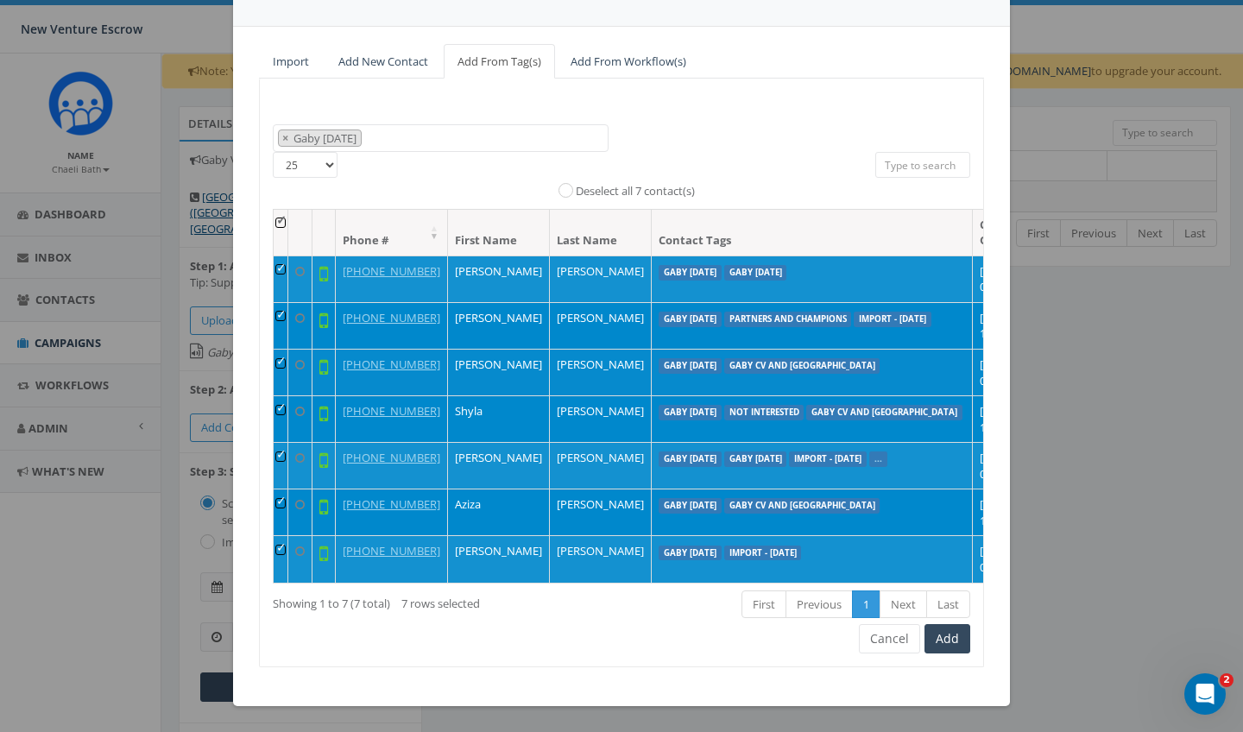
scroll to position [173, 0]
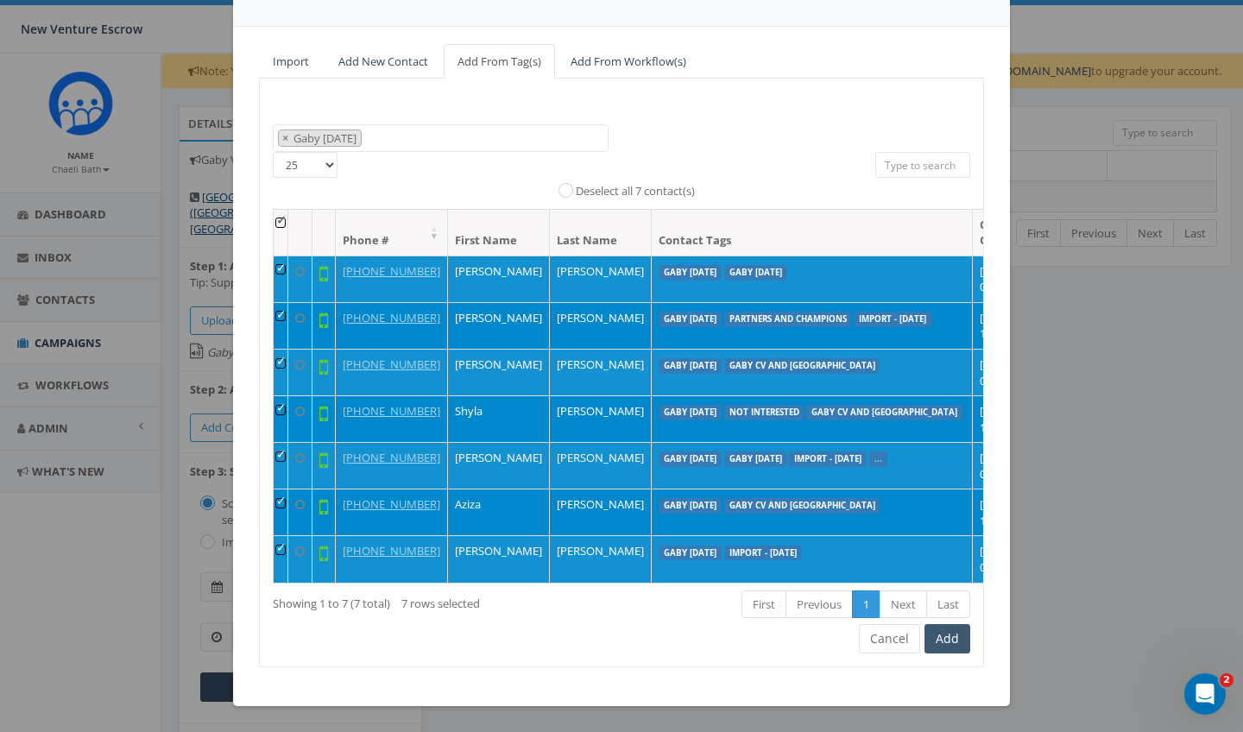
click at [942, 646] on button "Add" at bounding box center [947, 638] width 46 height 29
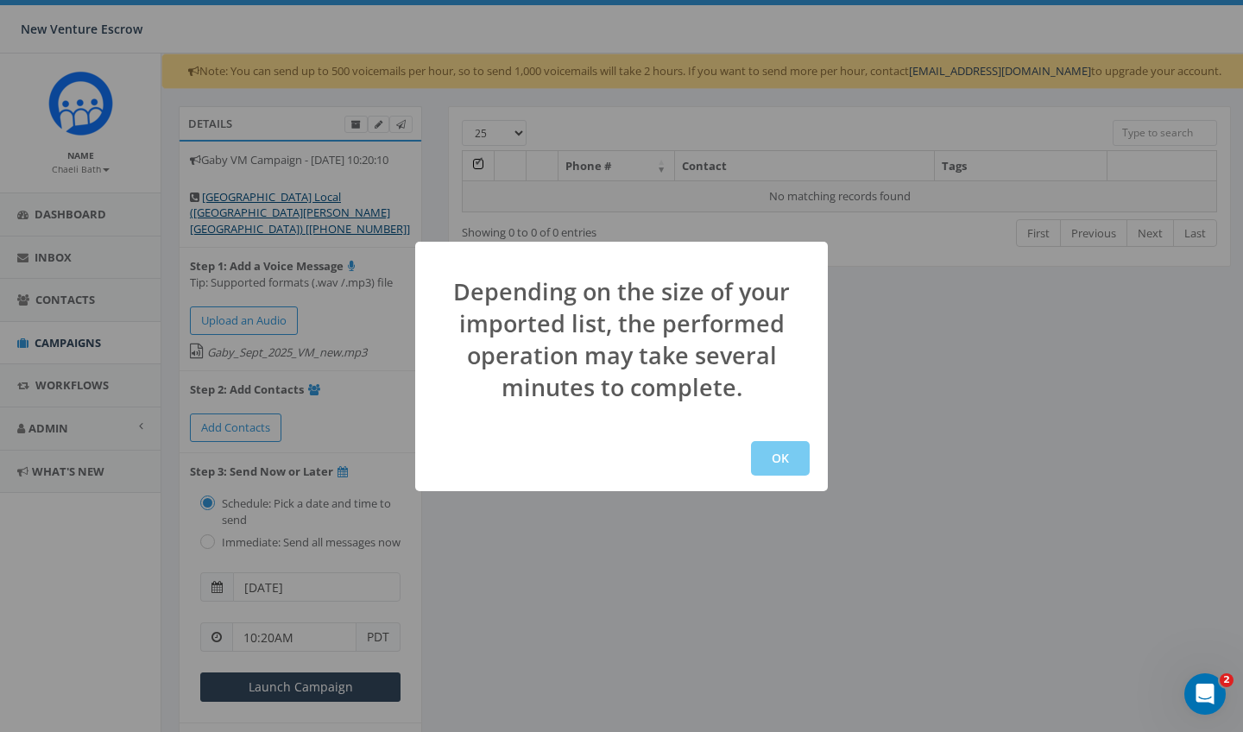
click at [792, 462] on button "OK" at bounding box center [780, 458] width 59 height 35
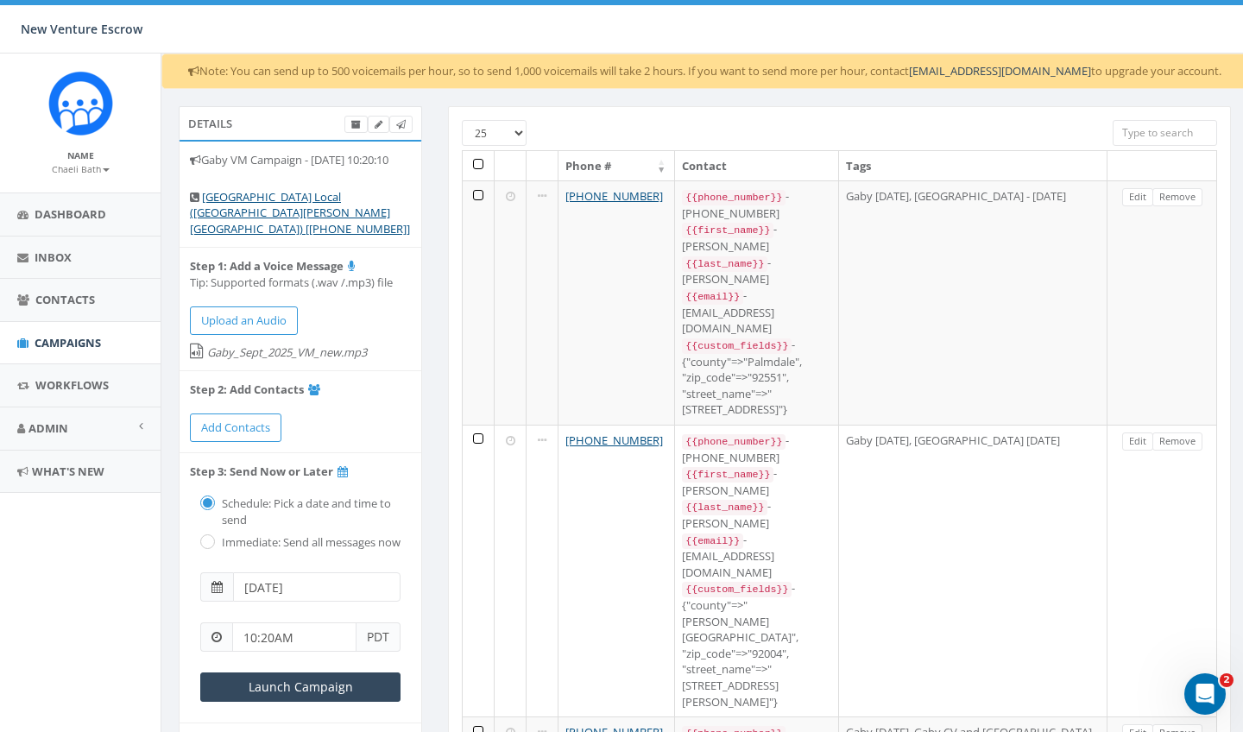
click at [217, 538] on label "Immediate: Send all messages now" at bounding box center [308, 542] width 183 height 17
click at [217, 534] on label "Immediate: Send all messages now" at bounding box center [308, 542] width 183 height 17
click at [207, 538] on input "radio" at bounding box center [205, 543] width 11 height 11
radio input "true"
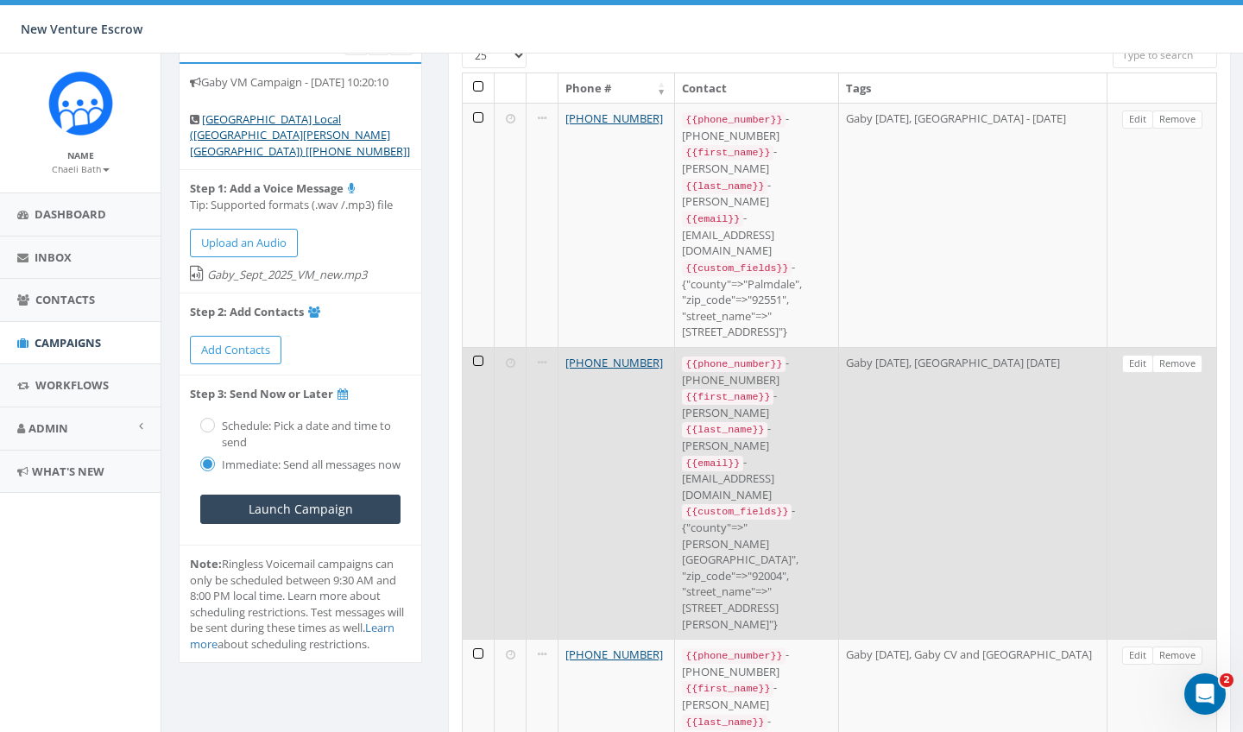
scroll to position [79, 0]
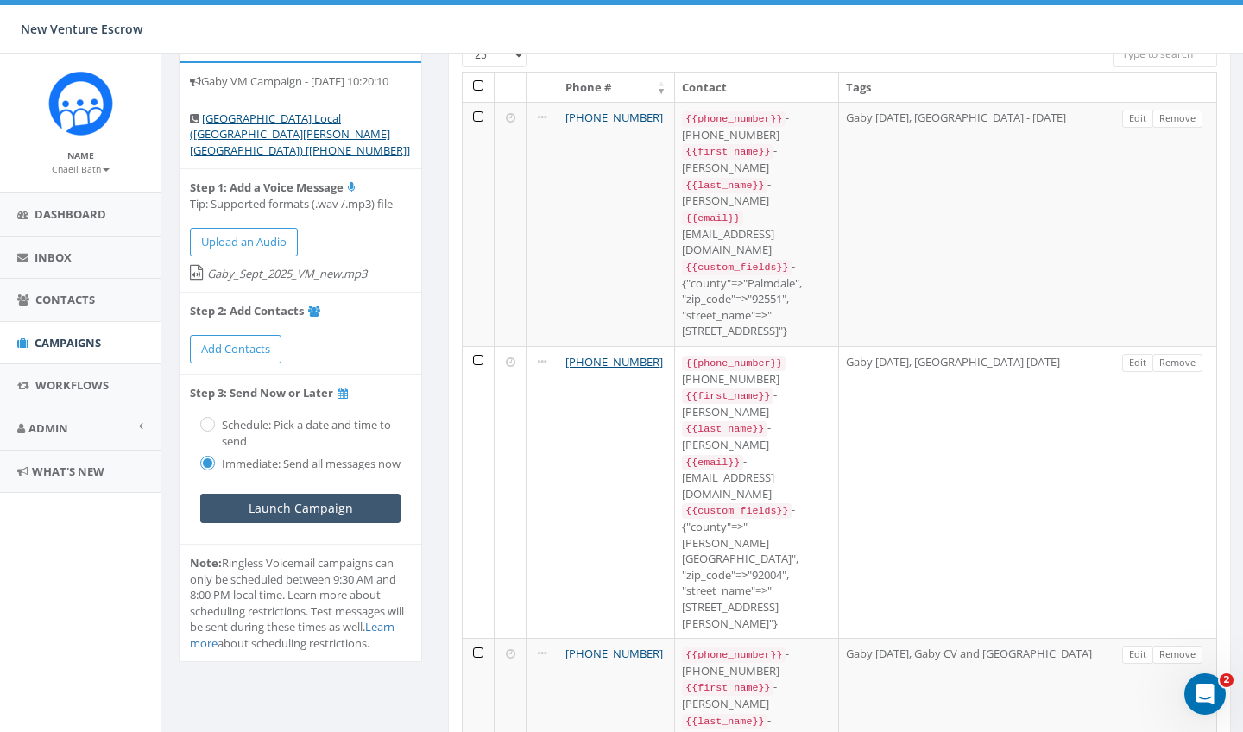
click at [321, 513] on input "Launch Campaign" at bounding box center [300, 508] width 200 height 29
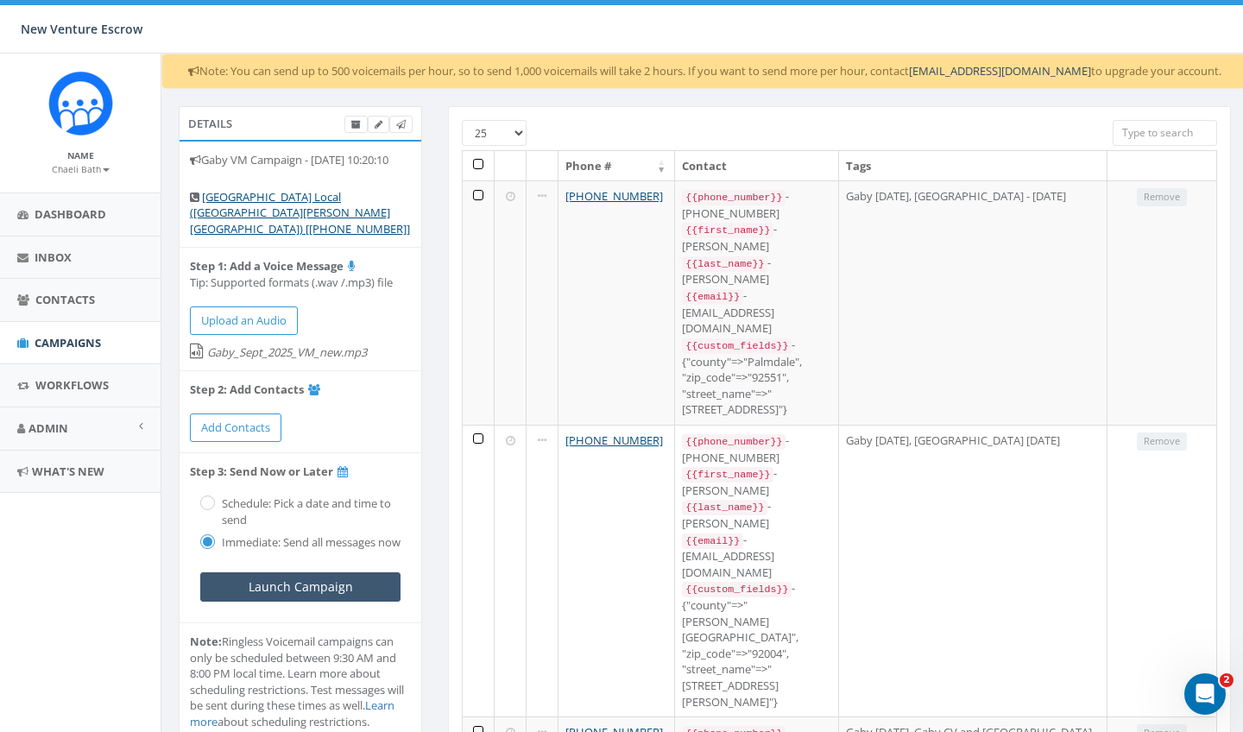
click at [320, 601] on input "Launch Campaign" at bounding box center [300, 586] width 200 height 29
click at [56, 339] on span "Campaigns" at bounding box center [68, 343] width 66 height 16
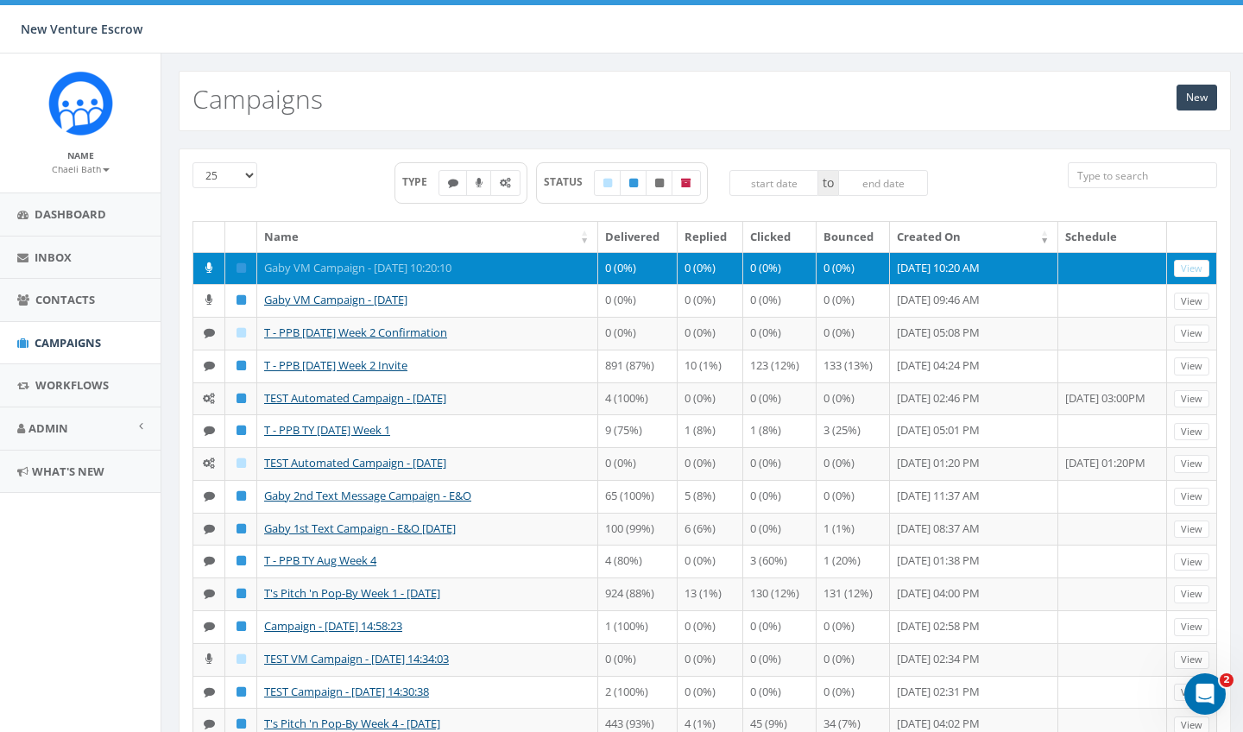
click at [381, 267] on link "Gaby VM Campaign - [DATE] 10:20:10" at bounding box center [357, 268] width 187 height 16
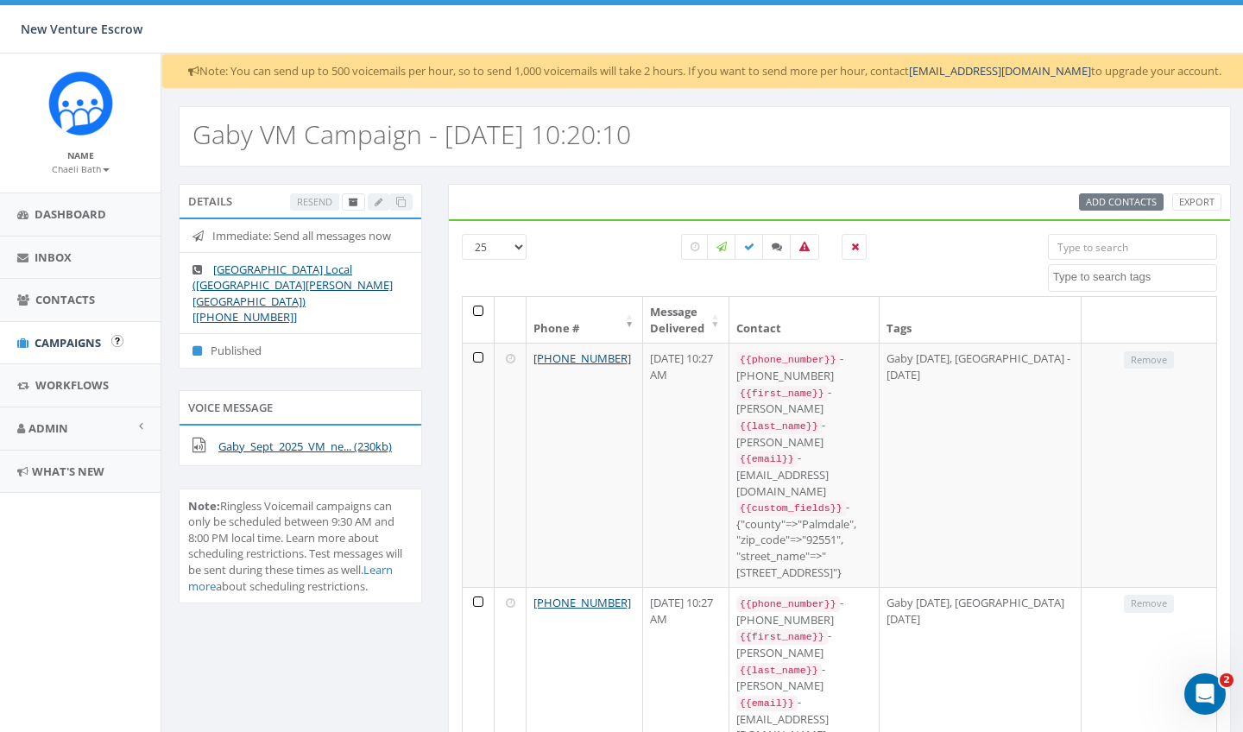
click at [77, 348] on link "Campaigns" at bounding box center [80, 343] width 160 height 42
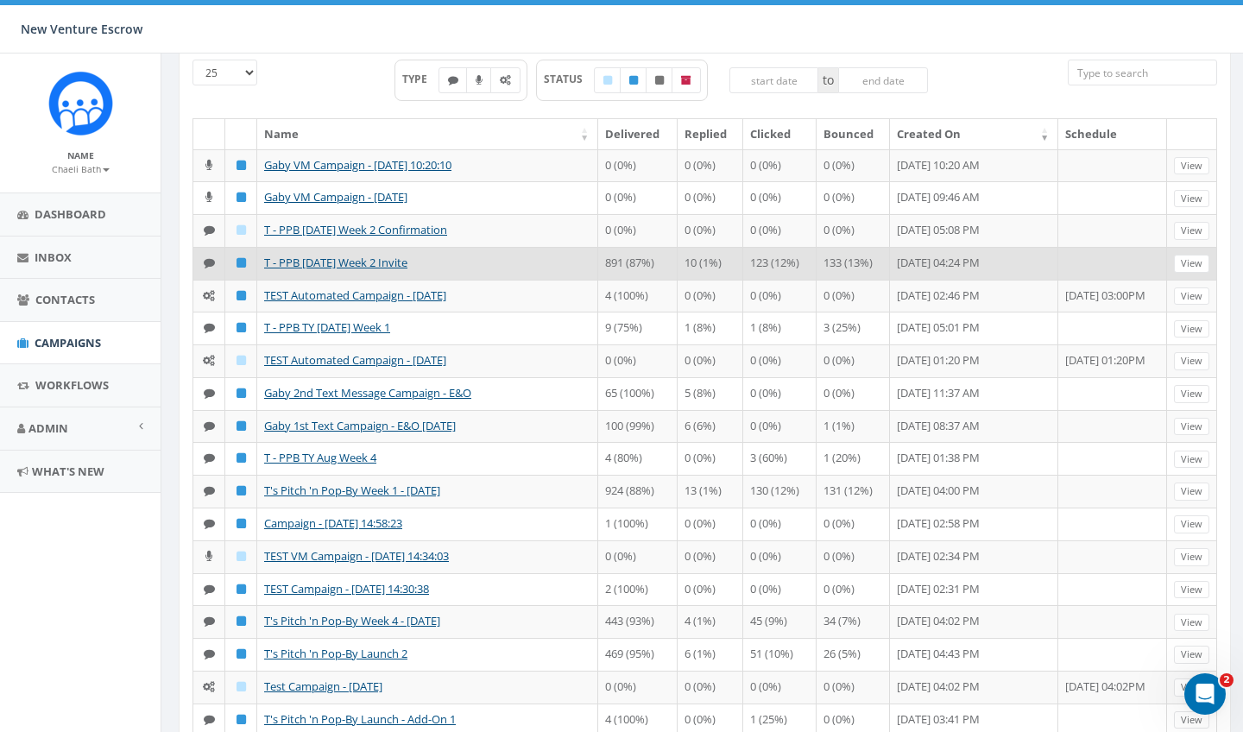
scroll to position [104, 0]
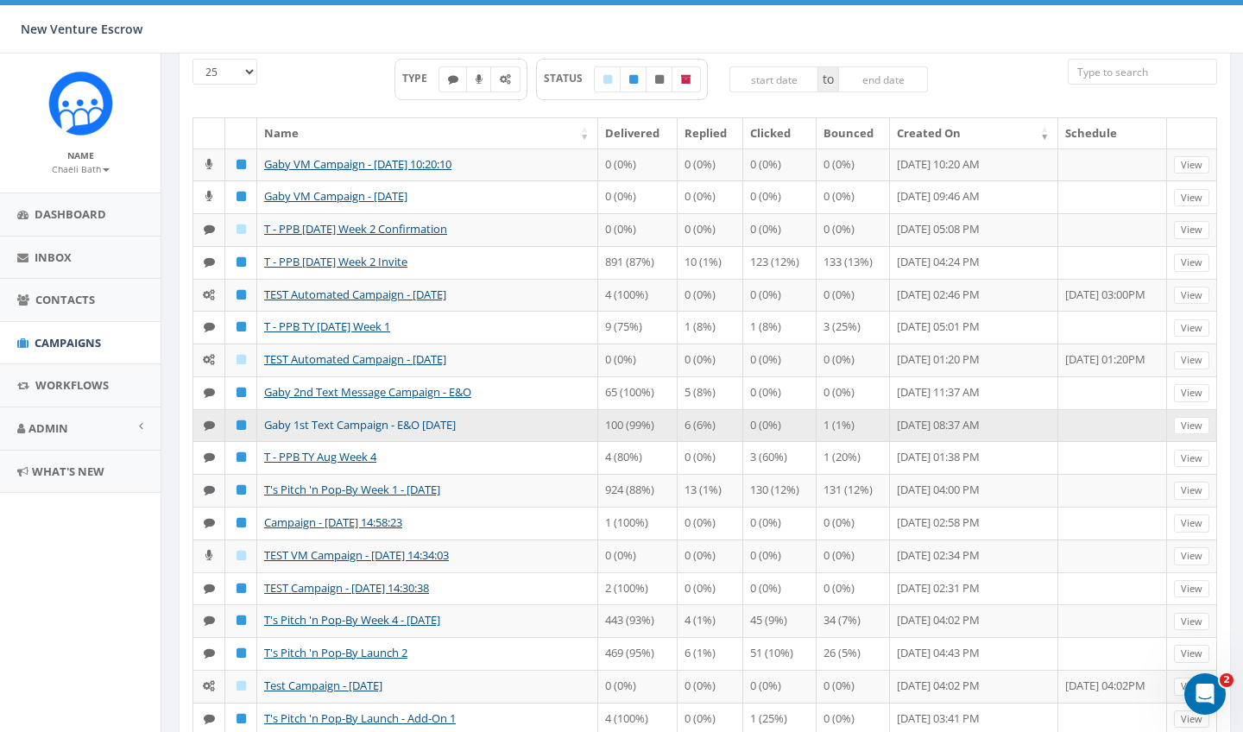
click at [431, 432] on link "Gaby 1st Text Campaign - E&O [DATE]" at bounding box center [360, 425] width 192 height 16
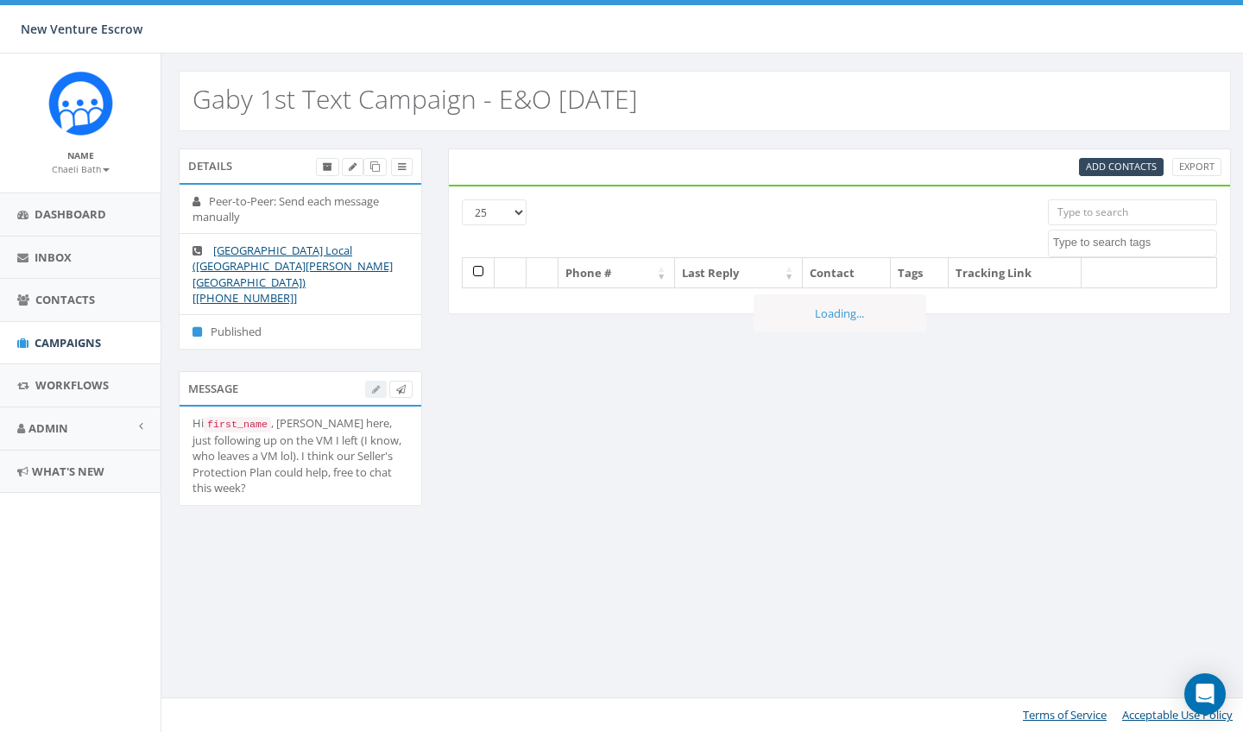
select select
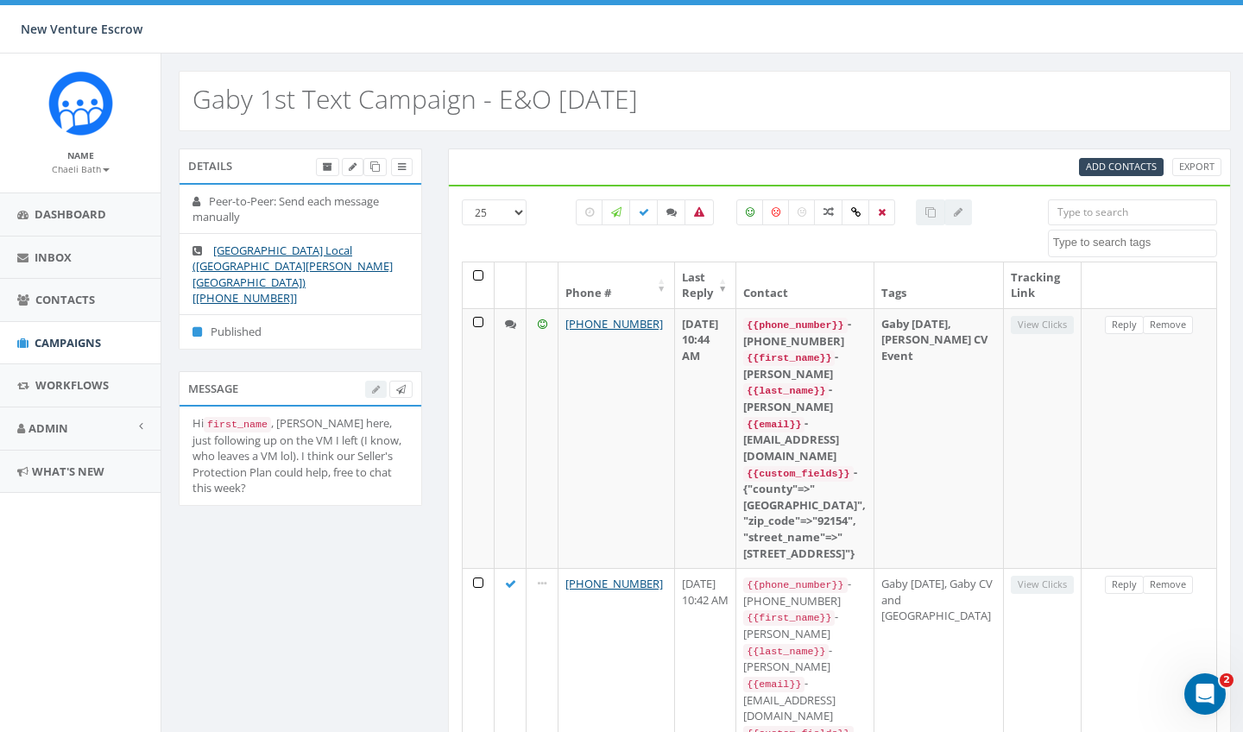
click at [1089, 243] on textarea "Search" at bounding box center [1134, 243] width 163 height 16
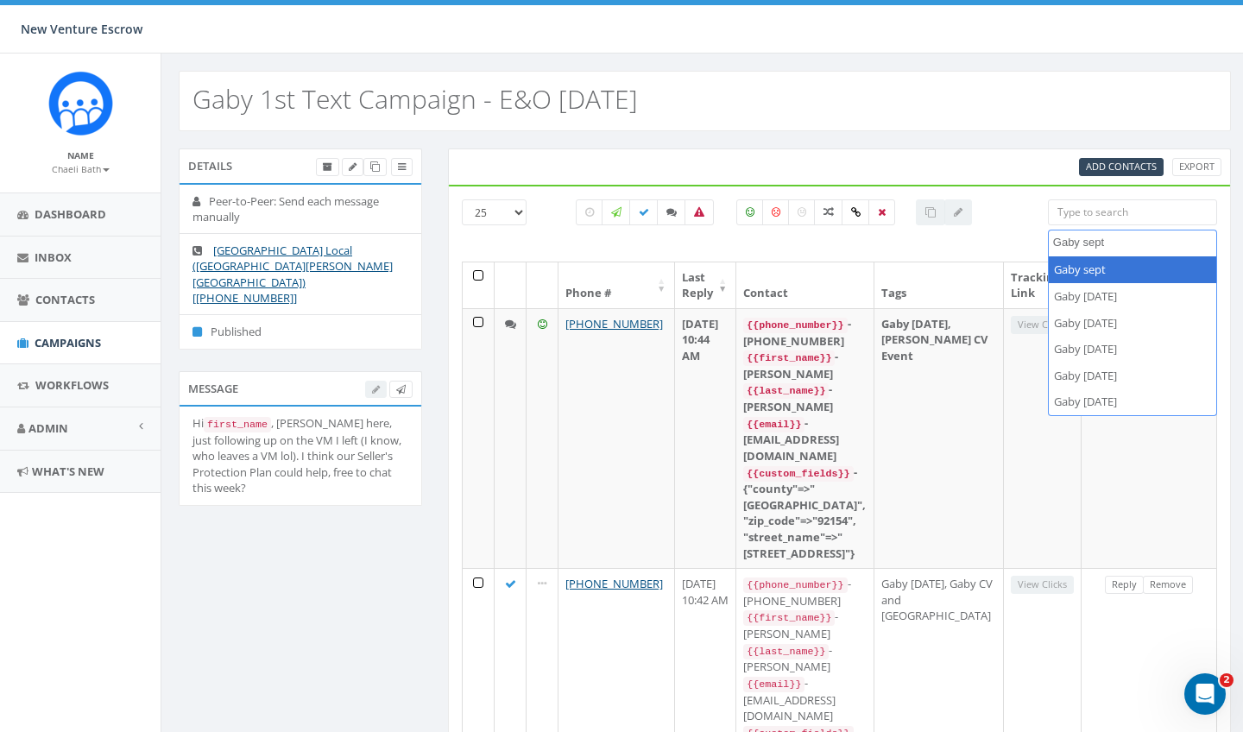
type textarea "Gaby sept"
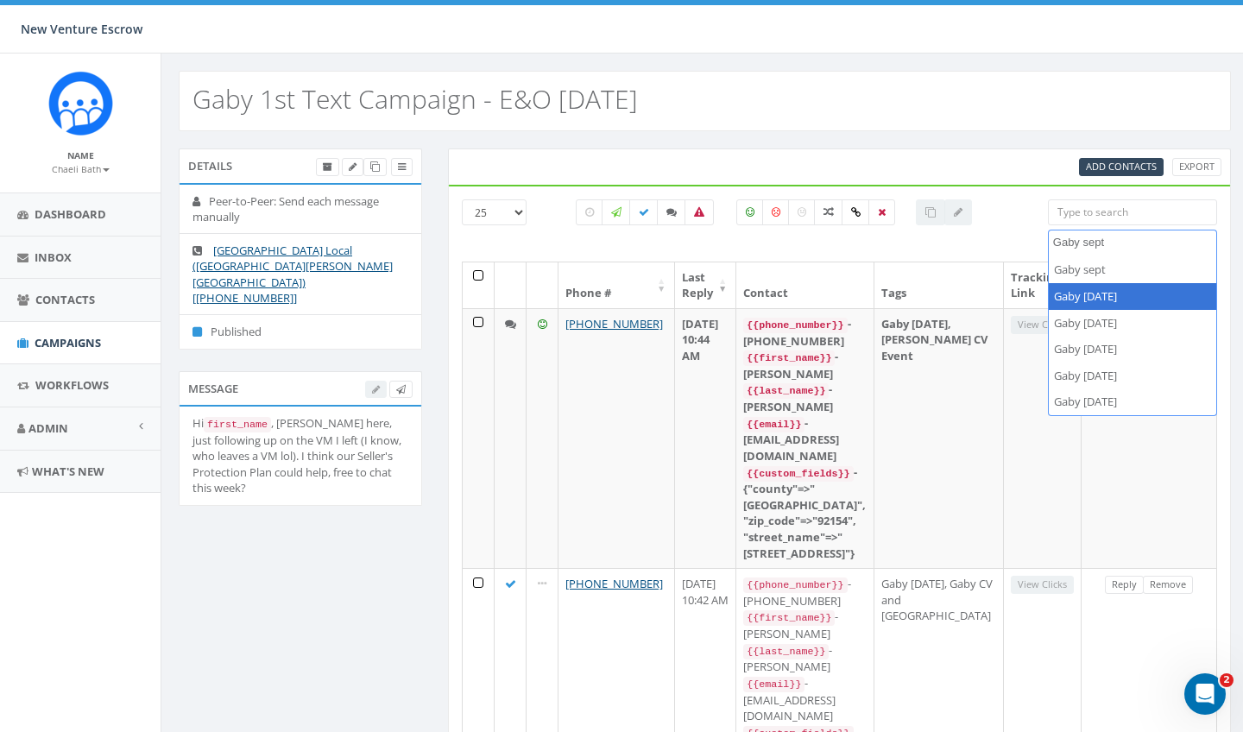
select select "Gaby [DATE]"
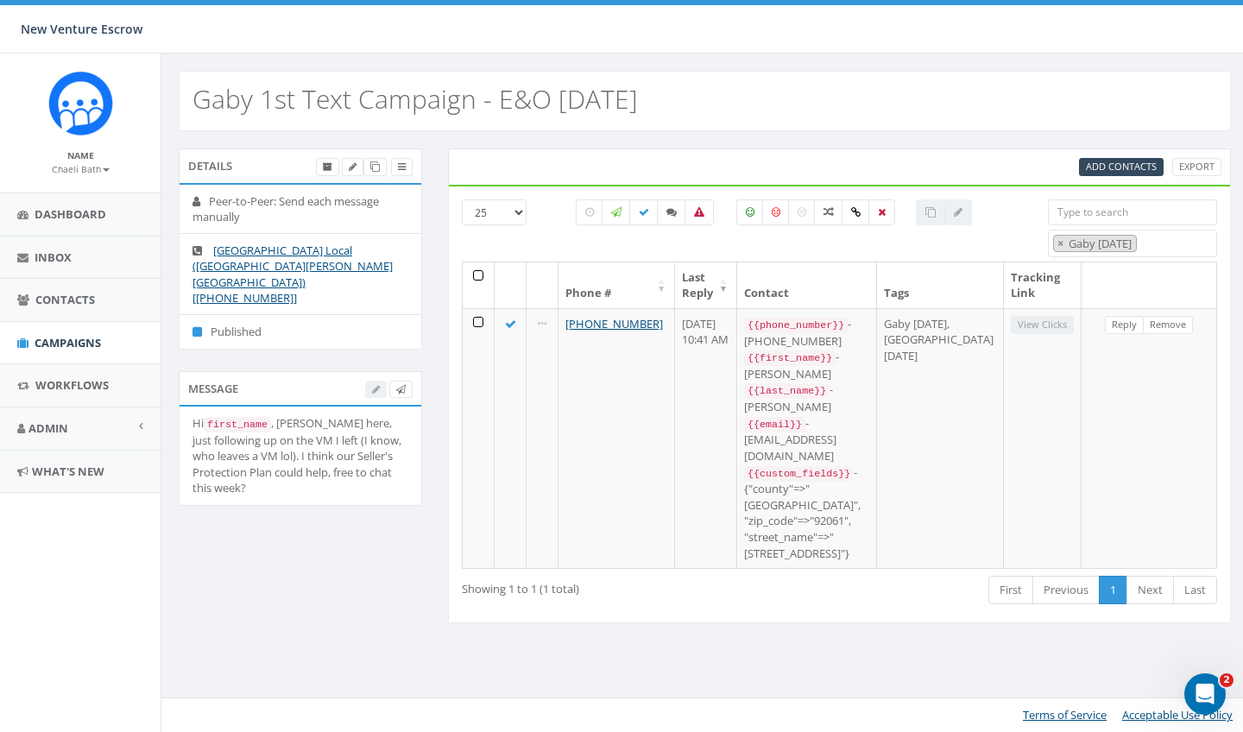
click at [478, 275] on th at bounding box center [479, 285] width 32 height 46
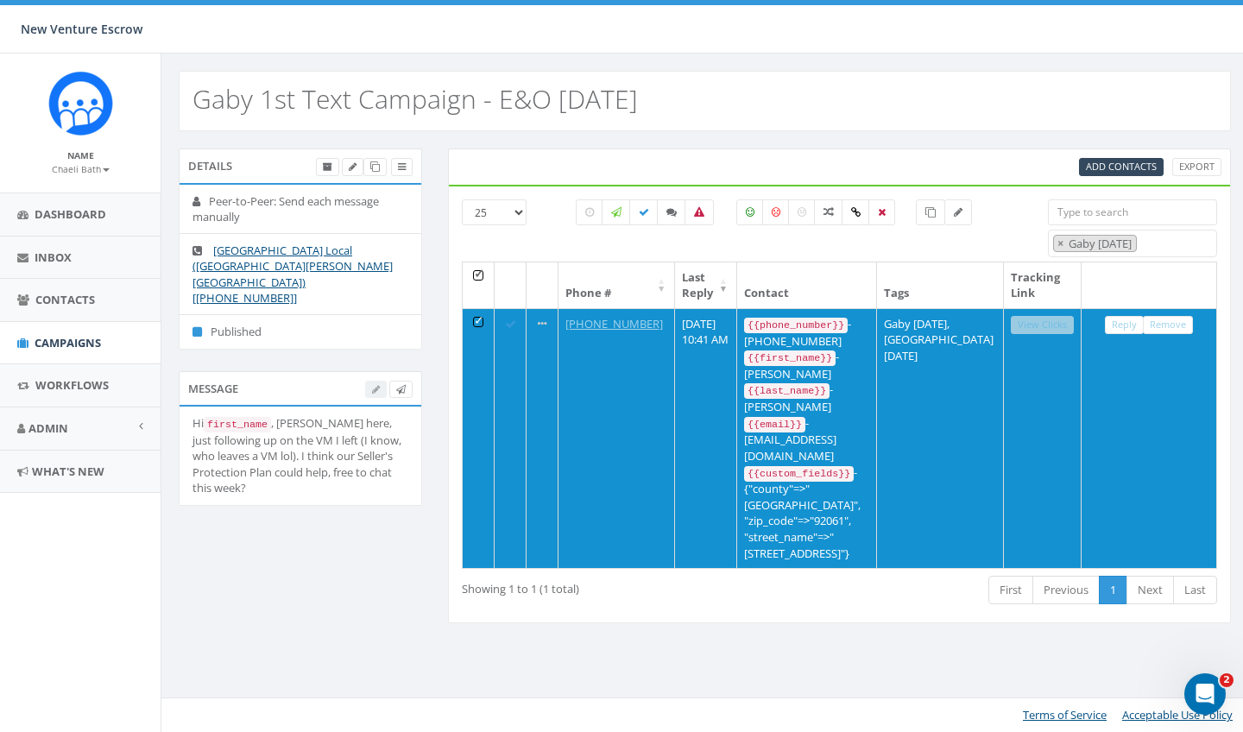
click at [478, 275] on th at bounding box center [479, 285] width 32 height 46
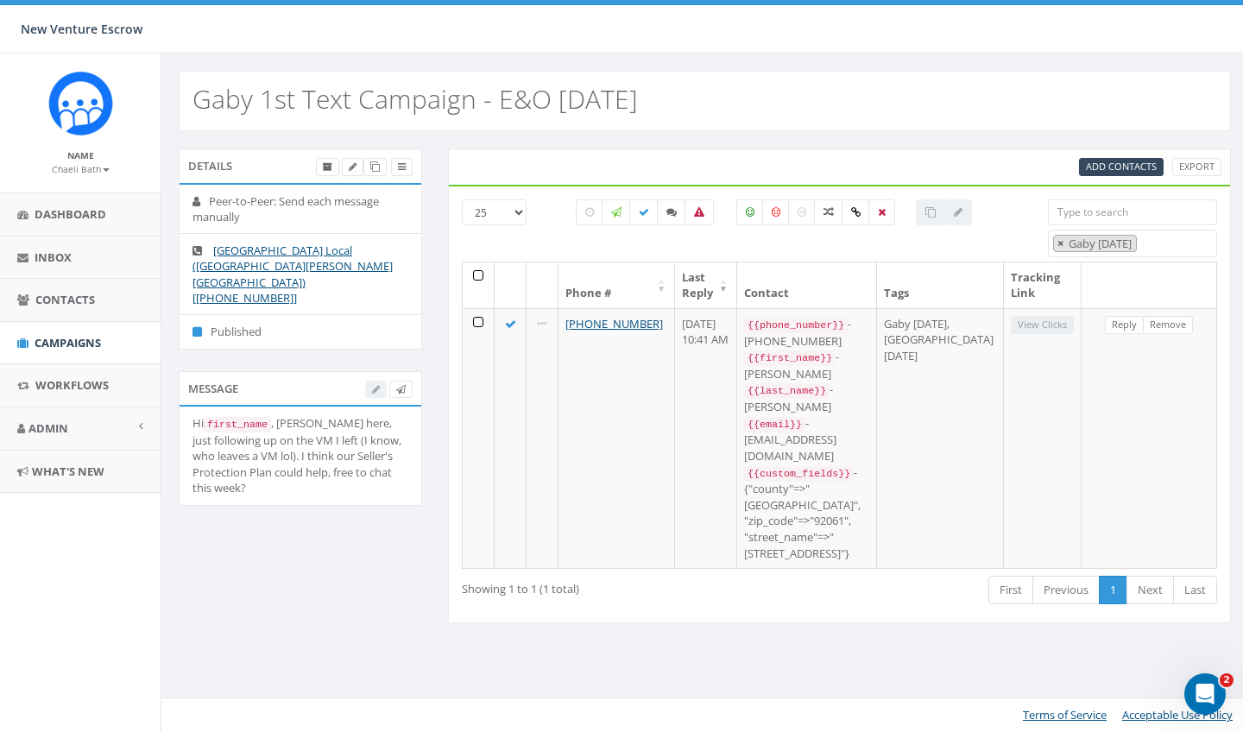
click at [1060, 246] on span "×" at bounding box center [1060, 244] width 6 height 16
select select
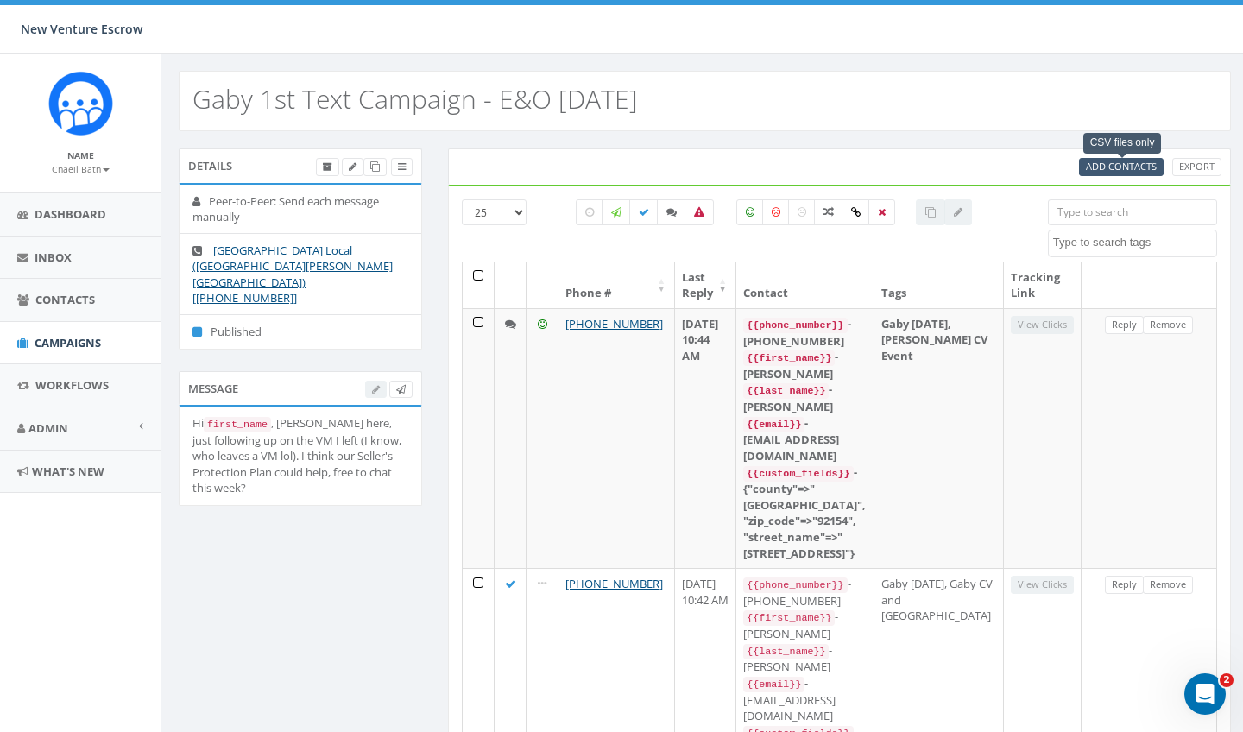
click at [1119, 166] on span "Add Contacts" at bounding box center [1121, 166] width 71 height 13
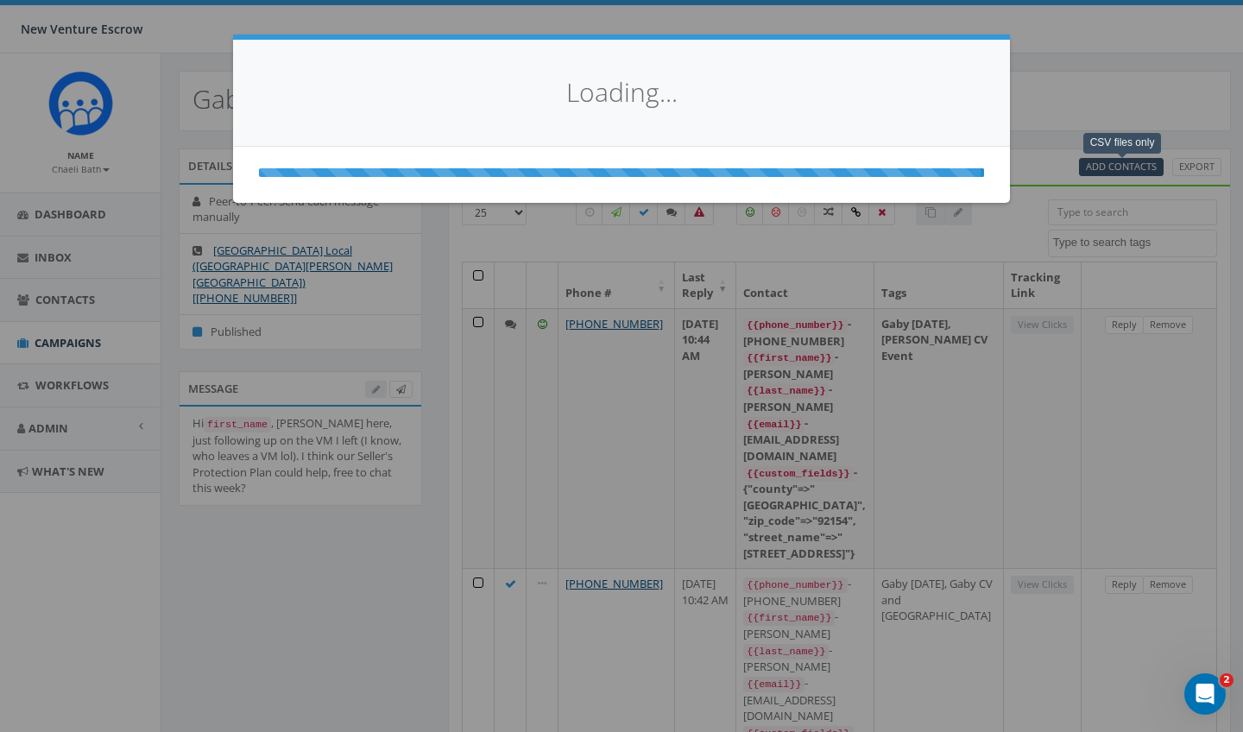
select select
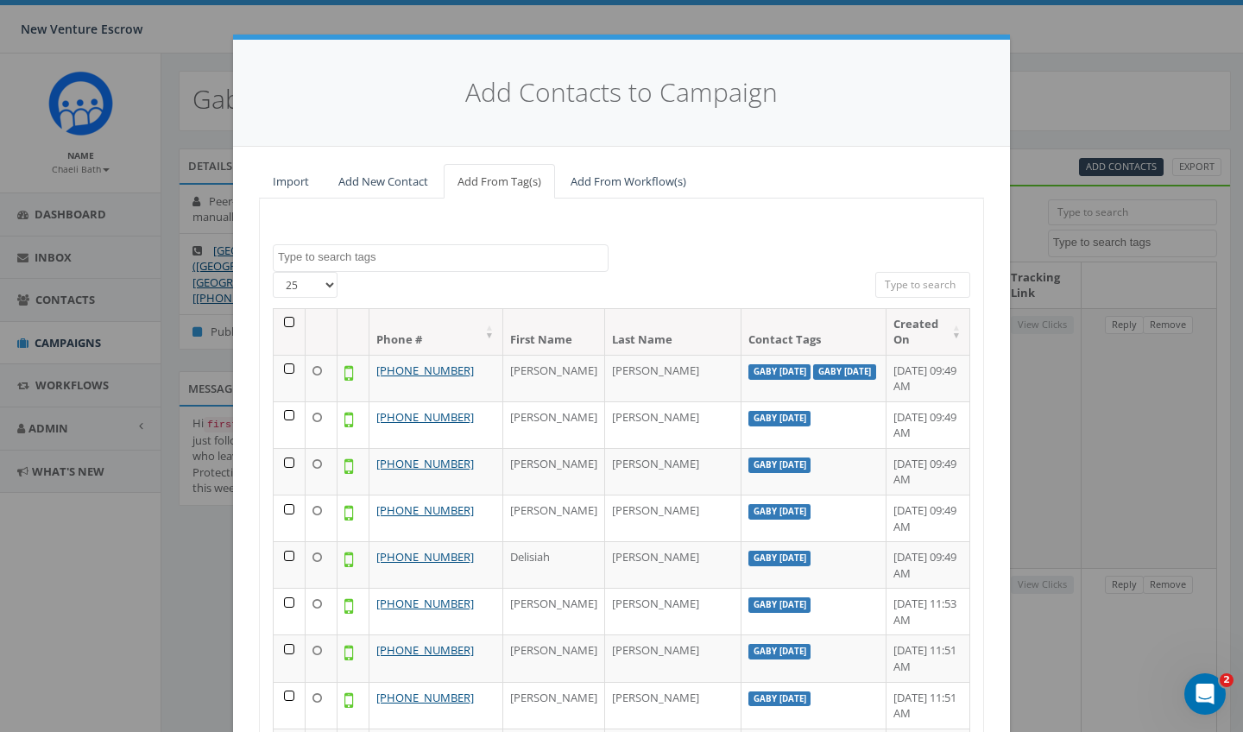
click at [405, 249] on textarea "Search" at bounding box center [443, 257] width 330 height 16
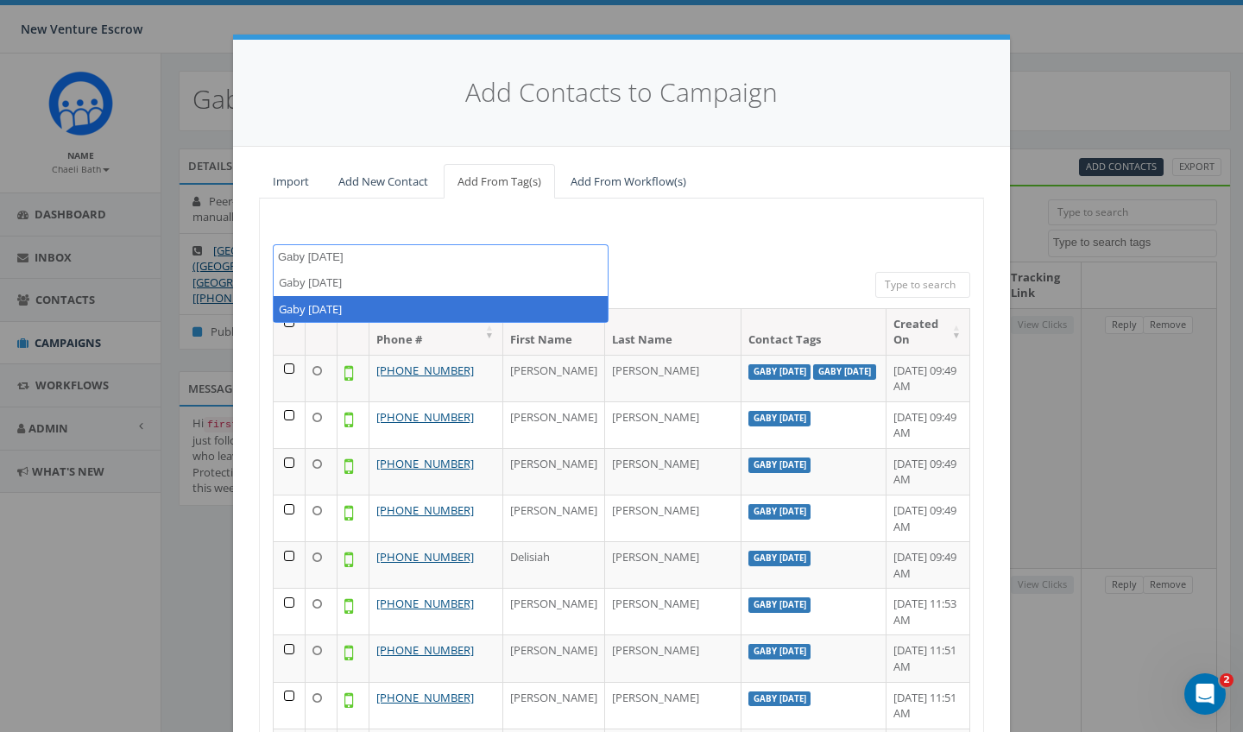
type textarea "Gaby sept 10"
select select "Gaby Sept 10 2025"
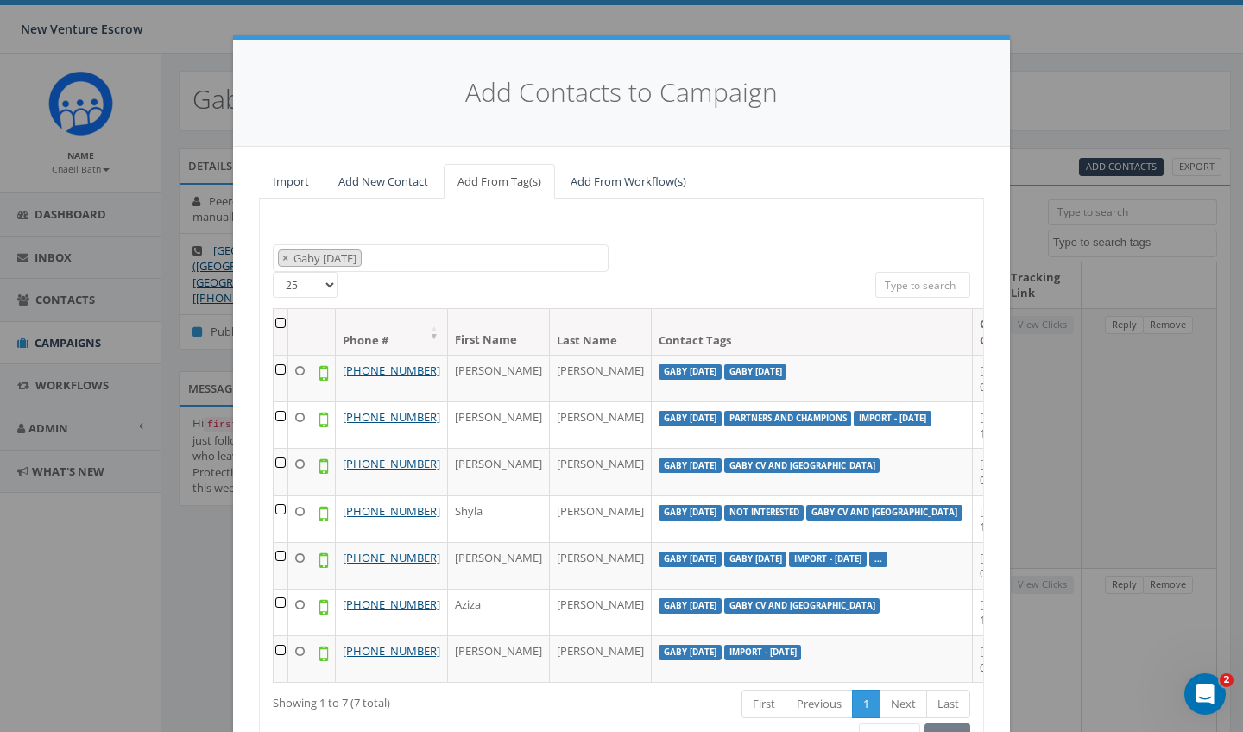
click at [280, 317] on th at bounding box center [281, 332] width 15 height 46
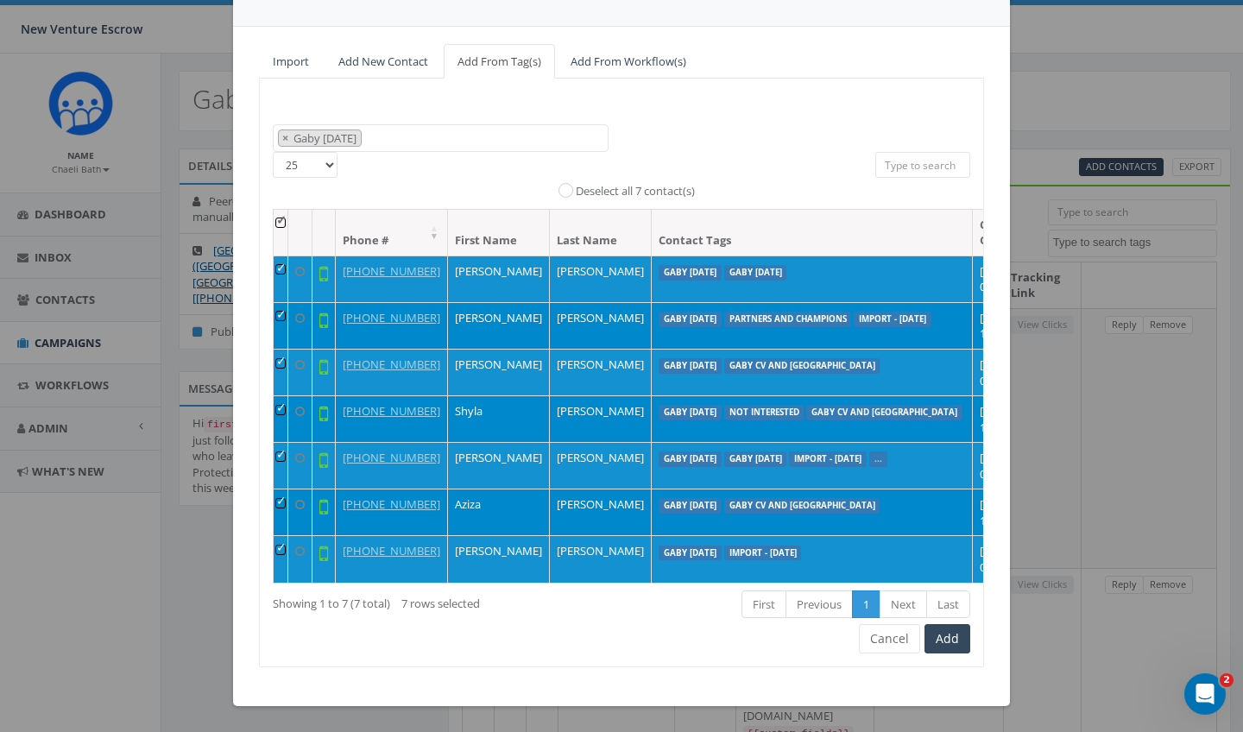
scroll to position [173, 0]
click at [954, 645] on button "Add" at bounding box center [947, 638] width 46 height 29
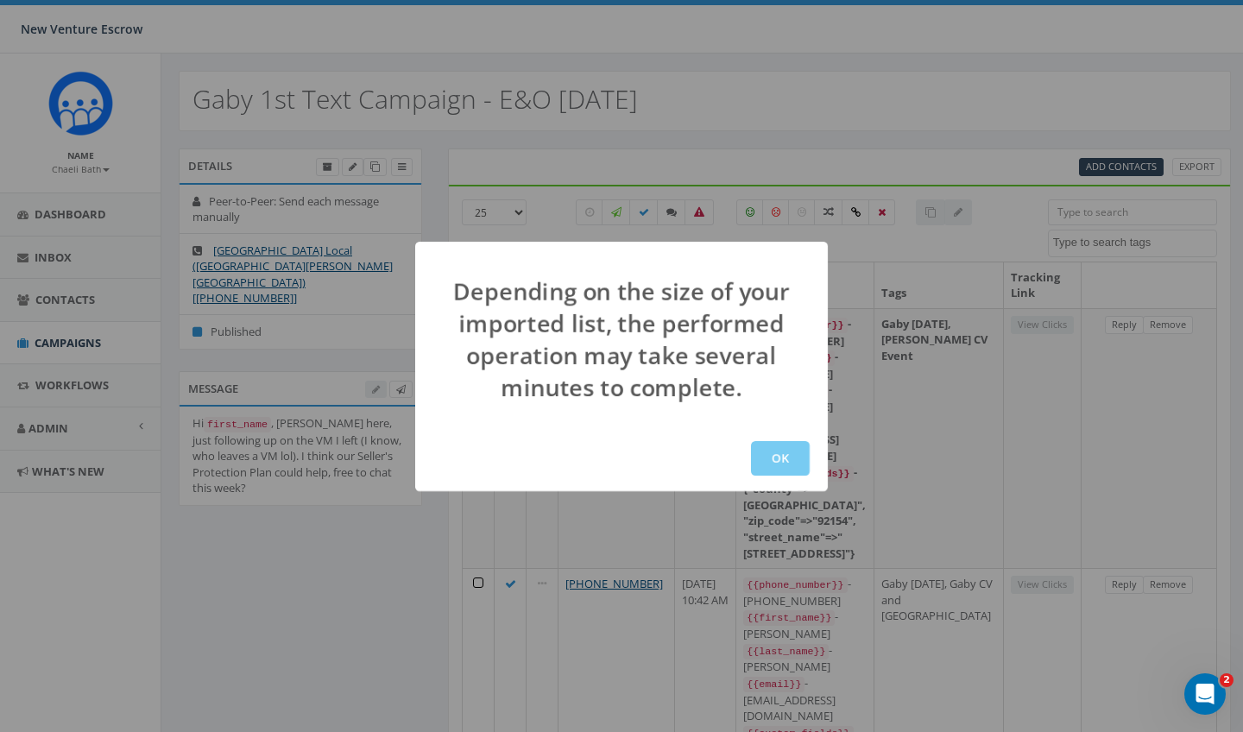
click at [791, 461] on button "OK" at bounding box center [780, 458] width 59 height 35
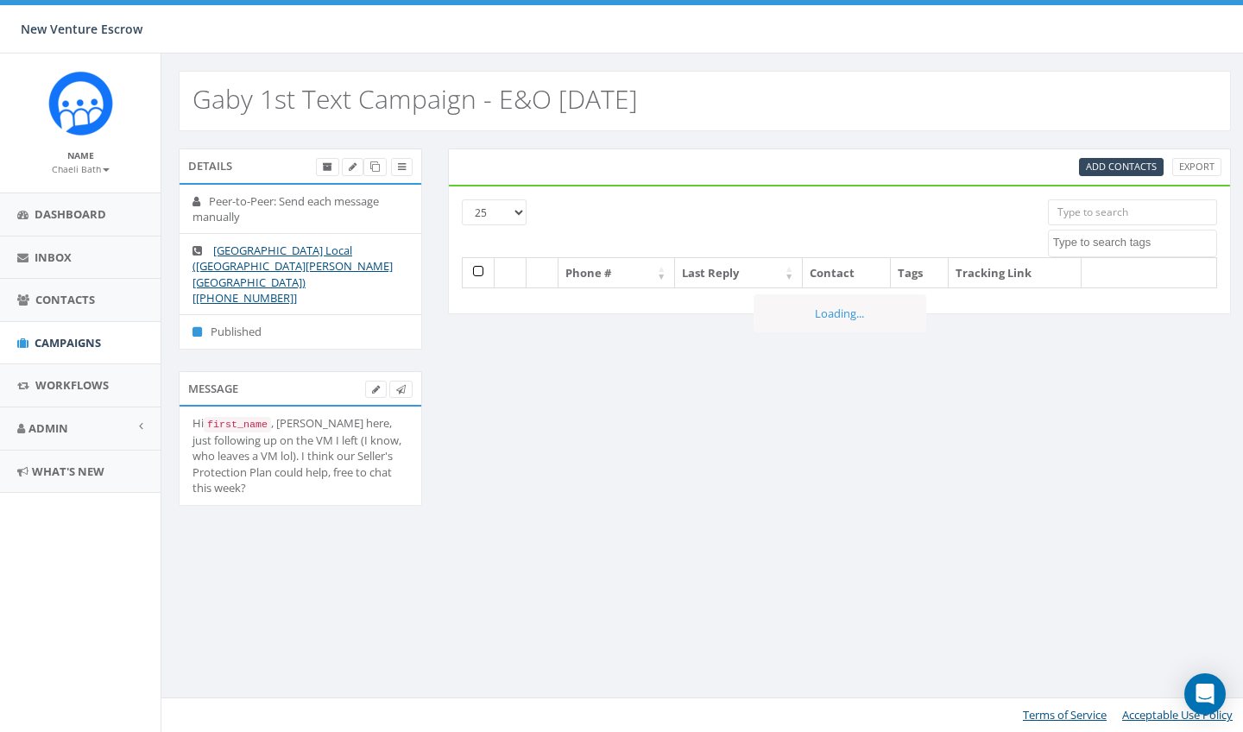
select select
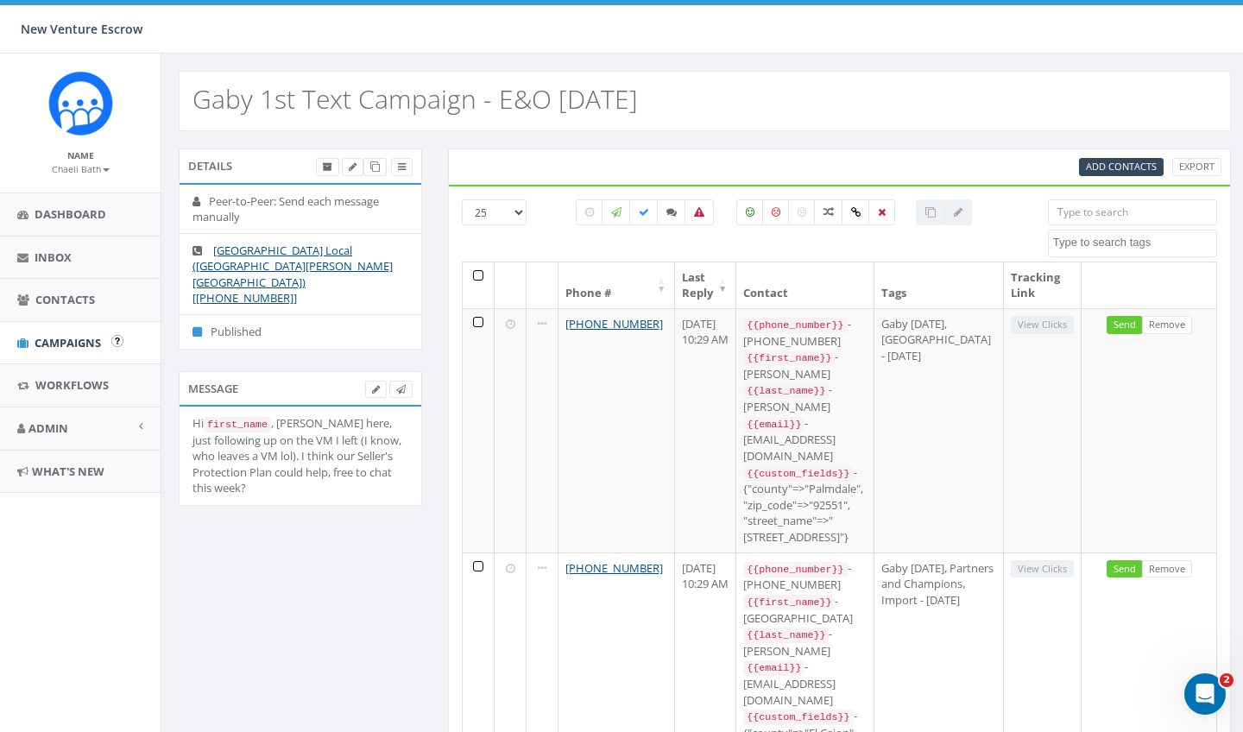
click at [82, 349] on link "Campaigns" at bounding box center [80, 343] width 160 height 42
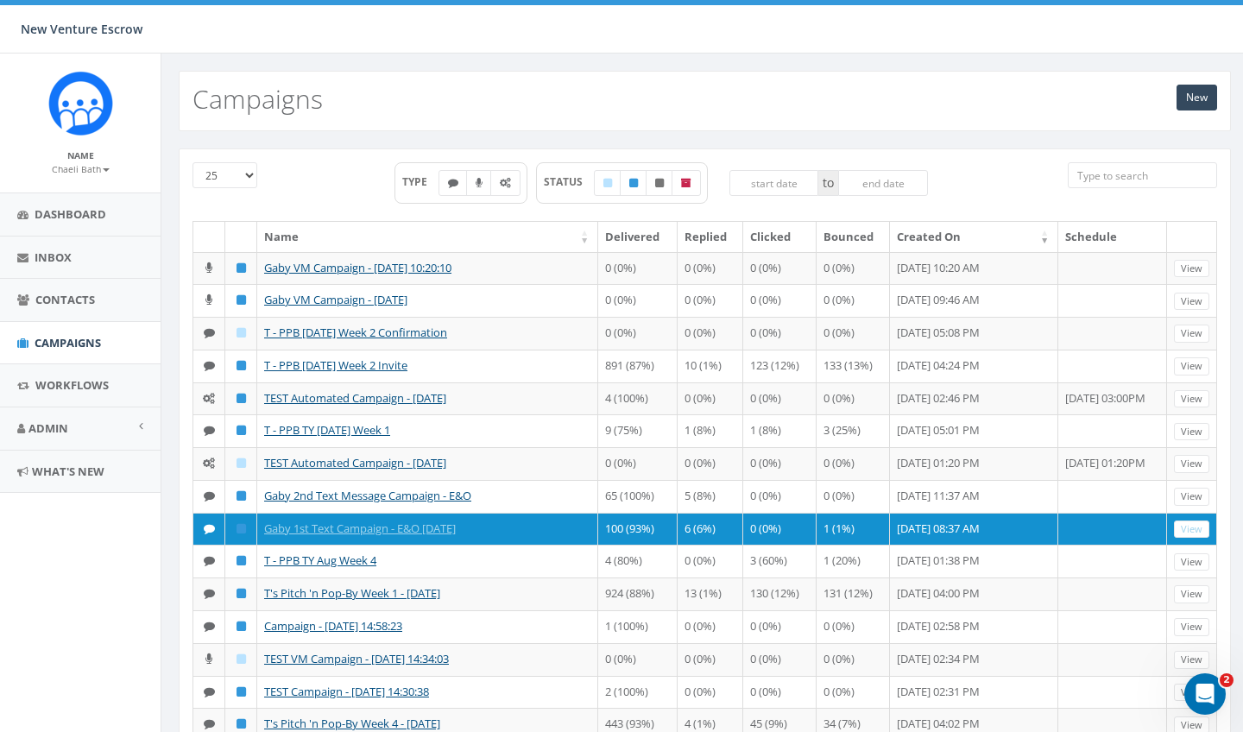
click at [88, 175] on div "Name [PERSON_NAME] Bath Profile Sign Out" at bounding box center [80, 122] width 160 height 139
click at [89, 171] on small "Chaeli Bath" at bounding box center [81, 169] width 58 height 12
click at [86, 224] on link "Sign Out" at bounding box center [86, 217] width 136 height 22
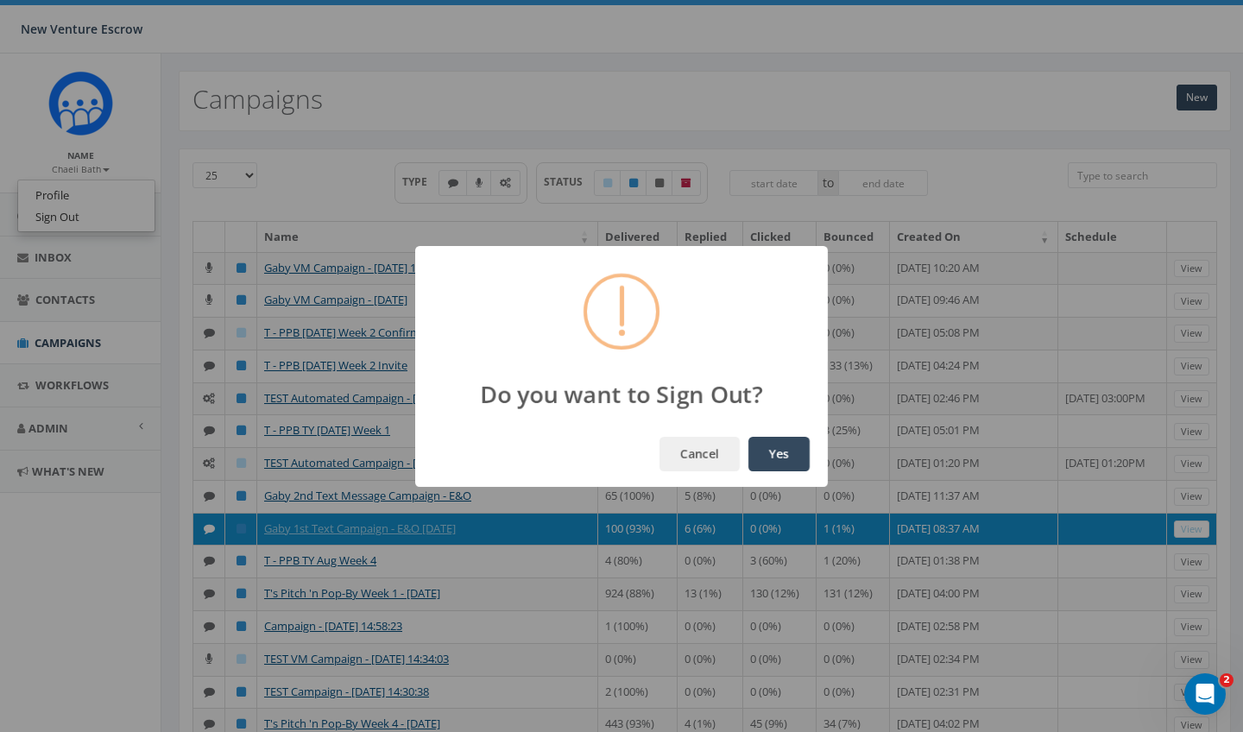
click at [788, 445] on button "Yes" at bounding box center [778, 454] width 61 height 35
